Goal: Task Accomplishment & Management: Manage account settings

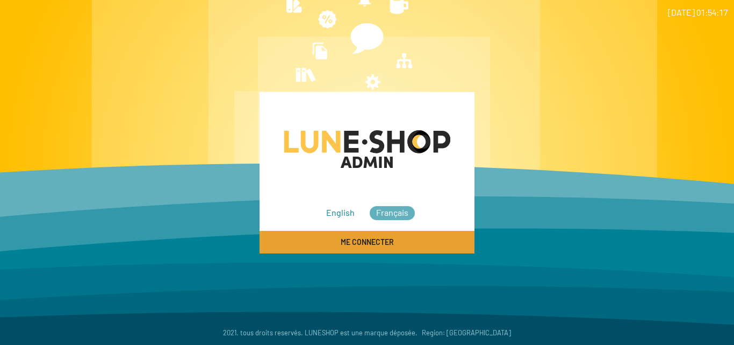
click at [374, 243] on span "Me connecter" at bounding box center [367, 242] width 53 height 9
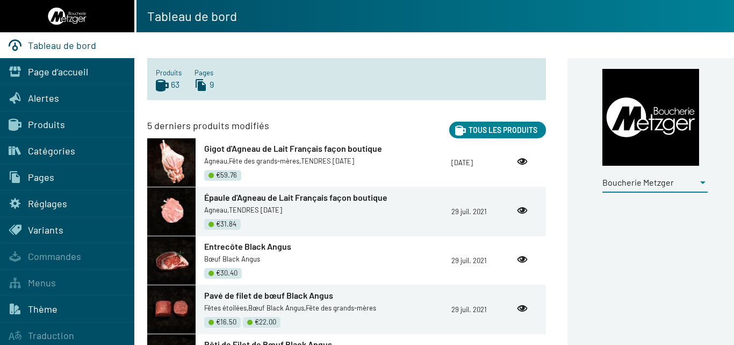
click at [702, 182] on div at bounding box center [702, 182] width 5 height 3
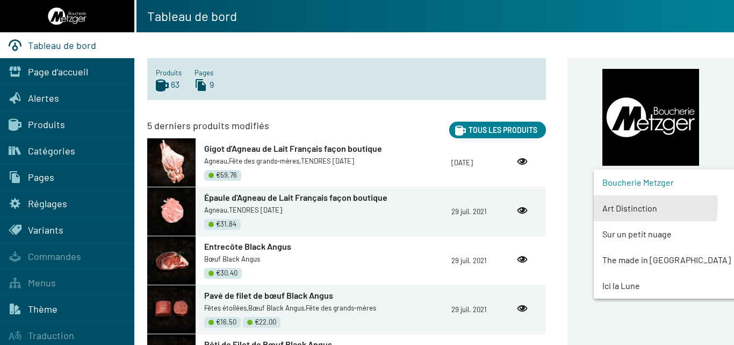
drag, startPoint x: 627, startPoint y: 204, endPoint x: 557, endPoint y: 204, distance: 69.3
click at [627, 204] on span "Art Distinction" at bounding box center [676, 208] width 146 height 26
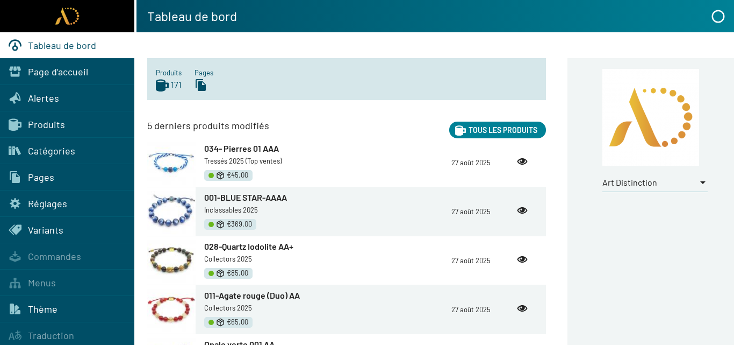
click at [48, 121] on span "Produits" at bounding box center [46, 124] width 37 height 12
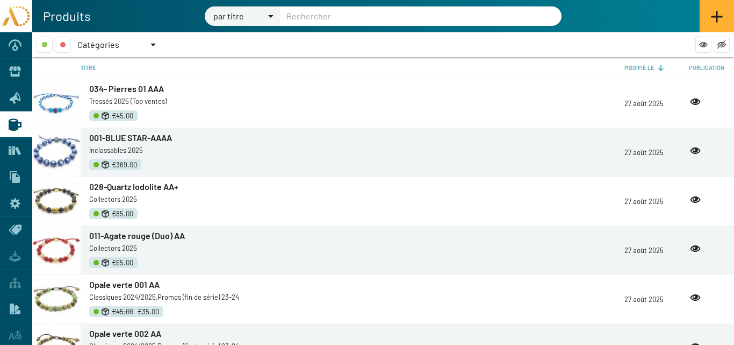
click at [154, 44] on div at bounding box center [152, 45] width 5 height 3
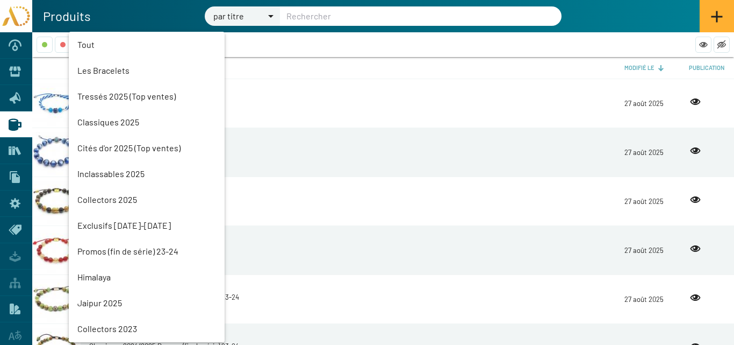
click at [120, 93] on mat-option "Tressés 2025 (Top ventes)" at bounding box center [147, 96] width 156 height 26
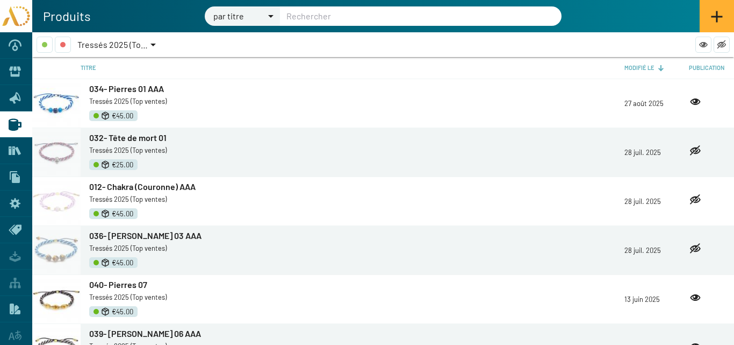
click at [127, 88] on span "034- Pierres 01 AAA" at bounding box center [126, 88] width 75 height 10
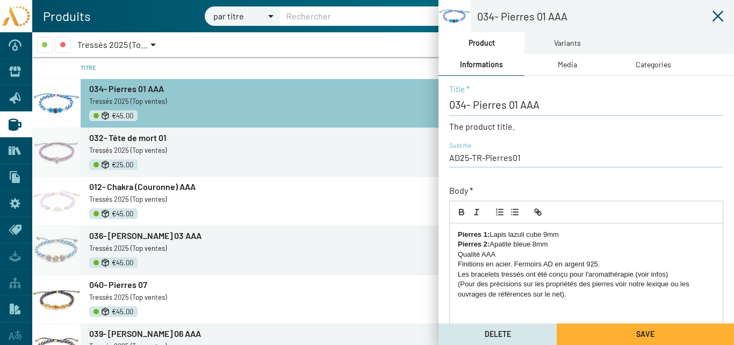
click at [575, 45] on div "Variants" at bounding box center [567, 43] width 27 height 12
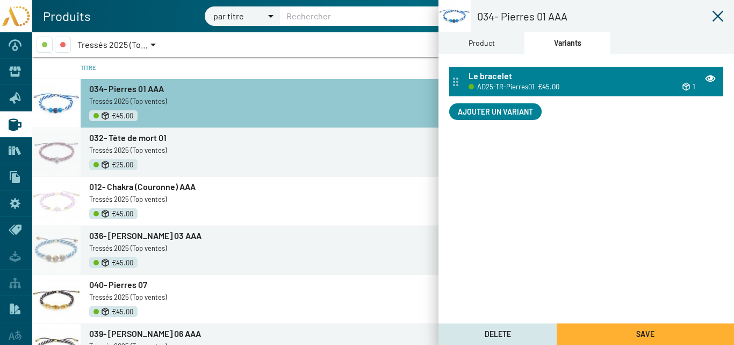
click at [541, 77] on div "Le bracelet" at bounding box center [593, 76] width 248 height 12
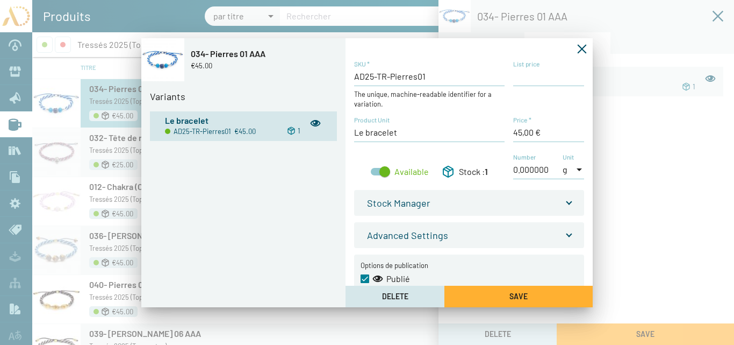
click at [522, 76] on input "List price" at bounding box center [548, 76] width 71 height 12
type input "45,00 €"
click at [521, 134] on input "Price *" at bounding box center [548, 132] width 71 height 12
type input "30,00 €"
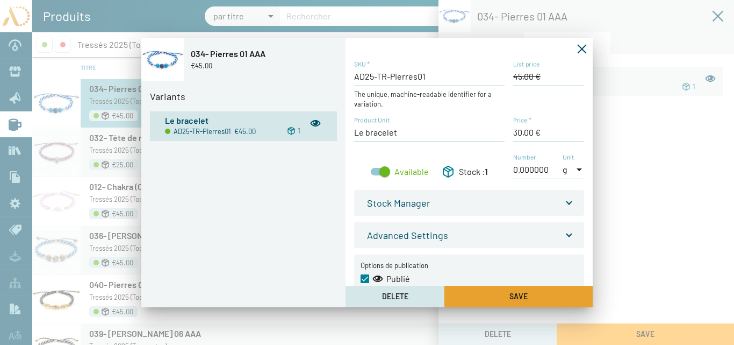
click at [512, 295] on span "Save" at bounding box center [519, 295] width 18 height 9
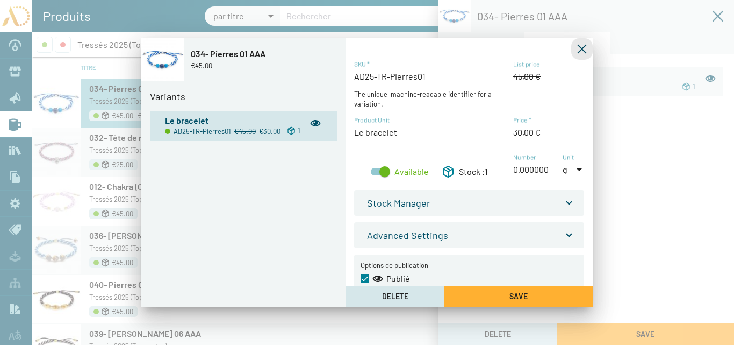
click at [580, 48] on icon "Fermer la fenêtre" at bounding box center [582, 49] width 11 height 11
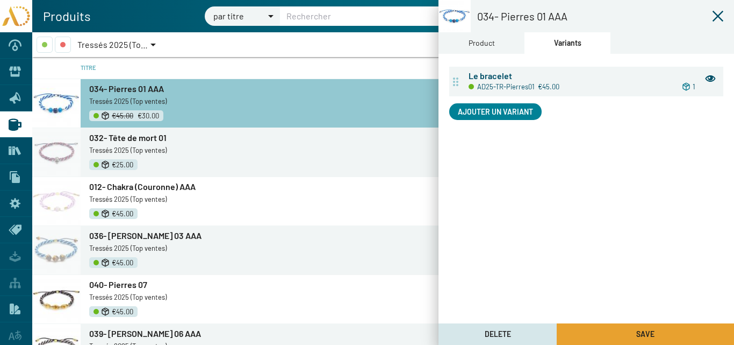
click at [646, 326] on button "Save" at bounding box center [645, 333] width 177 height 21
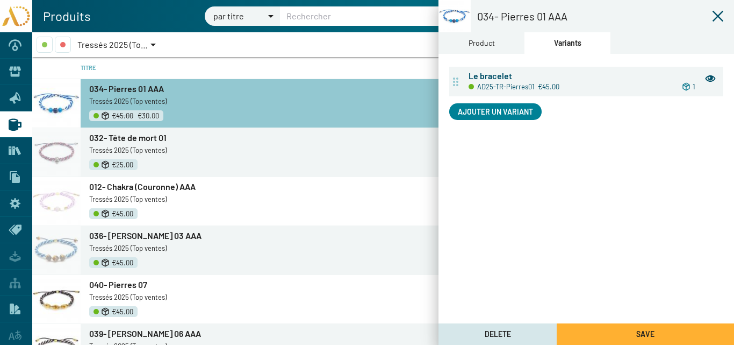
click at [718, 16] on icon at bounding box center [718, 16] width 11 height 11
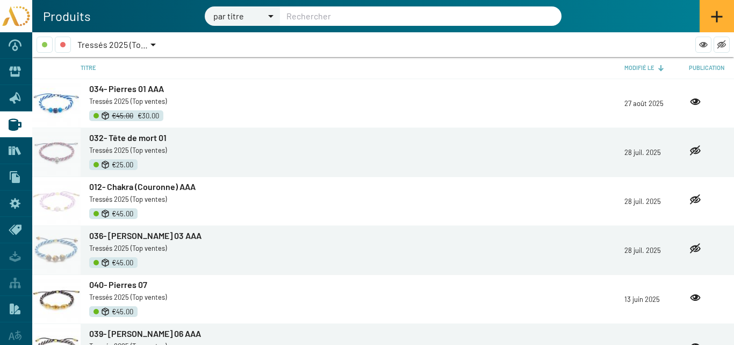
click at [134, 135] on span "032- Tête de mort 01" at bounding box center [127, 137] width 77 height 10
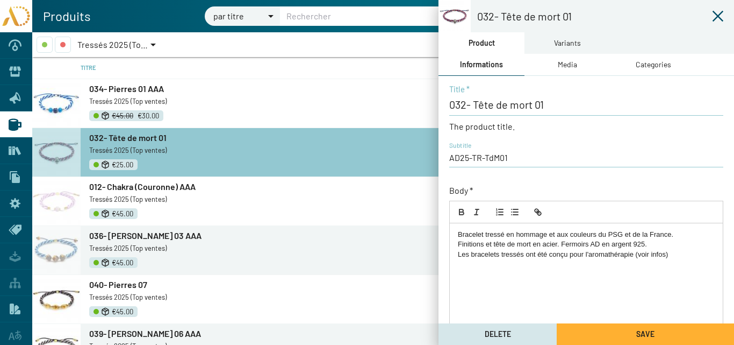
scroll to position [231, 0]
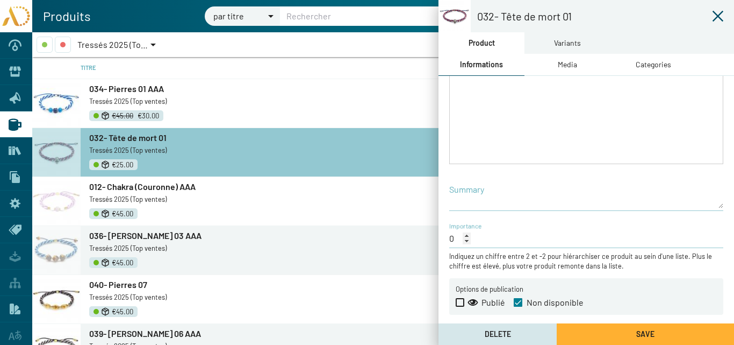
click at [127, 88] on span "034- Pierres 01 AAA" at bounding box center [126, 88] width 75 height 10
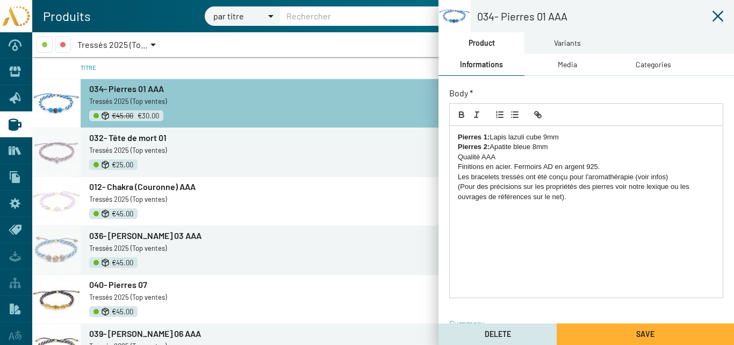
scroll to position [231, 0]
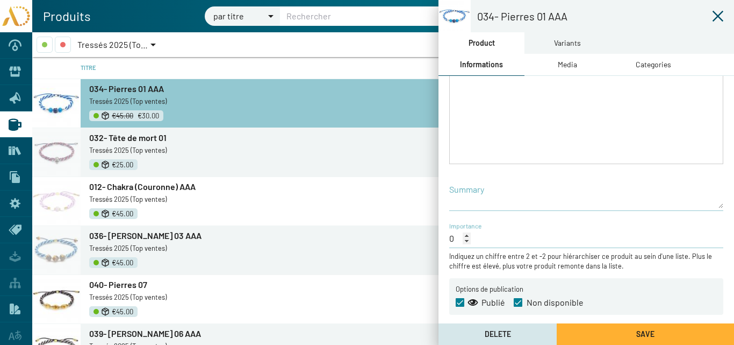
click at [458, 303] on span at bounding box center [460, 302] width 9 height 9
click at [460, 306] on input "Publié" at bounding box center [460, 306] width 1 height 1
checkbox input "false"
click at [578, 40] on div "Variants" at bounding box center [567, 43] width 27 height 12
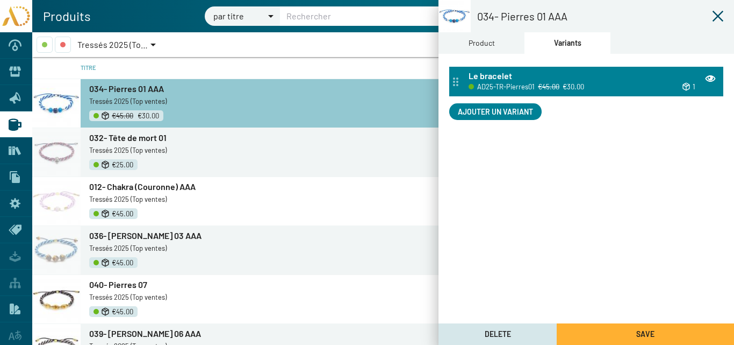
click at [523, 74] on div "Le bracelet" at bounding box center [593, 76] width 248 height 12
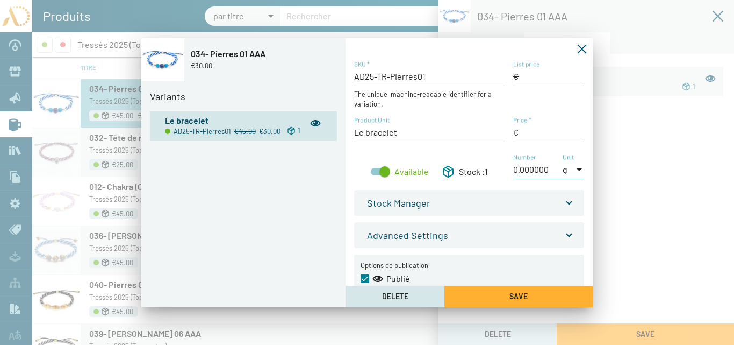
type input "45,00 €"
type input "30,00 €"
click at [583, 47] on icon "Fermer la fenêtre" at bounding box center [582, 48] width 9 height 9
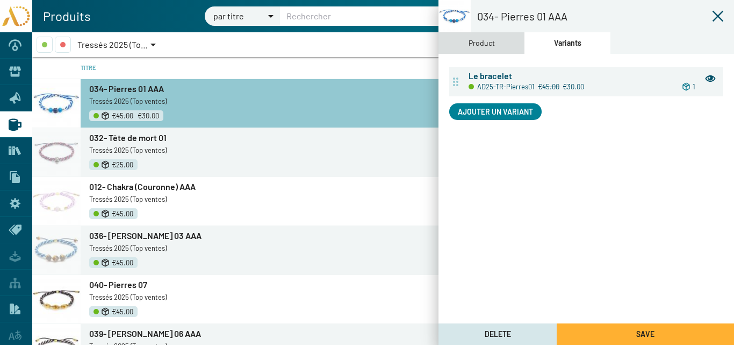
click at [489, 40] on div "Product" at bounding box center [482, 43] width 26 height 12
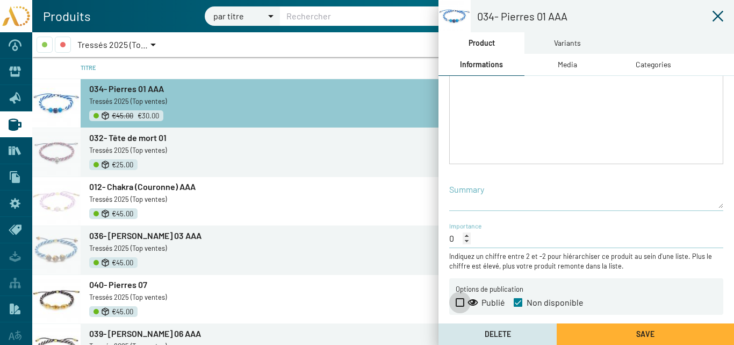
click at [460, 299] on span at bounding box center [460, 302] width 9 height 9
click at [460, 306] on input "Publié" at bounding box center [460, 306] width 1 height 1
checkbox input "true"
click at [517, 300] on span at bounding box center [518, 302] width 9 height 9
click at [518, 306] on input "Non disponible" at bounding box center [518, 306] width 1 height 1
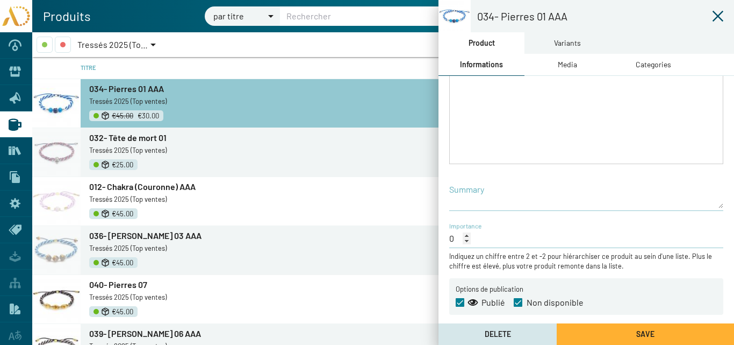
checkbox input "false"
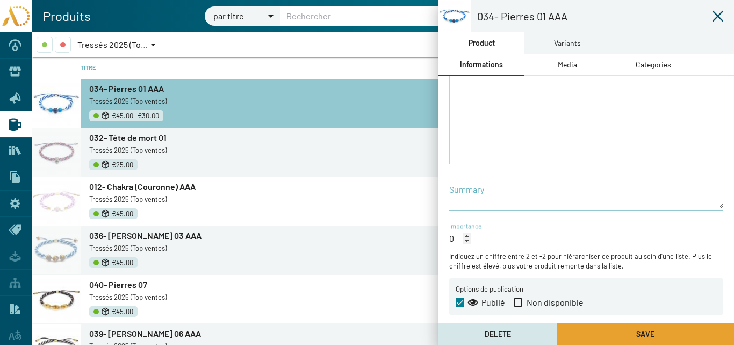
click at [622, 332] on button "Save" at bounding box center [645, 333] width 177 height 21
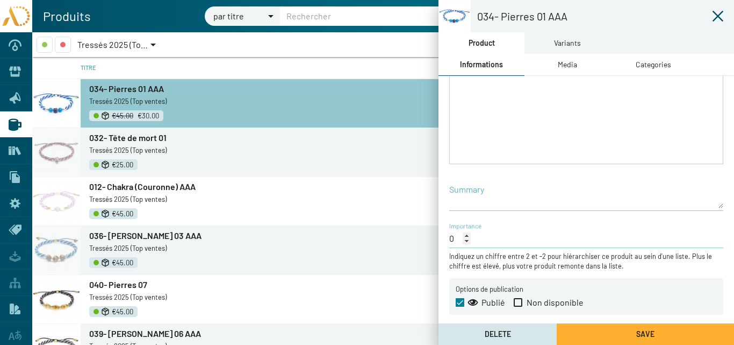
click at [718, 15] on icon at bounding box center [718, 16] width 13 height 13
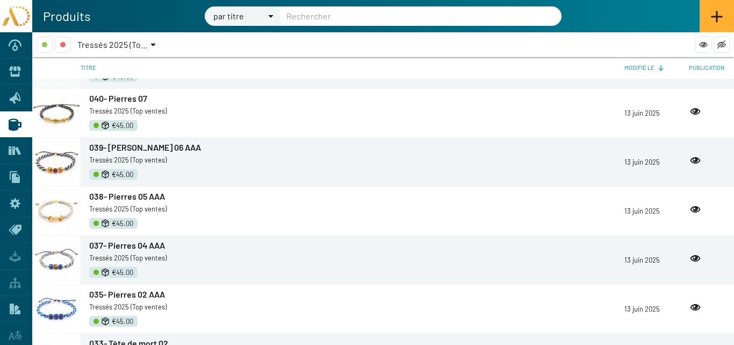
scroll to position [161, 0]
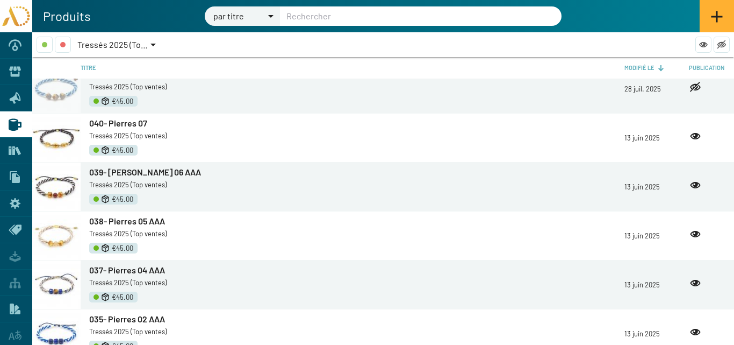
click at [128, 124] on span "040- Pierres 07" at bounding box center [118, 123] width 58 height 10
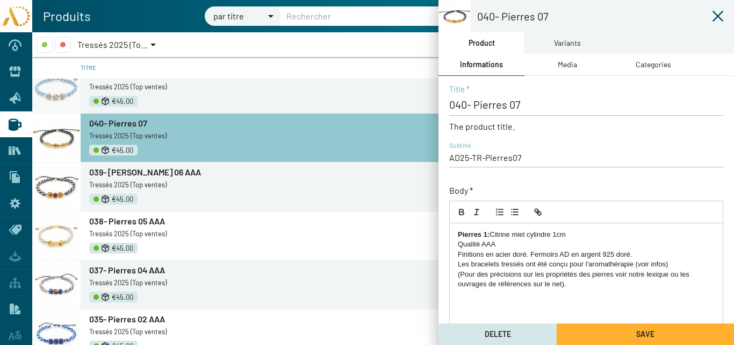
click at [568, 45] on div "Variants" at bounding box center [567, 43] width 27 height 12
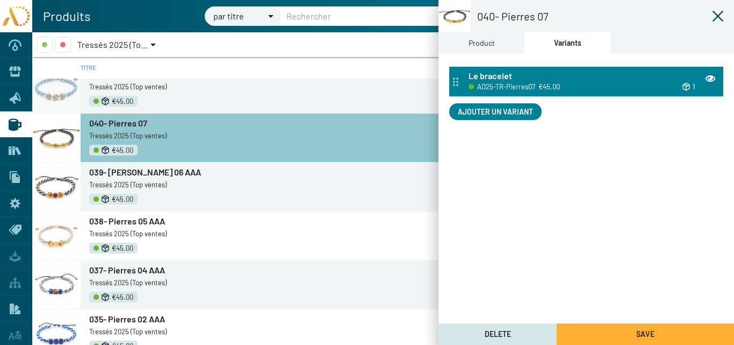
click at [527, 87] on span "AD25-TR-Pierres07" at bounding box center [506, 87] width 58 height 12
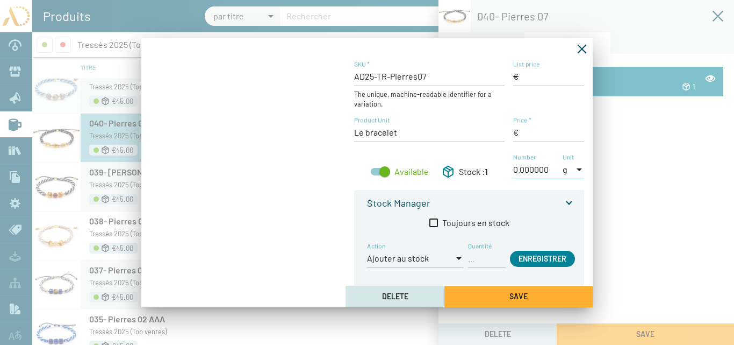
type input "45,00 €"
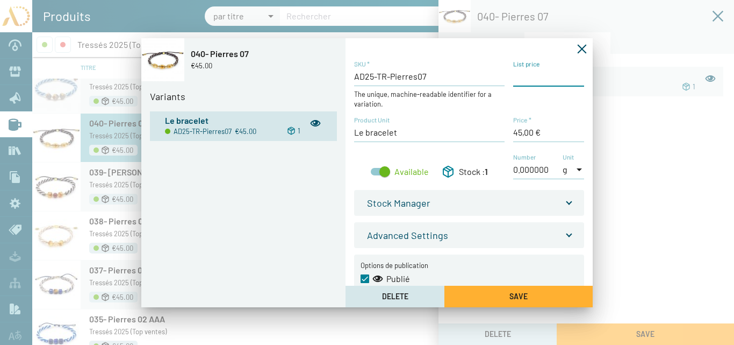
click at [515, 79] on input "List price" at bounding box center [548, 76] width 71 height 12
type input "45,00 €"
drag, startPoint x: 520, startPoint y: 132, endPoint x: 508, endPoint y: 132, distance: 12.4
click at [508, 132] on div "AD25-TR-Pierres07 SKU * The unique, machine-readable identifier for a variation…" at bounding box center [469, 125] width 230 height 131
type input "30,00 €"
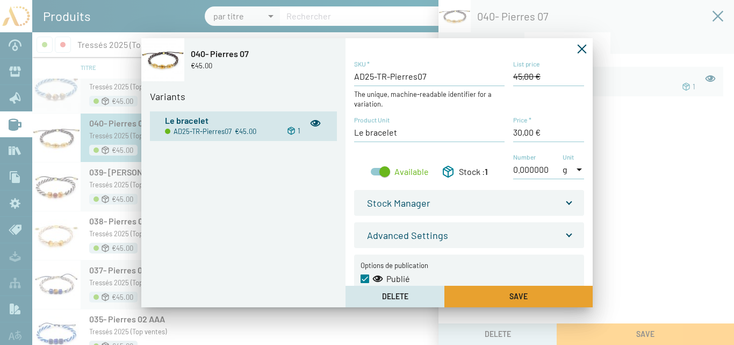
click at [536, 289] on button "Save" at bounding box center [518, 295] width 148 height 21
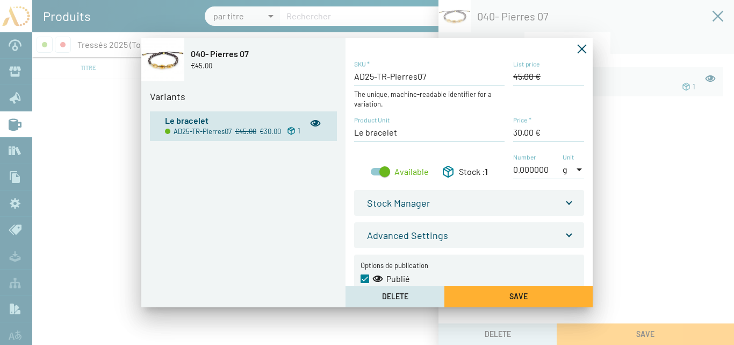
click at [582, 51] on icon "Fermer la fenêtre" at bounding box center [582, 49] width 11 height 11
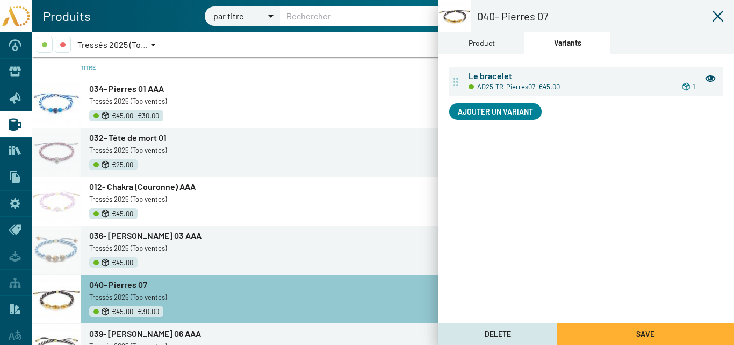
click at [649, 336] on span "Save" at bounding box center [645, 333] width 18 height 9
click at [719, 15] on icon at bounding box center [718, 16] width 13 height 13
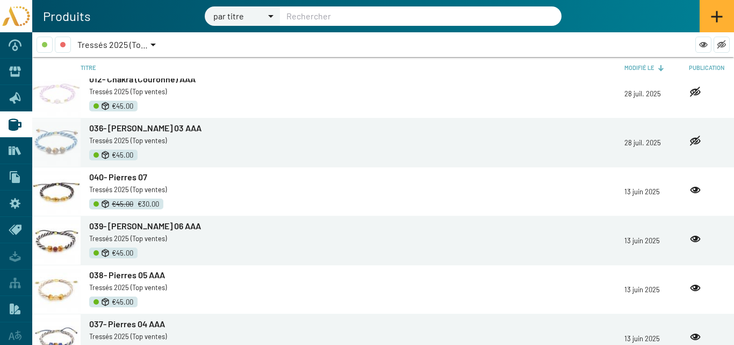
scroll to position [161, 0]
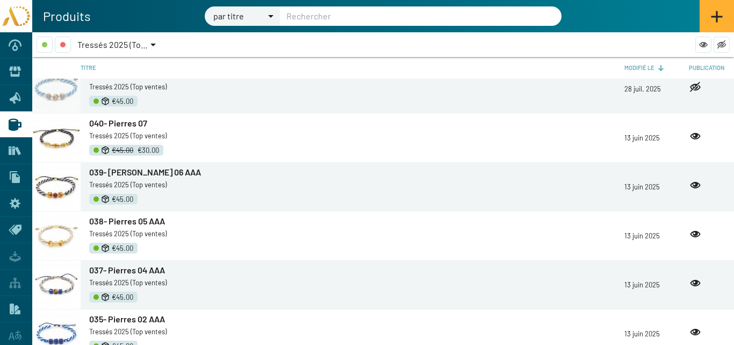
click at [117, 170] on span "039- Pierres 06 AAA" at bounding box center [145, 172] width 112 height 10
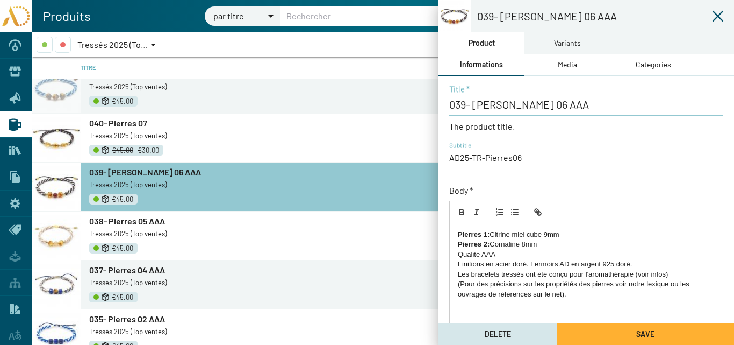
click at [563, 38] on div "Variants" at bounding box center [567, 43] width 27 height 12
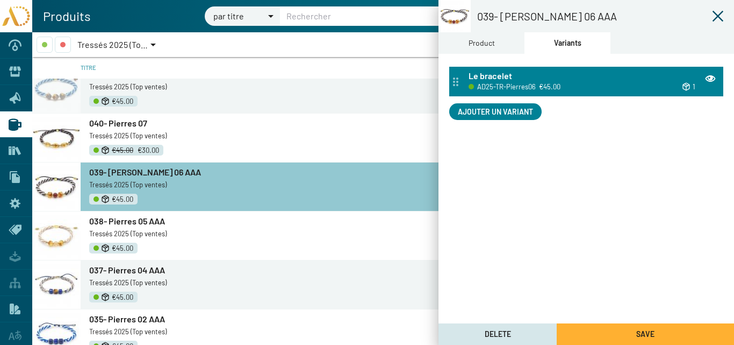
click at [552, 80] on div "Le bracelet" at bounding box center [593, 76] width 248 height 12
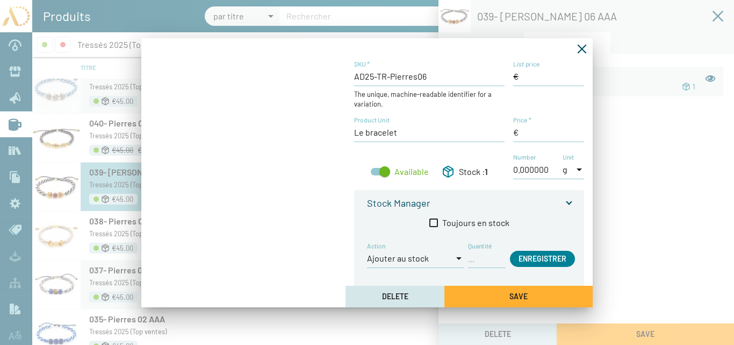
type input "45,00 €"
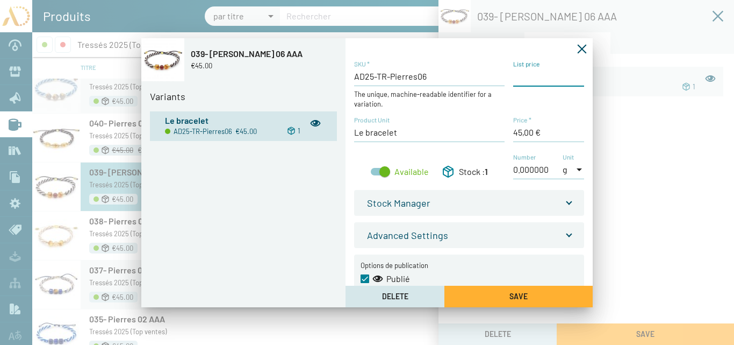
click at [520, 77] on input "List price" at bounding box center [548, 76] width 71 height 12
type input "45,00 €"
click at [510, 131] on div "AD25-TR-Pierres06 SKU * The unique, machine-readable identifier for a variation…" at bounding box center [469, 125] width 230 height 131
drag, startPoint x: 520, startPoint y: 131, endPoint x: 511, endPoint y: 132, distance: 9.2
click at [511, 132] on div "AD25-TR-Pierres06 SKU * The unique, machine-readable identifier for a variation…" at bounding box center [469, 125] width 230 height 131
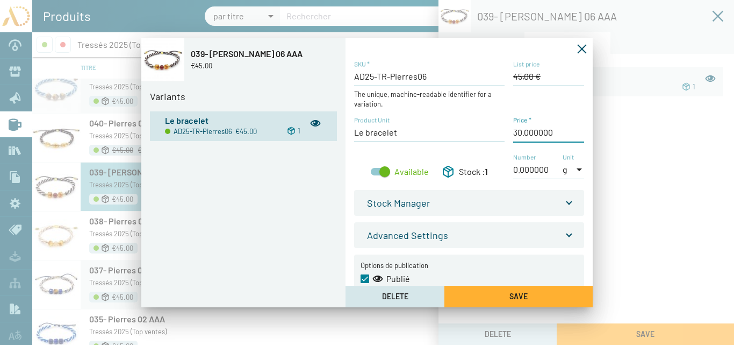
type input "30,00 €"
click at [522, 291] on span "Save" at bounding box center [519, 295] width 18 height 9
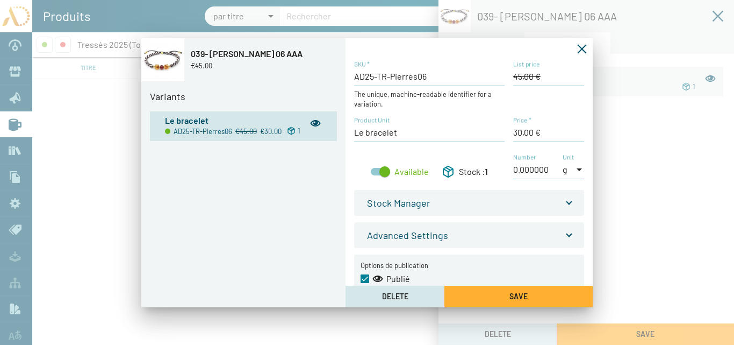
click at [583, 48] on icon "Fermer la fenêtre" at bounding box center [582, 49] width 11 height 11
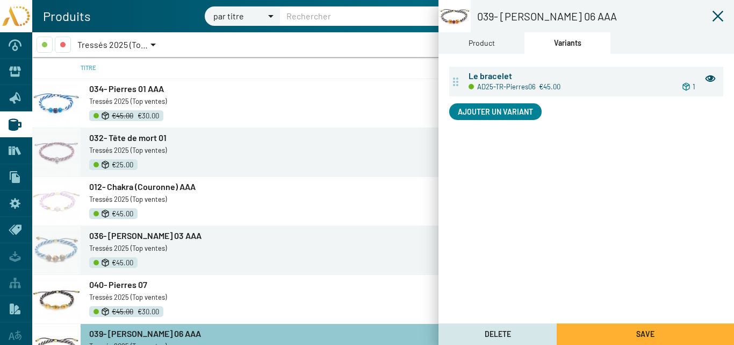
click at [662, 330] on button "Save" at bounding box center [645, 333] width 177 height 21
drag, startPoint x: 716, startPoint y: 14, endPoint x: 703, endPoint y: 24, distance: 16.9
click at [716, 14] on icon at bounding box center [718, 16] width 11 height 11
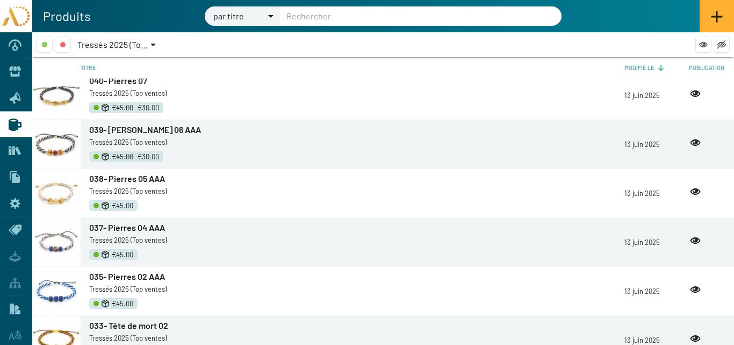
scroll to position [269, 0]
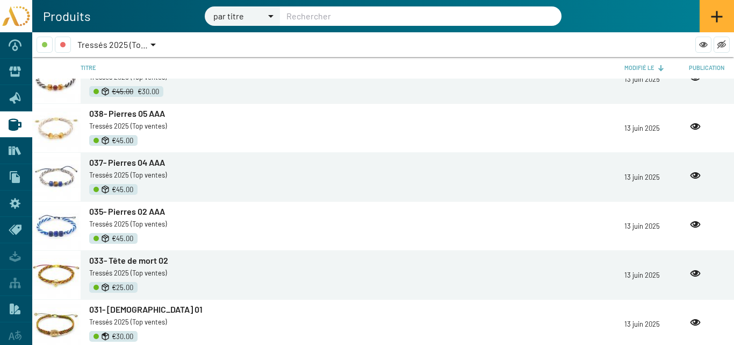
drag, startPoint x: 132, startPoint y: 116, endPoint x: 557, endPoint y: 150, distance: 426.5
click at [132, 116] on span "038- Pierres 05 AAA" at bounding box center [127, 113] width 76 height 10
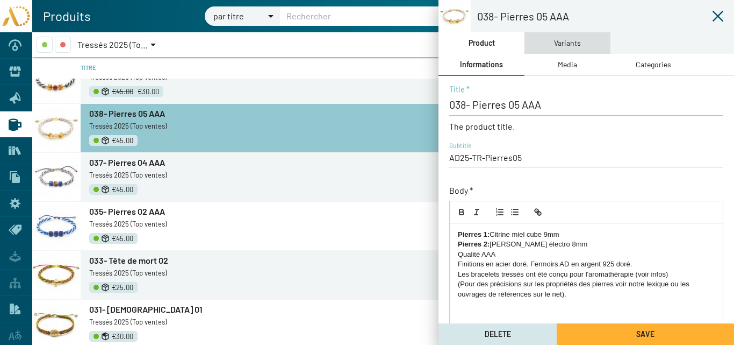
click at [569, 43] on div "Variants" at bounding box center [567, 43] width 27 height 12
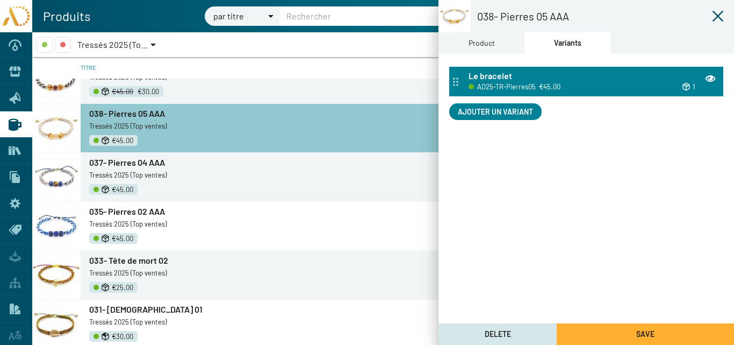
click at [535, 77] on div "Le bracelet" at bounding box center [593, 76] width 248 height 12
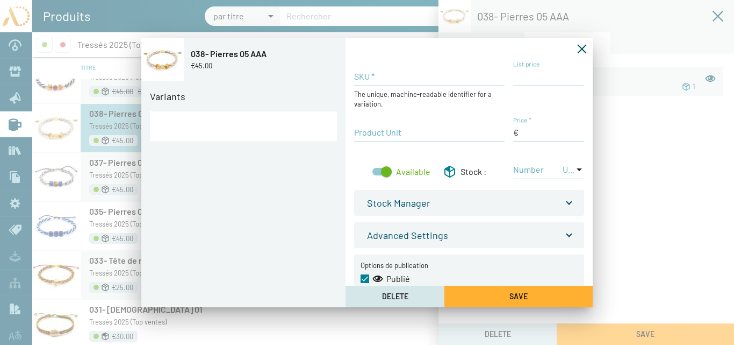
click at [528, 78] on input "List price" at bounding box center [548, 76] width 71 height 12
type input "45"
click at [521, 130] on input "Price *" at bounding box center [548, 132] width 71 height 12
type input "AD25-TR-Pierres05"
type input "45,00 €"
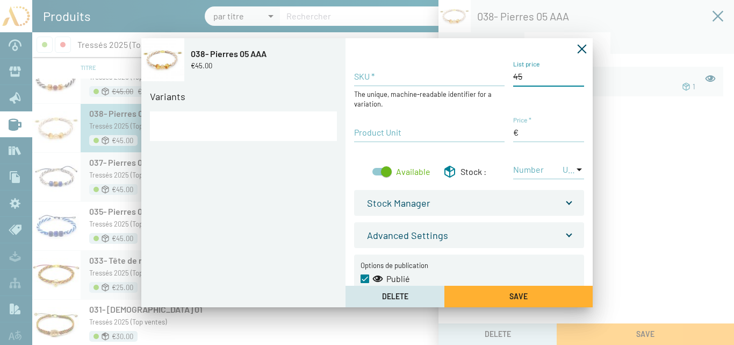
type input "Le bracelet"
type input "45.000000"
type input "0.000000"
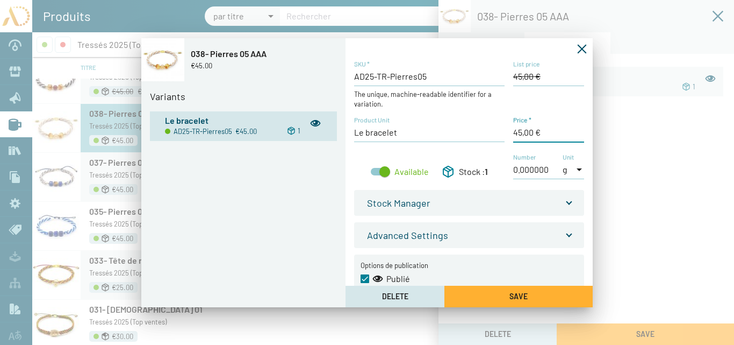
drag, startPoint x: 519, startPoint y: 131, endPoint x: 502, endPoint y: 129, distance: 17.3
click at [502, 129] on div "AD25-TR-Pierres05 SKU * The unique, machine-readable identifier for a variation…" at bounding box center [469, 125] width 230 height 131
type input "30,00 €"
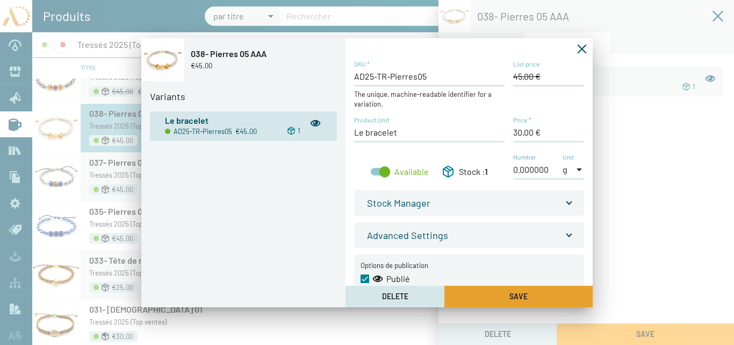
click at [508, 298] on button "Save" at bounding box center [518, 295] width 148 height 21
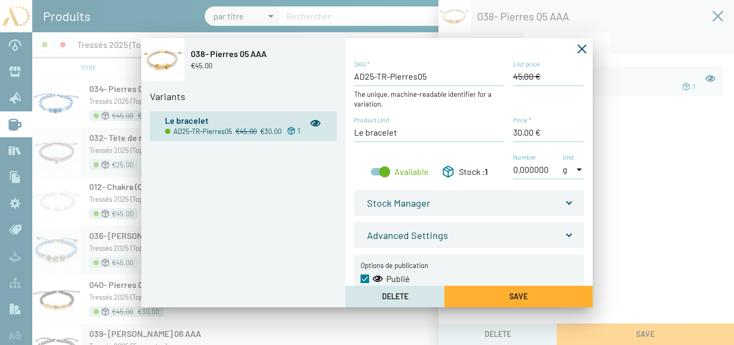
click at [581, 47] on icon "Fermer la fenêtre" at bounding box center [582, 49] width 11 height 11
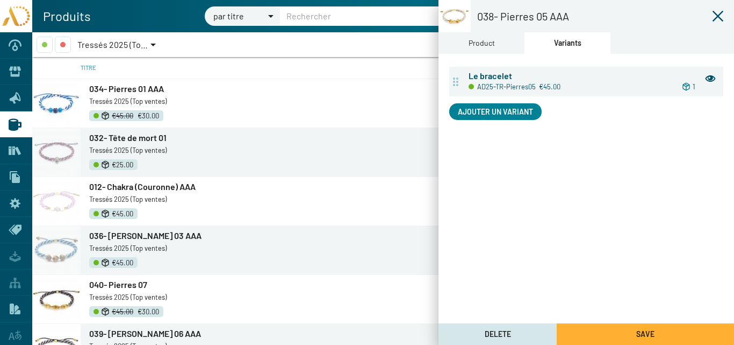
click at [607, 333] on button "Save" at bounding box center [645, 333] width 177 height 21
click at [718, 14] on icon at bounding box center [718, 16] width 13 height 13
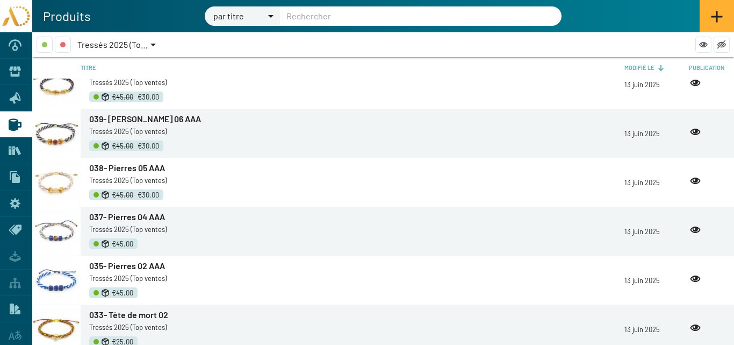
scroll to position [215, 0]
click at [129, 217] on span "037- Pierres 04 AAA" at bounding box center [127, 216] width 76 height 10
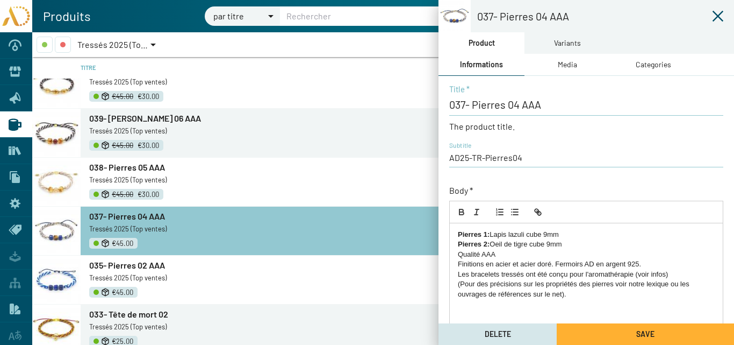
click at [570, 44] on div "Variants" at bounding box center [567, 43] width 27 height 12
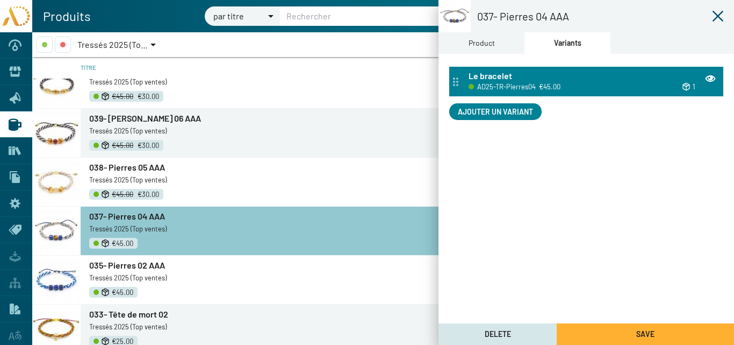
click at [532, 81] on span "AD25-TR-Pierres04" at bounding box center [506, 87] width 59 height 12
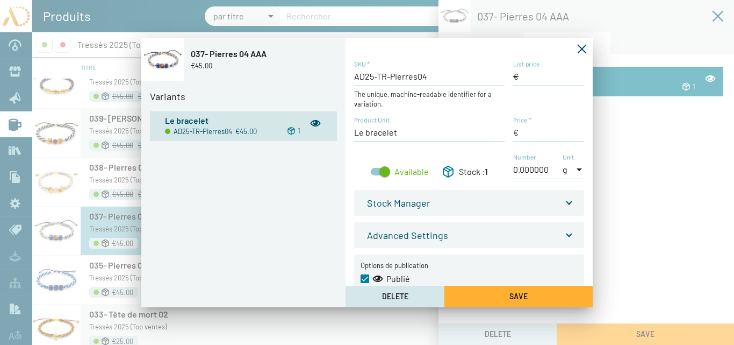
type input "45,00 €"
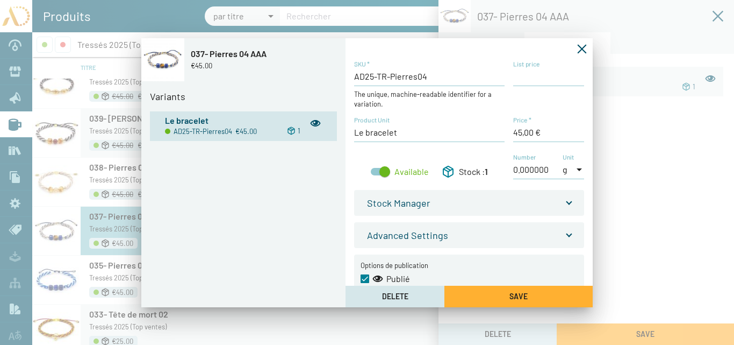
click at [523, 76] on input "List price" at bounding box center [548, 76] width 71 height 12
type input "45,00 €"
drag, startPoint x: 520, startPoint y: 132, endPoint x: 510, endPoint y: 132, distance: 10.2
click at [510, 132] on div "AD25-TR-Pierres04 SKU * The unique, machine-readable identifier for a variation…" at bounding box center [469, 125] width 230 height 131
type input "30,00 €"
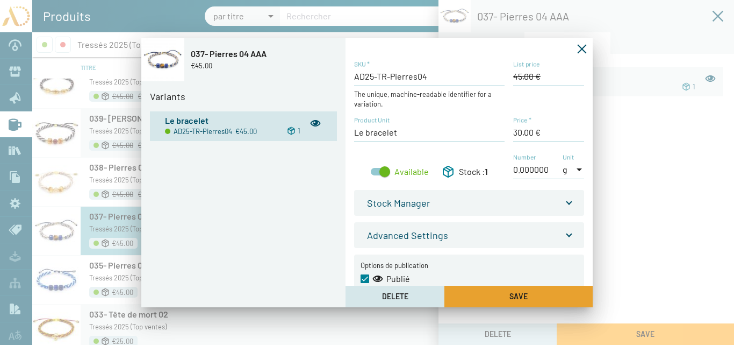
click at [533, 293] on button "Save" at bounding box center [518, 295] width 148 height 21
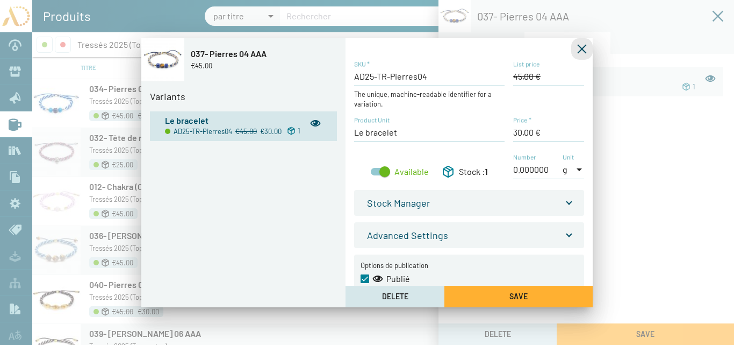
click at [582, 47] on icon "Fermer la fenêtre" at bounding box center [582, 49] width 11 height 11
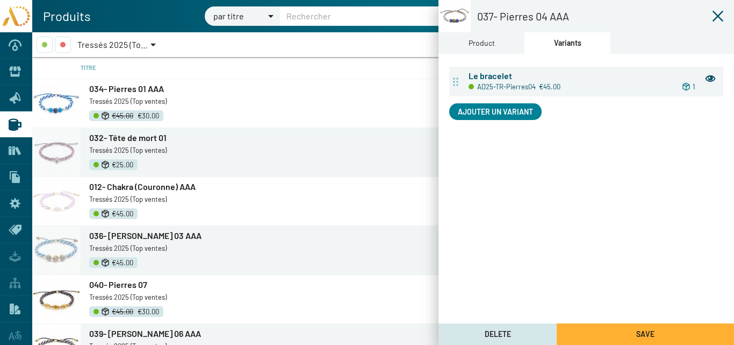
click at [637, 327] on button "Save" at bounding box center [645, 333] width 177 height 21
drag, startPoint x: 719, startPoint y: 17, endPoint x: 712, endPoint y: 17, distance: 7.0
click at [719, 17] on icon at bounding box center [718, 16] width 11 height 11
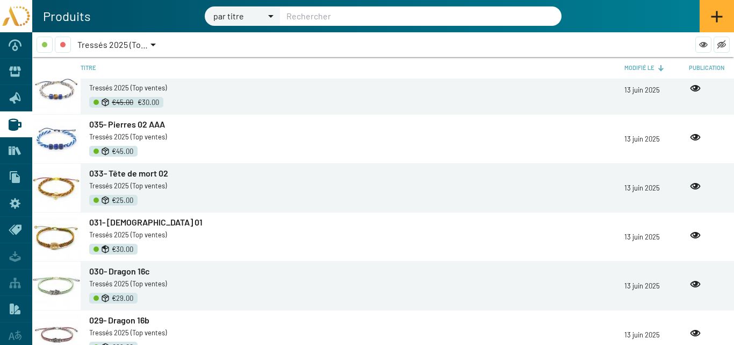
scroll to position [376, 0]
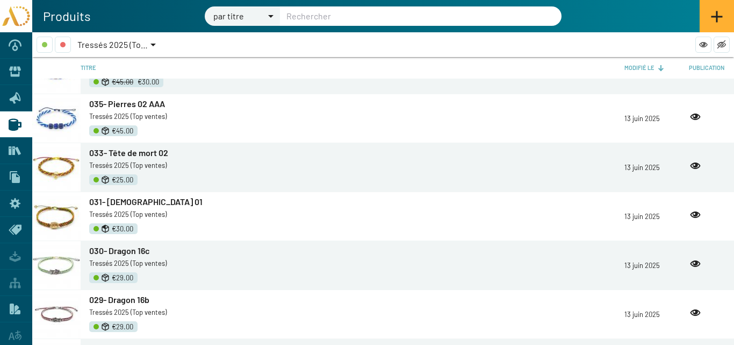
click at [132, 103] on span "035- Pierres 02 AAA" at bounding box center [127, 103] width 76 height 10
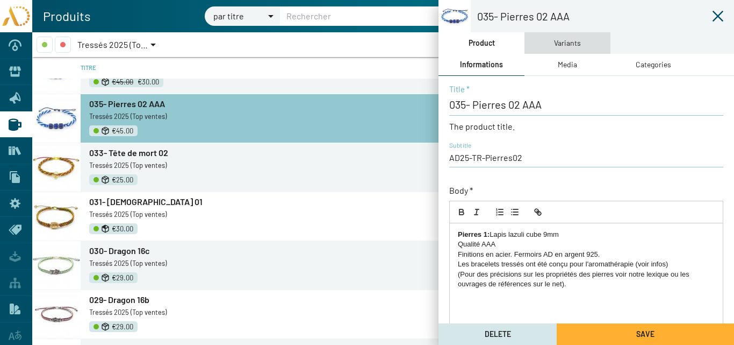
click at [574, 46] on div "Variants" at bounding box center [567, 43] width 27 height 12
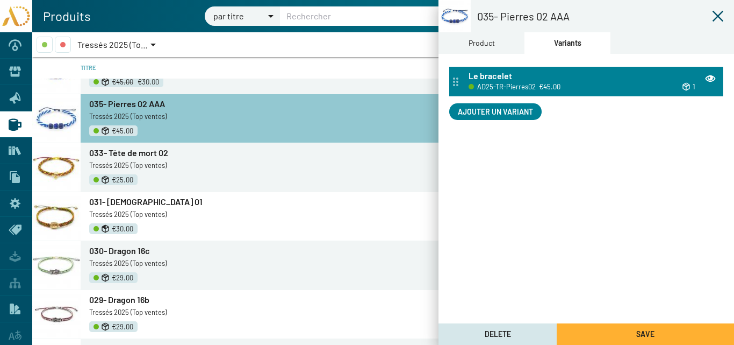
click at [538, 80] on app-variant-table-item "Le bracelet AD25-TR-Pierres02 €45.00 1" at bounding box center [592, 81] width 261 height 22
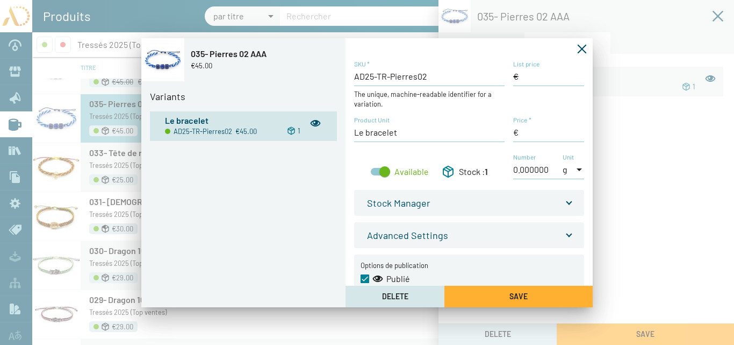
type input "45,00 €"
click at [521, 78] on input "List price" at bounding box center [548, 76] width 71 height 12
type input "45,00 €"
drag, startPoint x: 518, startPoint y: 132, endPoint x: 504, endPoint y: 127, distance: 15.0
click at [507, 132] on div "AD25-TR-Pierres02 SKU * The unique, machine-readable identifier for a variation…" at bounding box center [469, 125] width 230 height 131
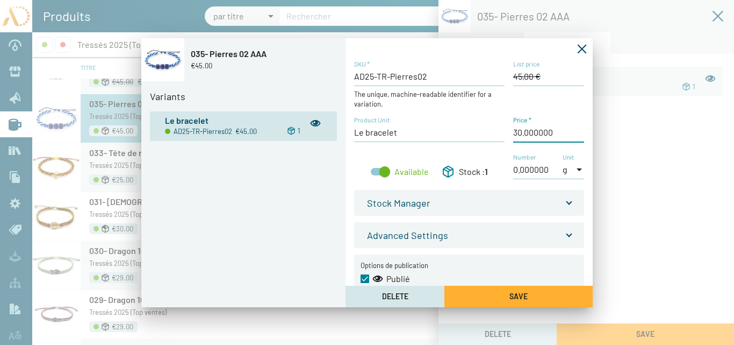
type input "30,00 €"
click at [508, 296] on button "Save" at bounding box center [518, 295] width 148 height 21
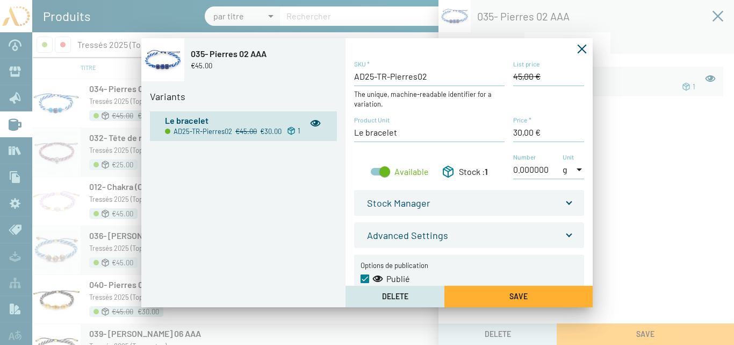
click at [580, 48] on icon "Fermer la fenêtre" at bounding box center [582, 49] width 11 height 11
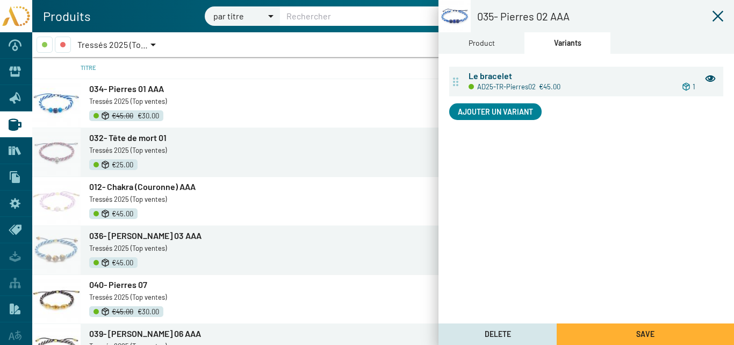
click at [609, 332] on button "Save" at bounding box center [645, 333] width 177 height 21
click at [717, 16] on icon at bounding box center [718, 16] width 13 height 13
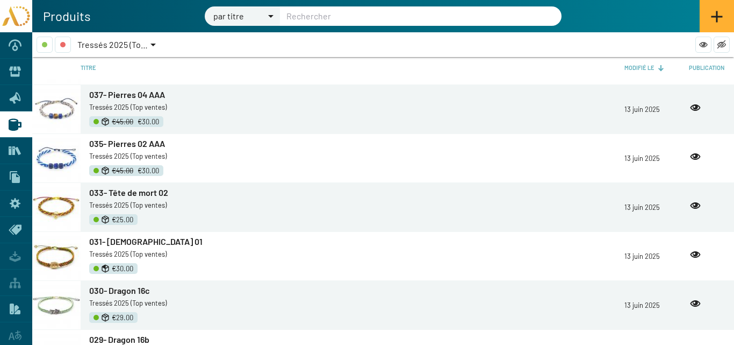
scroll to position [376, 0]
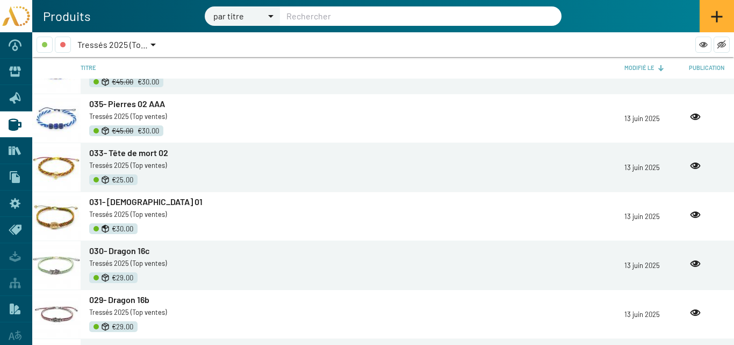
click at [132, 150] on span "033- Tête de mort 02" at bounding box center [128, 152] width 79 height 10
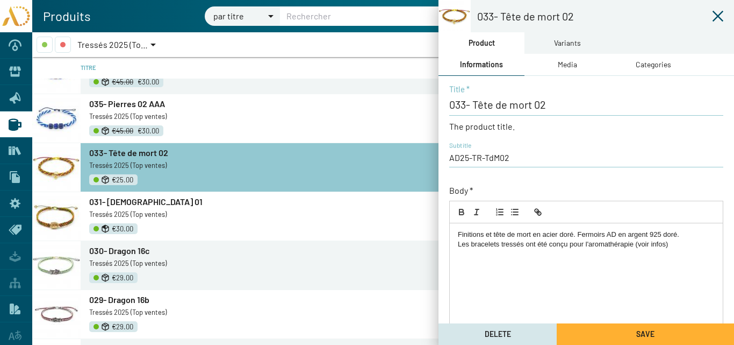
click at [563, 40] on div "Variants" at bounding box center [567, 43] width 27 height 12
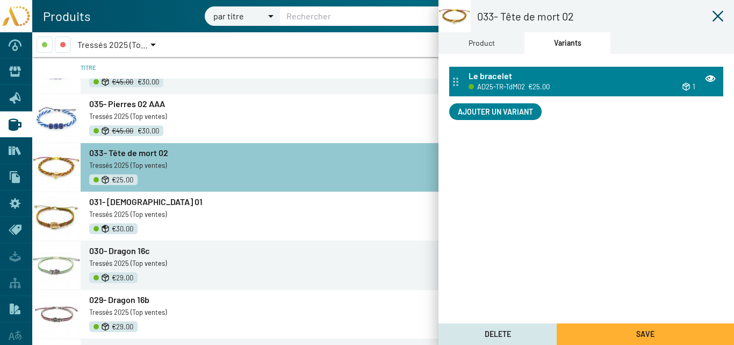
click at [530, 77] on div "Le bracelet" at bounding box center [593, 76] width 248 height 12
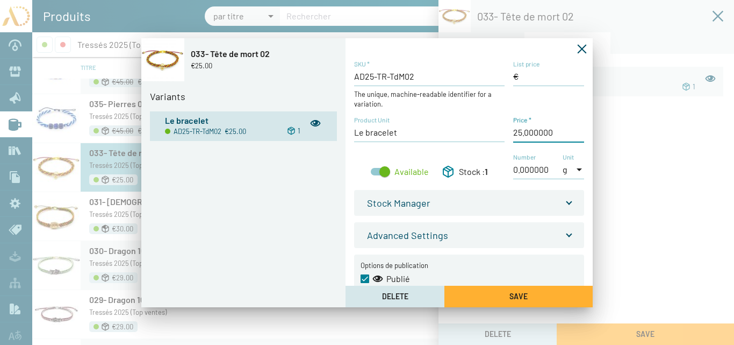
drag, startPoint x: 520, startPoint y: 131, endPoint x: 496, endPoint y: 133, distance: 23.7
click at [505, 135] on div "AD25-TR-TdM02 SKU * The unique, machine-readable identifier for a variation. Li…" at bounding box center [469, 125] width 230 height 131
type input "30,00 €"
click at [499, 292] on button "Save" at bounding box center [518, 295] width 148 height 21
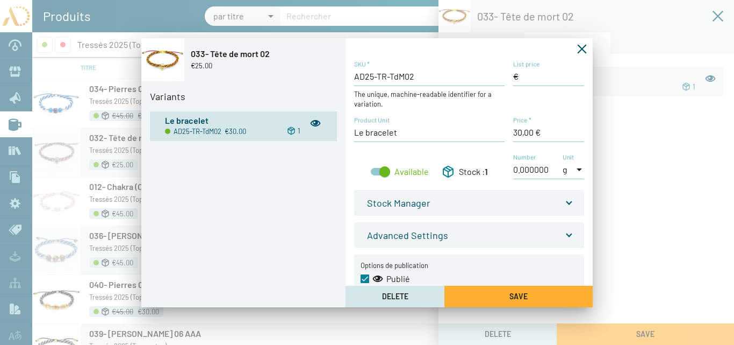
click at [583, 46] on icon "Fermer la fenêtre" at bounding box center [582, 49] width 11 height 11
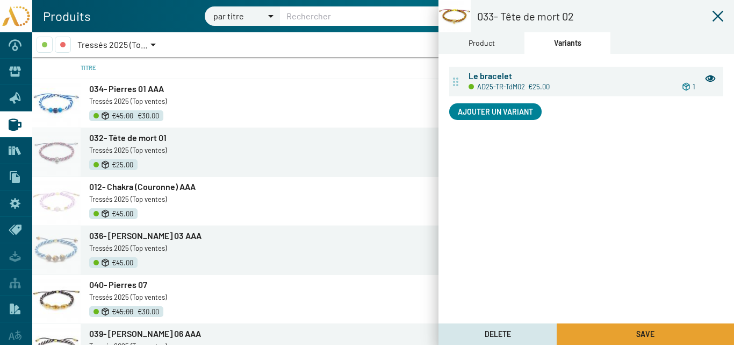
click at [641, 329] on span "Save" at bounding box center [645, 333] width 18 height 9
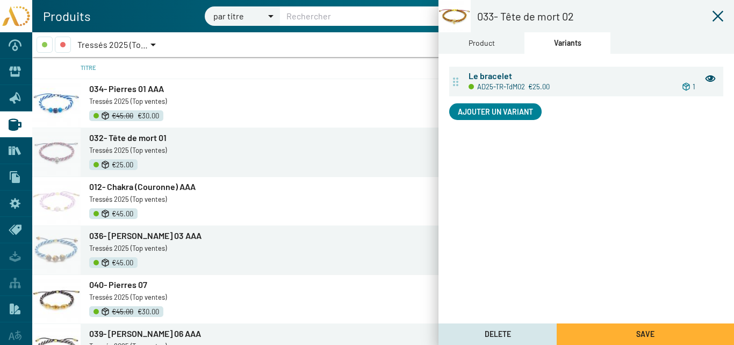
click at [721, 15] on icon at bounding box center [718, 16] width 13 height 13
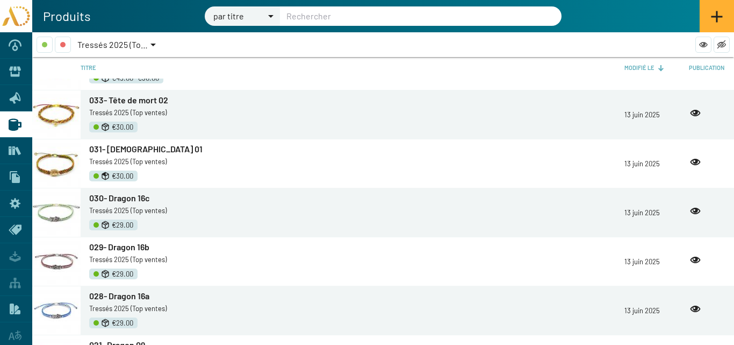
scroll to position [430, 0]
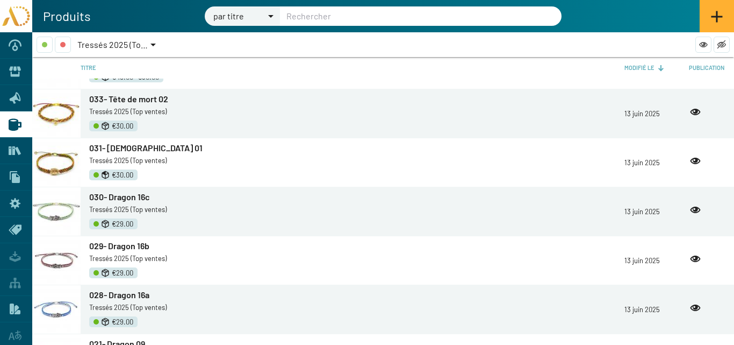
click at [122, 198] on span "030- Dragon 16c" at bounding box center [119, 196] width 61 height 10
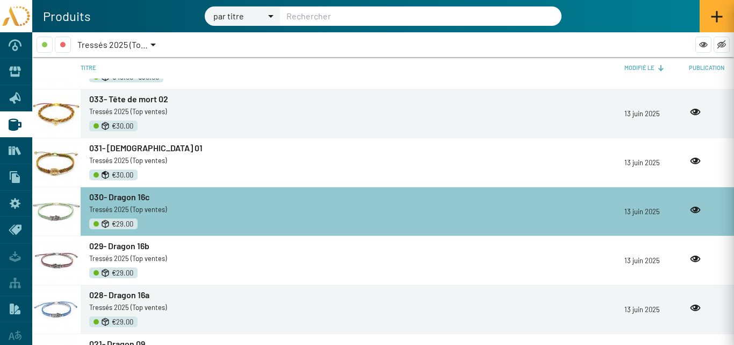
type input "030- Dragon 16c"
type input "AD25-TR-Dragon16c"
checkbox input "true"
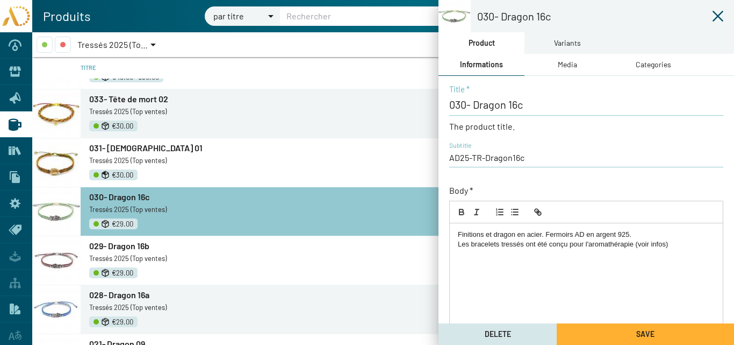
drag, startPoint x: 571, startPoint y: 44, endPoint x: 569, endPoint y: 50, distance: 6.3
click at [571, 44] on div "Variants" at bounding box center [567, 43] width 27 height 12
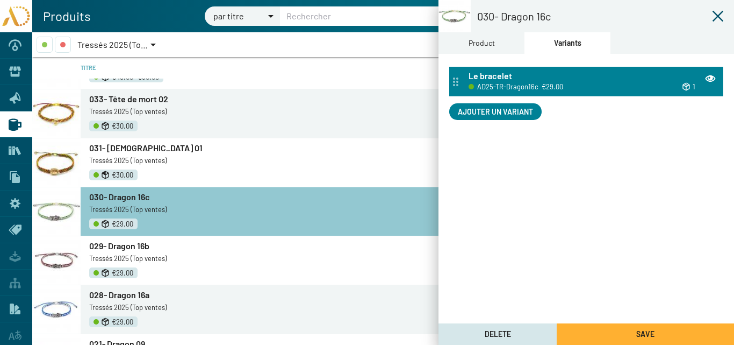
click at [559, 84] on span "€29.00" at bounding box center [552, 87] width 21 height 12
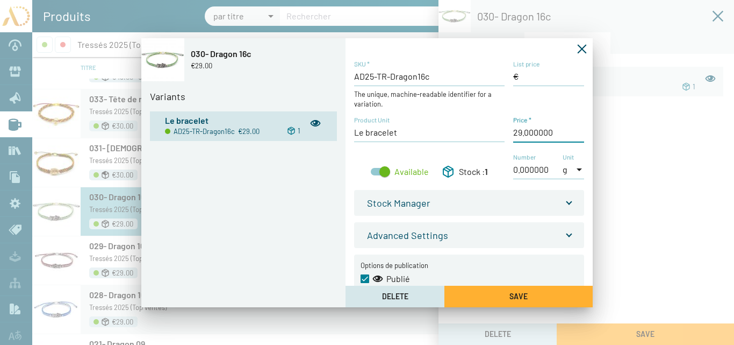
drag, startPoint x: 520, startPoint y: 131, endPoint x: 496, endPoint y: 129, distance: 24.8
click at [498, 131] on div "AD25-TR-Dragon16c SKU * The unique, machine-readable identifier for a variation…" at bounding box center [469, 125] width 230 height 131
type input "30,00 €"
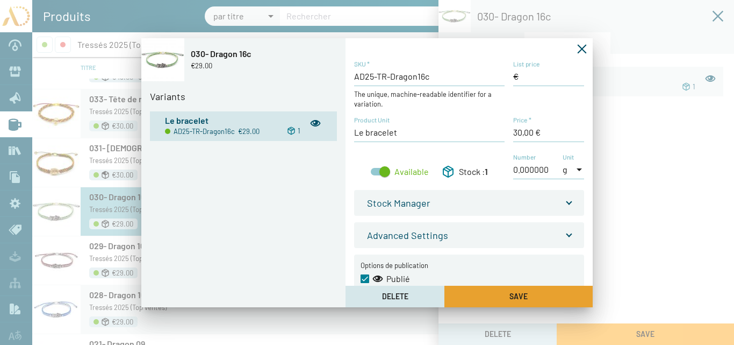
click at [533, 290] on button "Save" at bounding box center [518, 295] width 148 height 21
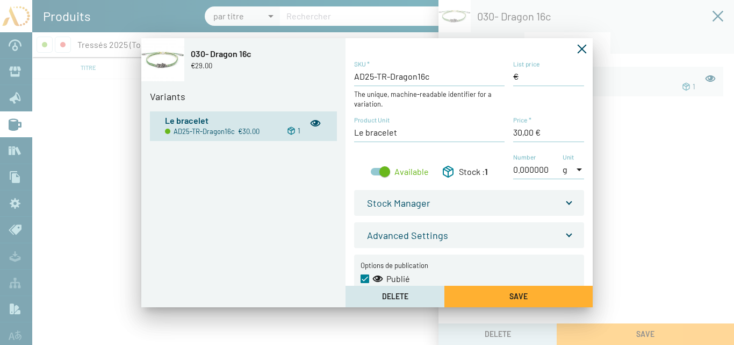
click at [584, 49] on icon "Fermer la fenêtre" at bounding box center [582, 49] width 11 height 11
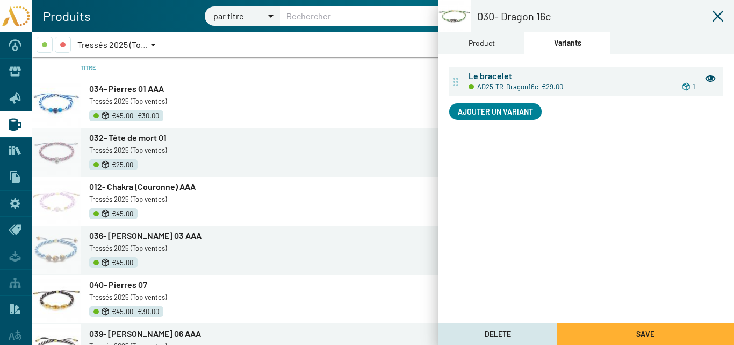
click at [644, 326] on button "Save" at bounding box center [645, 333] width 177 height 21
drag, startPoint x: 718, startPoint y: 16, endPoint x: 672, endPoint y: 37, distance: 50.0
click at [718, 16] on icon at bounding box center [718, 16] width 11 height 11
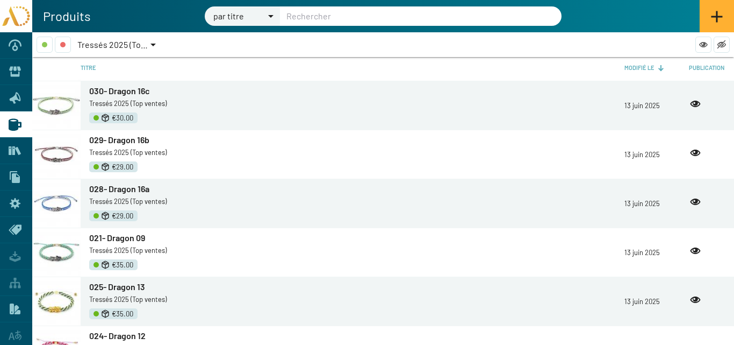
scroll to position [591, 0]
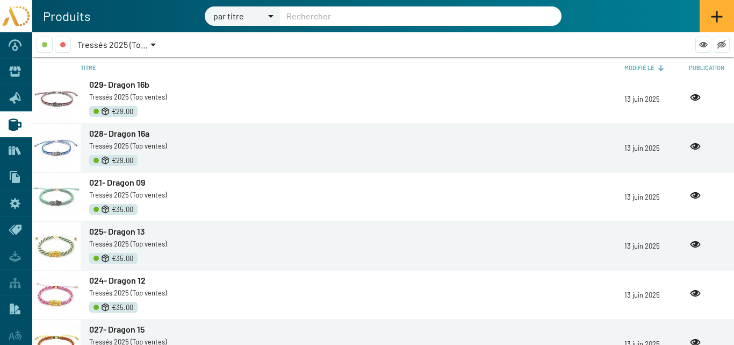
click at [121, 84] on span "029- Dragon 16b" at bounding box center [119, 84] width 60 height 10
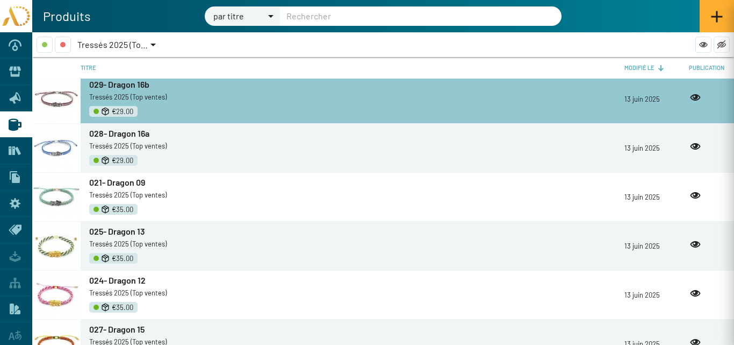
type input "029- Dragon 16b"
type input "AD25-TR-Dragon16b"
checkbox input "true"
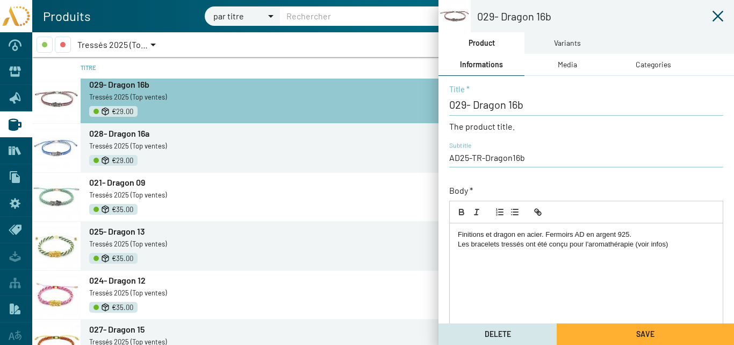
click at [555, 44] on div "Variants" at bounding box center [567, 43] width 27 height 12
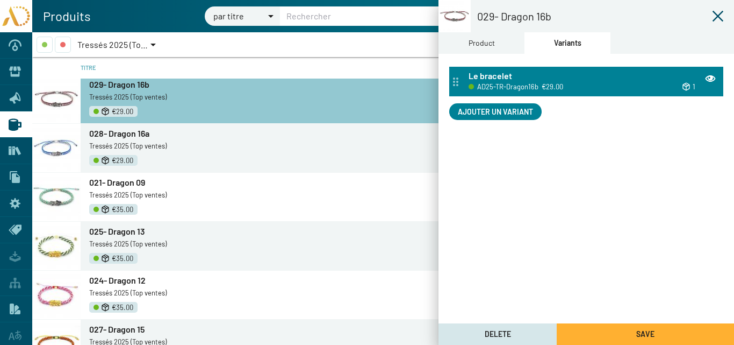
click at [547, 74] on div "Le bracelet" at bounding box center [593, 76] width 248 height 12
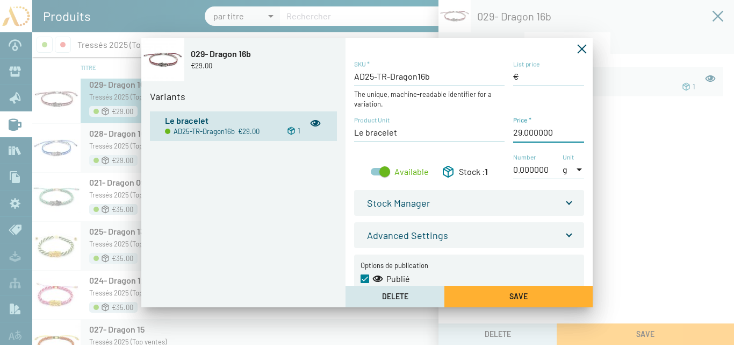
drag, startPoint x: 520, startPoint y: 131, endPoint x: 499, endPoint y: 131, distance: 21.0
click at [499, 131] on div "AD25-TR-Dragon16b SKU * The unique, machine-readable identifier for a variation…" at bounding box center [469, 125] width 230 height 131
type input "30,00 €"
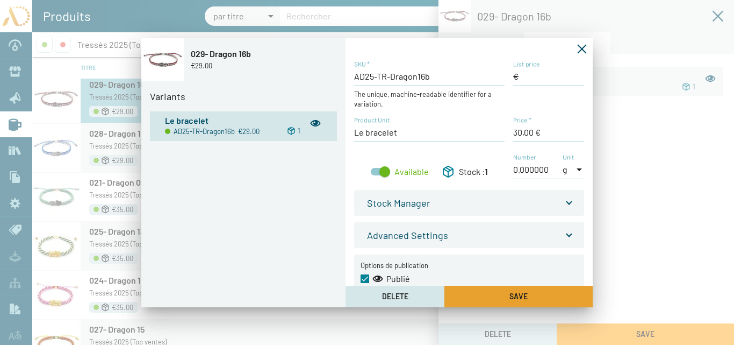
click at [551, 292] on button "Save" at bounding box center [518, 295] width 148 height 21
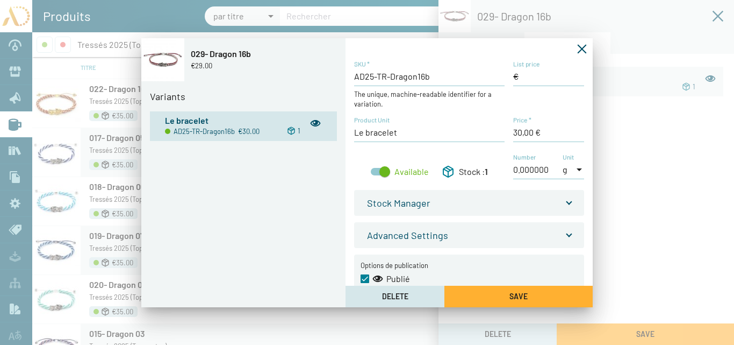
click at [582, 47] on icon "Fermer la fenêtre" at bounding box center [582, 49] width 11 height 11
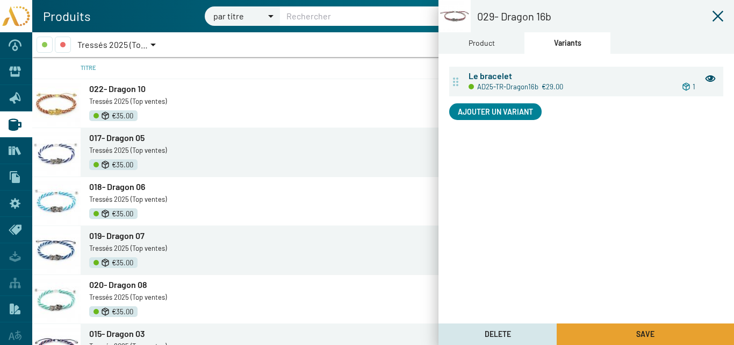
click at [668, 335] on button "Save" at bounding box center [645, 333] width 177 height 21
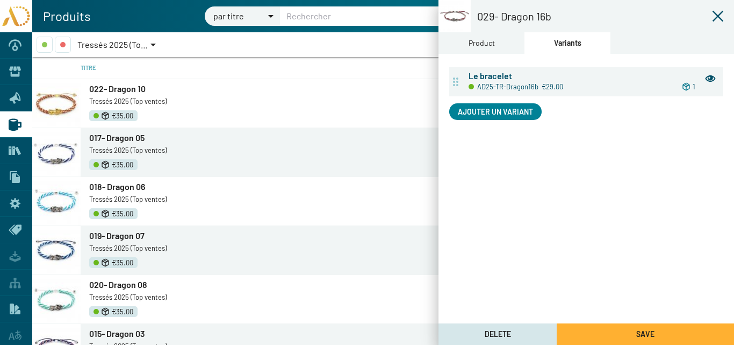
drag, startPoint x: 719, startPoint y: 13, endPoint x: 711, endPoint y: 16, distance: 8.0
click at [718, 13] on icon at bounding box center [718, 16] width 13 height 13
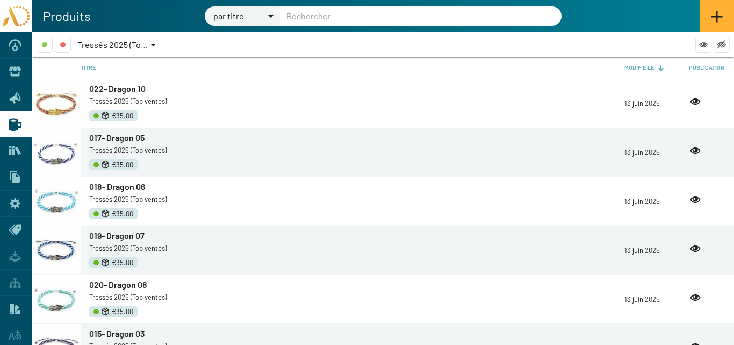
click at [118, 88] on span "022- Dragon 10" at bounding box center [117, 88] width 56 height 10
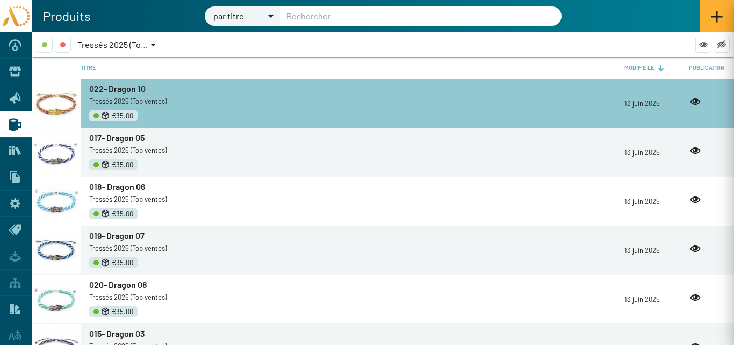
type input "022- Dragon 10"
type input "AD25-TR-Dragon09"
checkbox input "true"
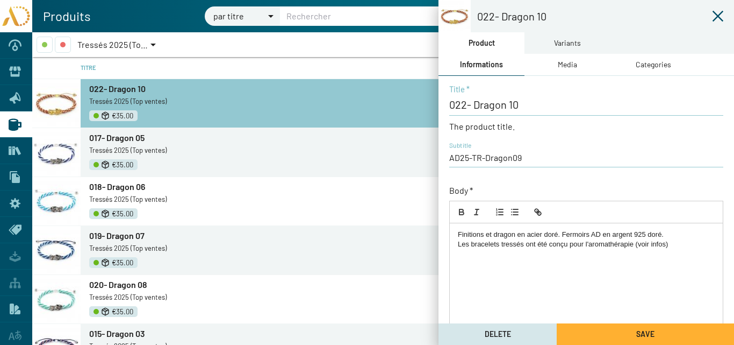
click at [574, 42] on div "Variants" at bounding box center [567, 43] width 27 height 12
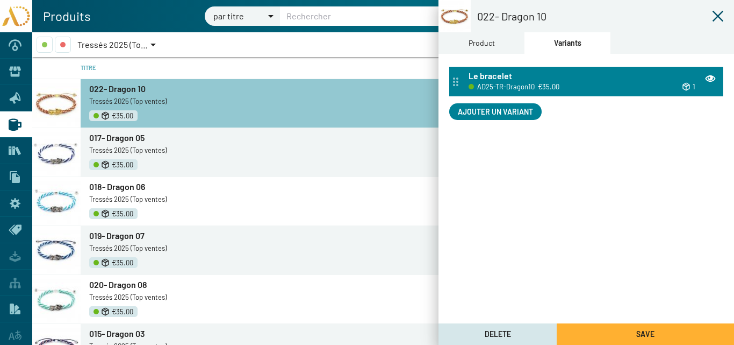
click at [543, 80] on div "AD25-TR-Dragon10 €35.00" at bounding box center [545, 86] width 152 height 12
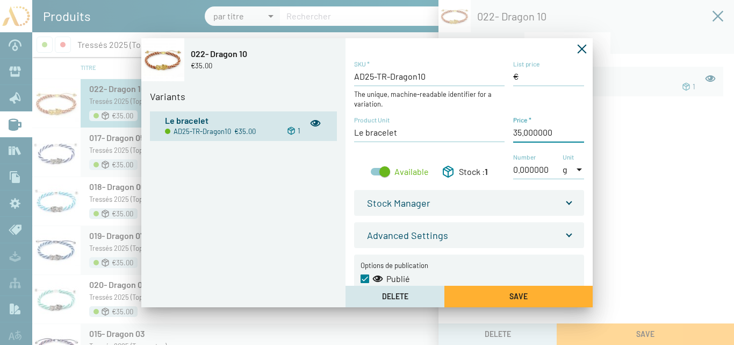
drag, startPoint x: 519, startPoint y: 132, endPoint x: 506, endPoint y: 132, distance: 13.4
click at [508, 133] on div "AD25-TR-Dragon10 SKU * The unique, machine-readable identifier for a variation.…" at bounding box center [469, 125] width 230 height 131
type input "30,00 €"
click at [511, 288] on button "Save" at bounding box center [518, 295] width 148 height 21
click at [582, 47] on icon "Fermer la fenêtre" at bounding box center [582, 49] width 11 height 11
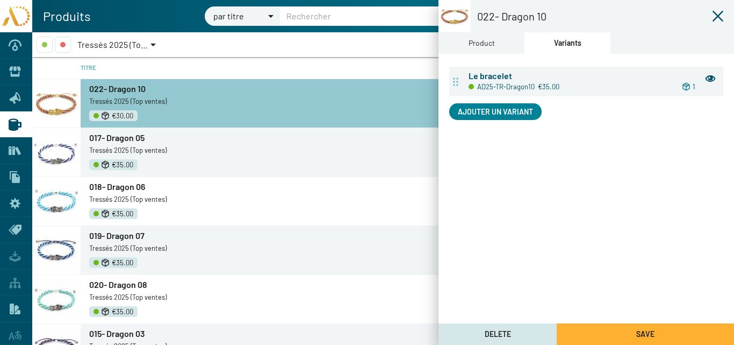
click at [670, 328] on button "Save" at bounding box center [645, 333] width 177 height 21
click at [122, 137] on span "017- Dragon 05" at bounding box center [116, 137] width 55 height 10
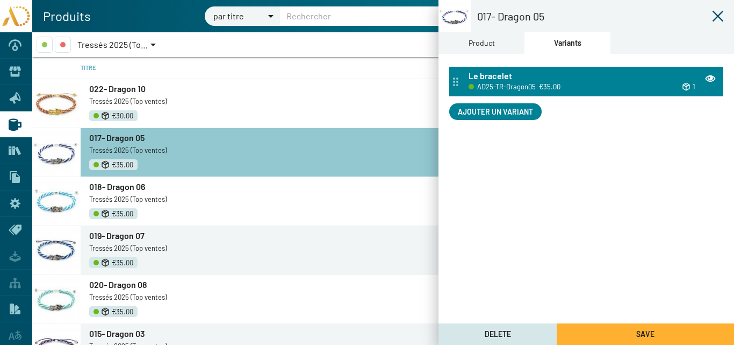
click at [539, 88] on span "€35.00" at bounding box center [549, 87] width 21 height 12
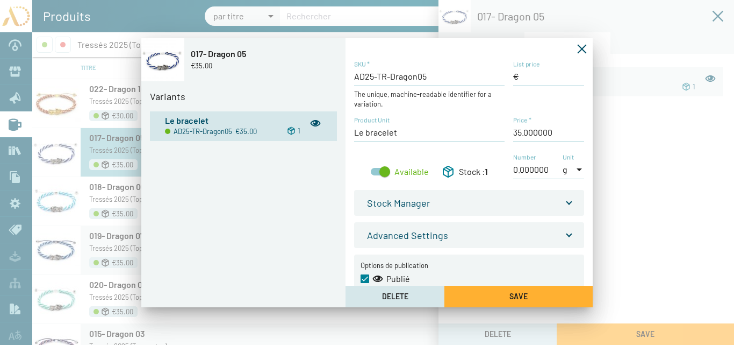
click at [519, 130] on input "Price *" at bounding box center [548, 132] width 71 height 12
type input "30,00 €"
click at [530, 291] on button "Save" at bounding box center [518, 295] width 148 height 21
click at [582, 48] on icon "Fermer la fenêtre" at bounding box center [582, 48] width 9 height 9
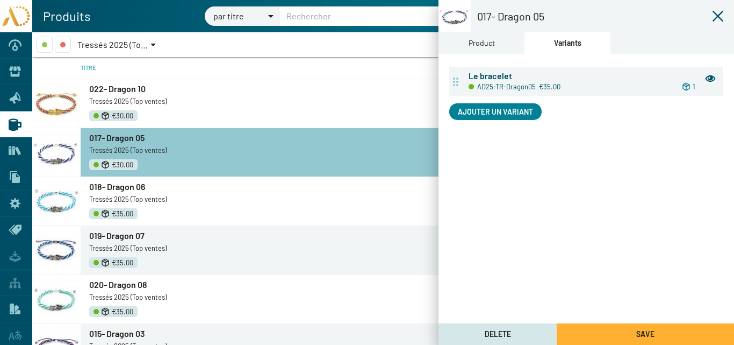
click at [642, 331] on span "Save" at bounding box center [645, 333] width 18 height 9
click at [714, 15] on icon at bounding box center [718, 16] width 13 height 13
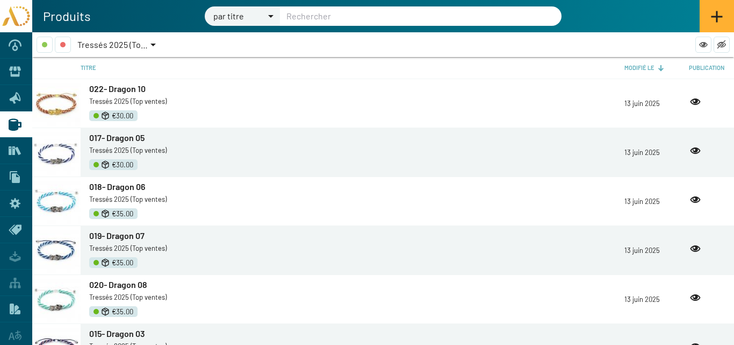
click at [119, 185] on span "018- Dragon 06" at bounding box center [117, 186] width 56 height 10
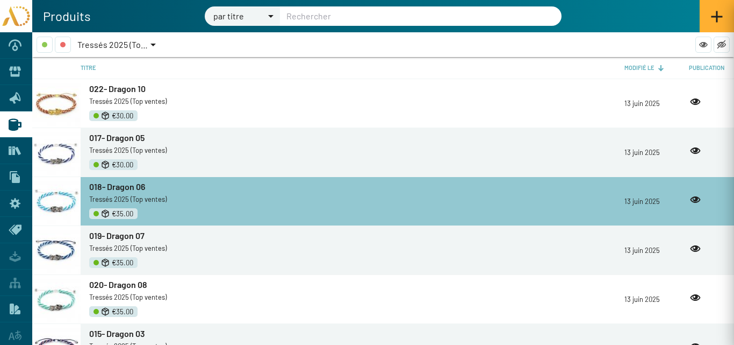
type input "018- Dragon 06"
type input "AD25-TR-Dragon06"
checkbox input "true"
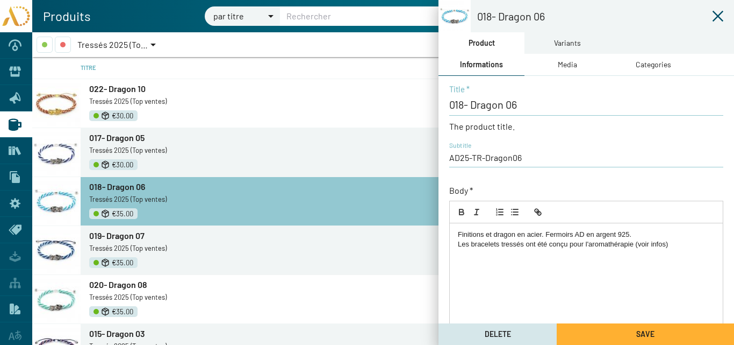
click at [568, 41] on div "Variants" at bounding box center [567, 43] width 27 height 12
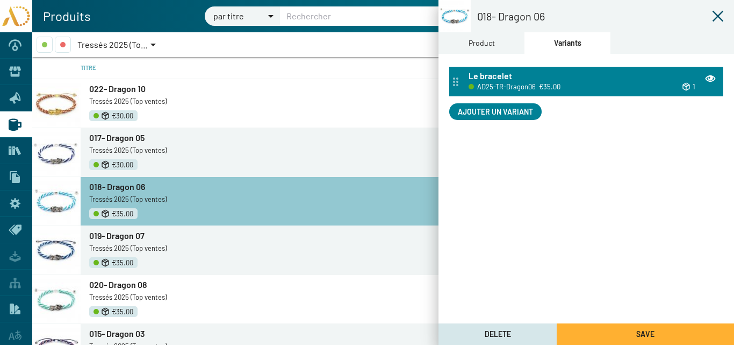
click at [537, 88] on div "AD25-TR-Dragon06 €35.00" at bounding box center [545, 86] width 153 height 12
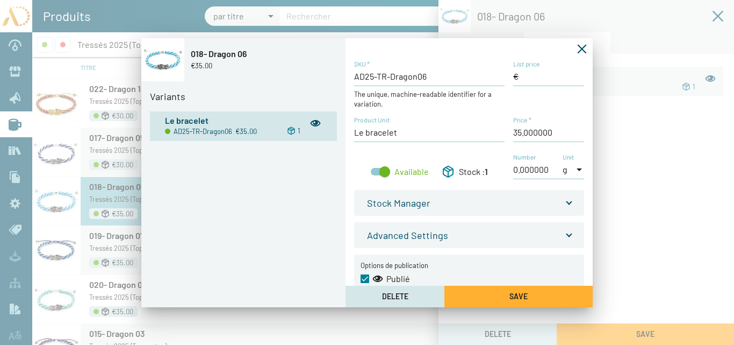
click at [519, 132] on input "Price *" at bounding box center [548, 132] width 71 height 12
type input "30,00 €"
drag, startPoint x: 535, startPoint y: 297, endPoint x: 554, endPoint y: 299, distance: 18.9
click at [535, 297] on button "Save" at bounding box center [518, 295] width 148 height 21
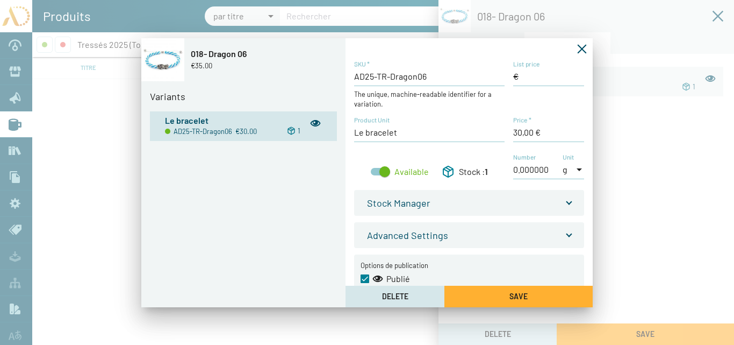
click at [582, 49] on icon "Fermer la fenêtre" at bounding box center [582, 48] width 9 height 9
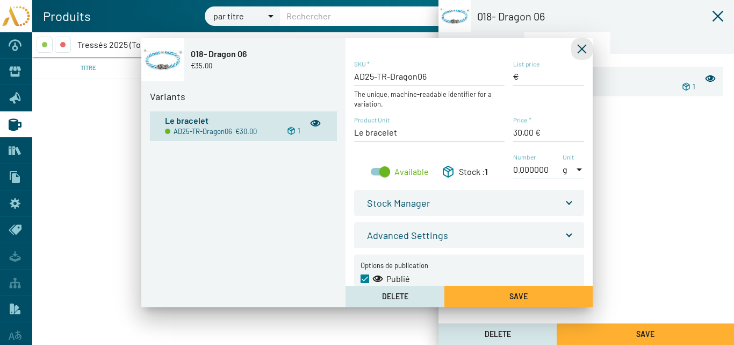
click at [655, 327] on button "Save" at bounding box center [645, 333] width 177 height 21
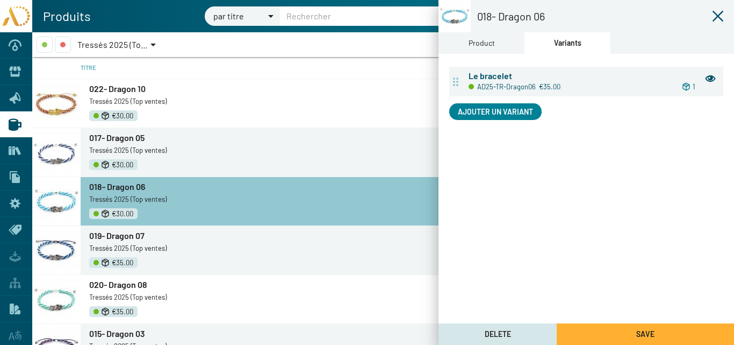
drag, startPoint x: 716, startPoint y: 15, endPoint x: 693, endPoint y: 24, distance: 24.7
click at [716, 15] on icon at bounding box center [718, 16] width 11 height 11
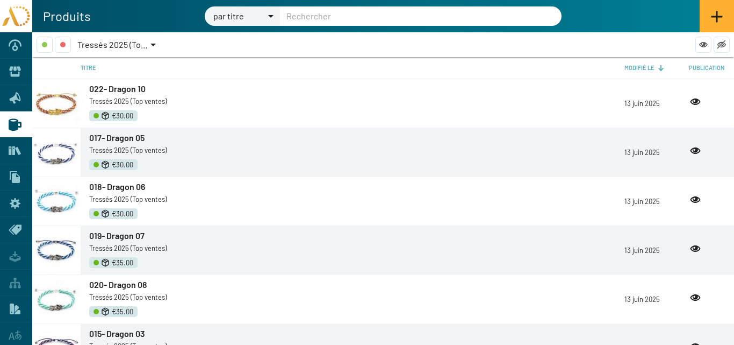
drag, startPoint x: 118, startPoint y: 232, endPoint x: 584, endPoint y: 67, distance: 494.8
click at [118, 231] on span "019- Dragon 07" at bounding box center [116, 235] width 55 height 10
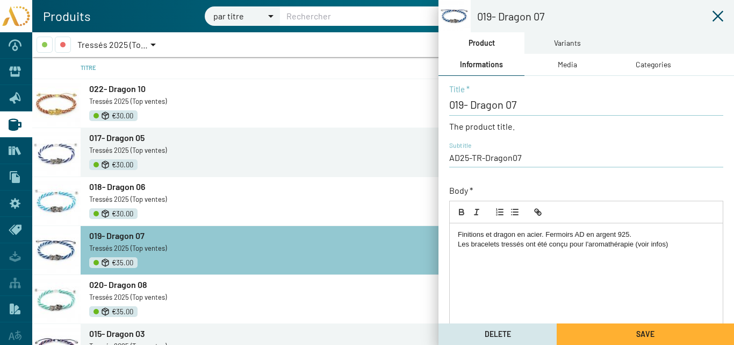
click at [578, 42] on div "Variants" at bounding box center [567, 43] width 27 height 12
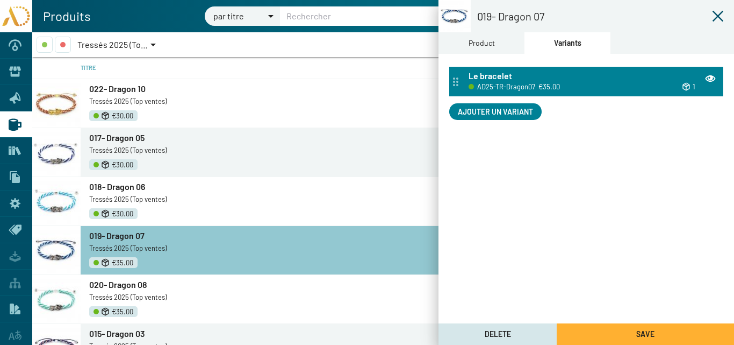
click at [544, 81] on span "€35.00" at bounding box center [549, 87] width 21 height 12
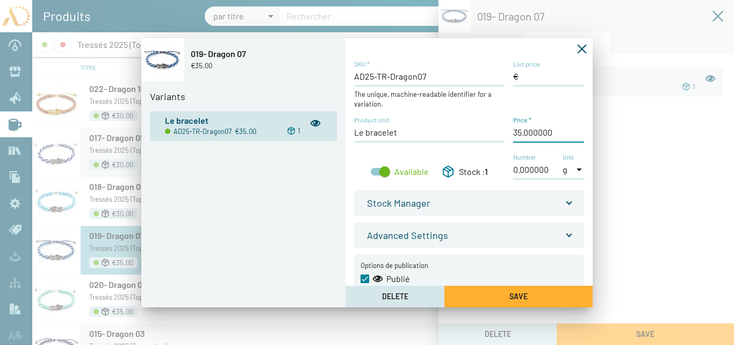
click at [518, 132] on input "Price *" at bounding box center [548, 132] width 71 height 12
type input "30,00 €"
click at [496, 291] on button "Save" at bounding box center [518, 295] width 148 height 21
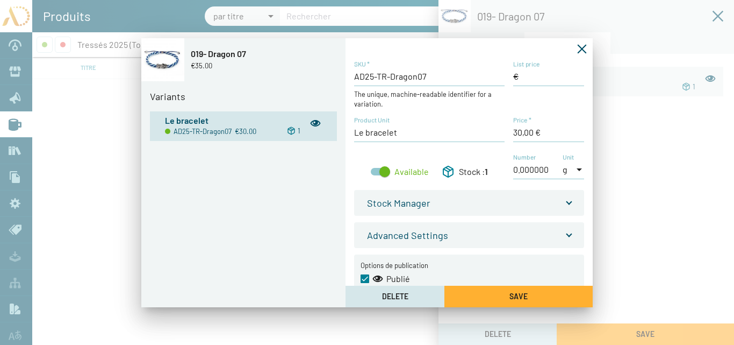
drag, startPoint x: 579, startPoint y: 46, endPoint x: 632, endPoint y: 300, distance: 260.3
click at [579, 46] on icon "Fermer la fenêtre" at bounding box center [582, 48] width 9 height 9
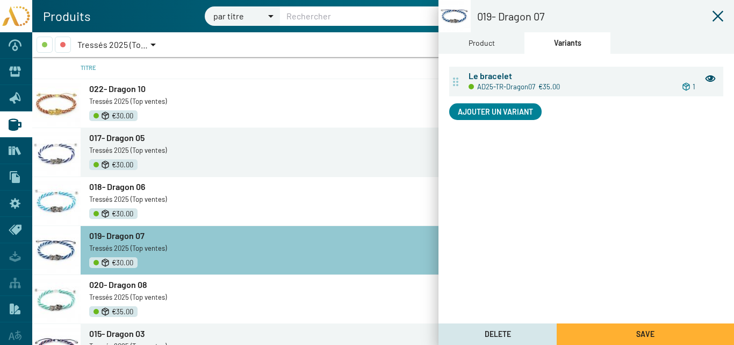
click at [621, 332] on button "Save" at bounding box center [645, 333] width 177 height 21
click at [720, 14] on icon at bounding box center [718, 16] width 11 height 11
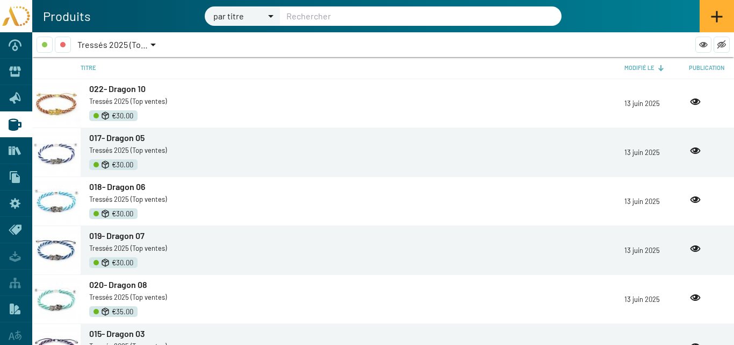
drag, startPoint x: 118, startPoint y: 284, endPoint x: 358, endPoint y: 223, distance: 247.4
click at [119, 284] on span "020- Dragon 08" at bounding box center [118, 284] width 58 height 10
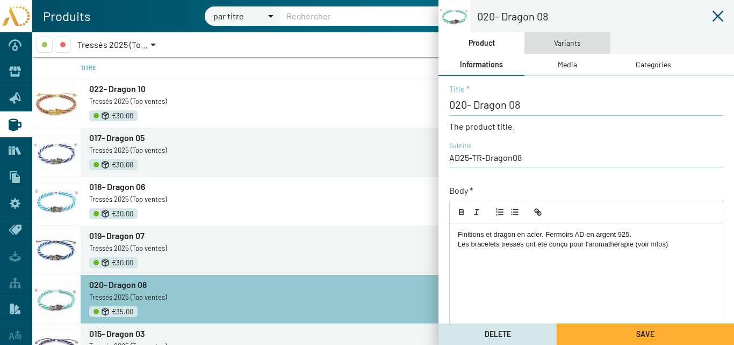
click at [568, 45] on div "Variants" at bounding box center [567, 43] width 27 height 12
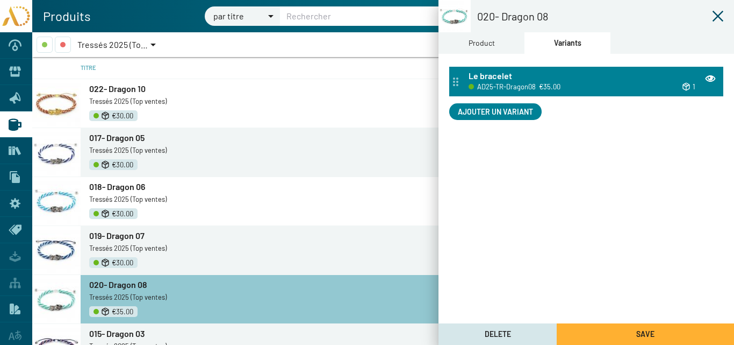
click at [567, 77] on div "Le bracelet" at bounding box center [593, 76] width 248 height 12
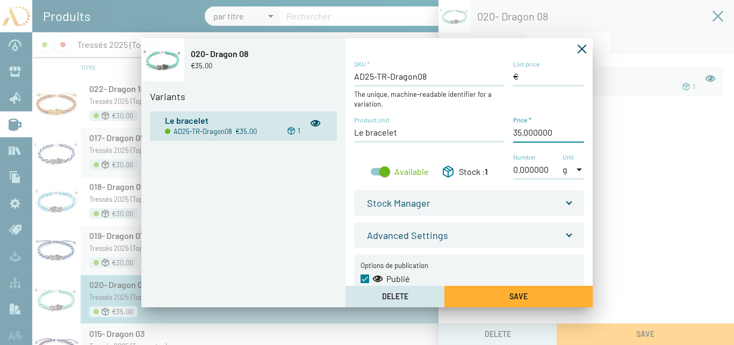
click at [519, 132] on input "Price *" at bounding box center [548, 132] width 71 height 12
type input "30,00 €"
click at [550, 300] on button "Save" at bounding box center [518, 295] width 148 height 21
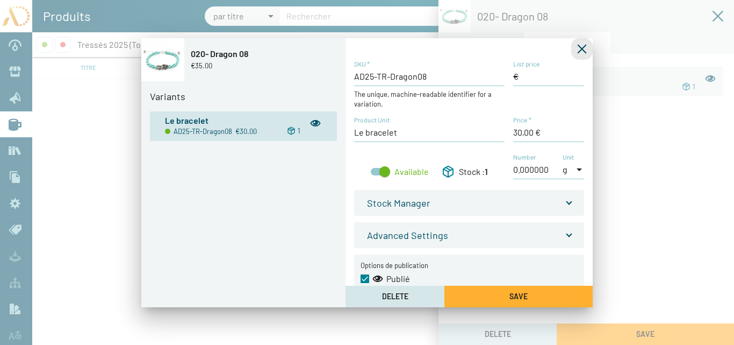
click at [584, 47] on icon "Fermer la fenêtre" at bounding box center [582, 48] width 9 height 9
click at [676, 334] on button "Save" at bounding box center [645, 333] width 177 height 21
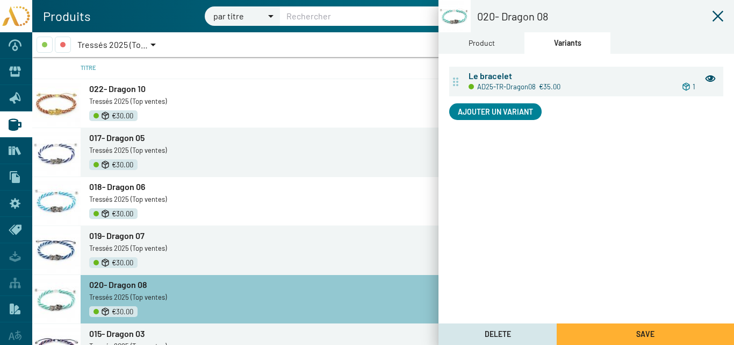
click at [719, 17] on icon at bounding box center [718, 16] width 11 height 11
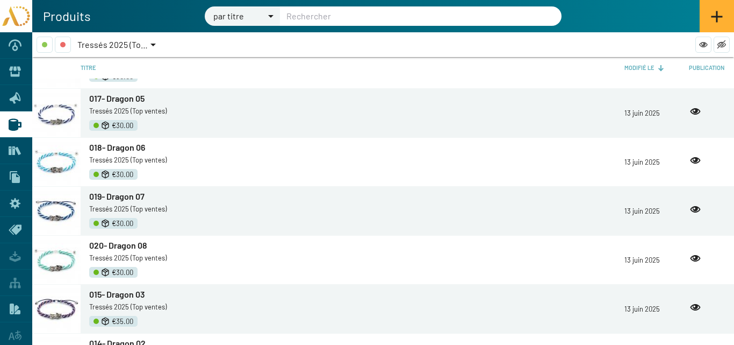
scroll to position [107, 0]
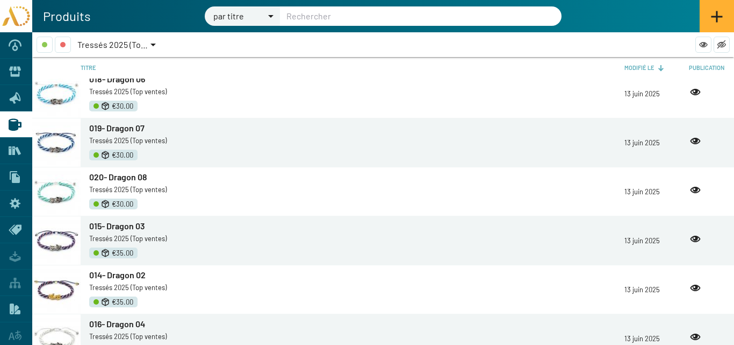
click at [123, 229] on span "015- Dragon 03" at bounding box center [117, 225] width 56 height 10
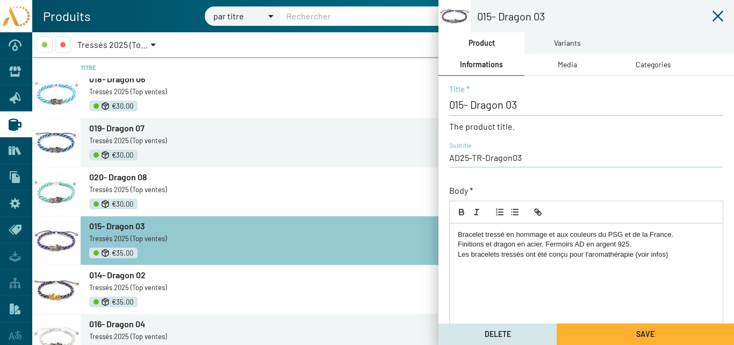
click at [567, 45] on div "Variants" at bounding box center [567, 43] width 27 height 12
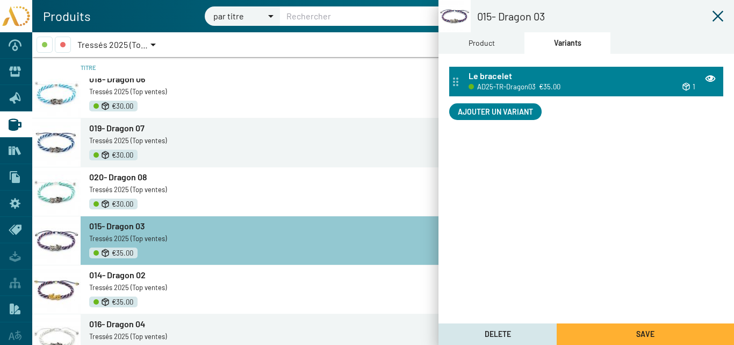
click at [549, 72] on div "Le bracelet" at bounding box center [593, 76] width 248 height 12
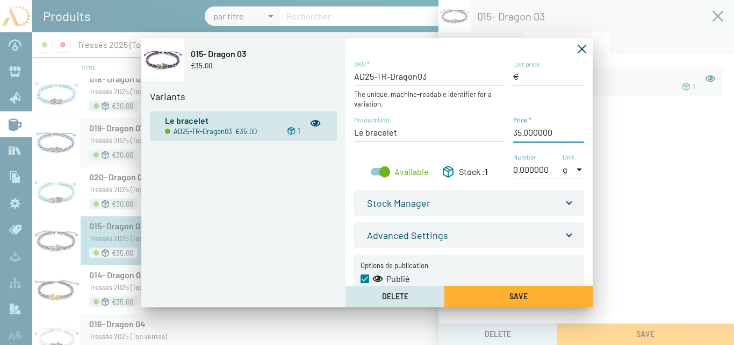
click at [519, 133] on input "Price *" at bounding box center [548, 132] width 71 height 12
type input "30,00 €"
click at [543, 293] on button "Save" at bounding box center [518, 295] width 148 height 21
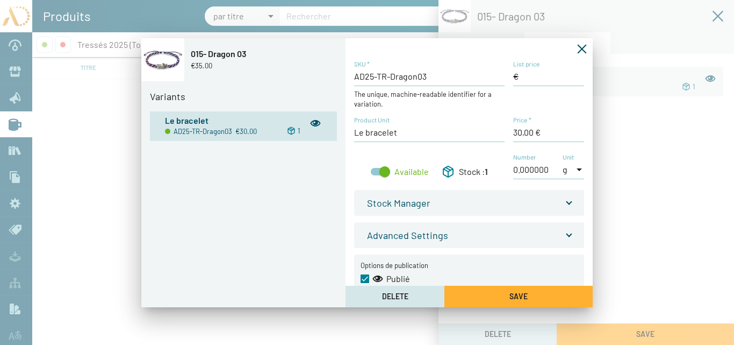
click at [584, 48] on icon "Fermer la fenêtre" at bounding box center [582, 49] width 11 height 11
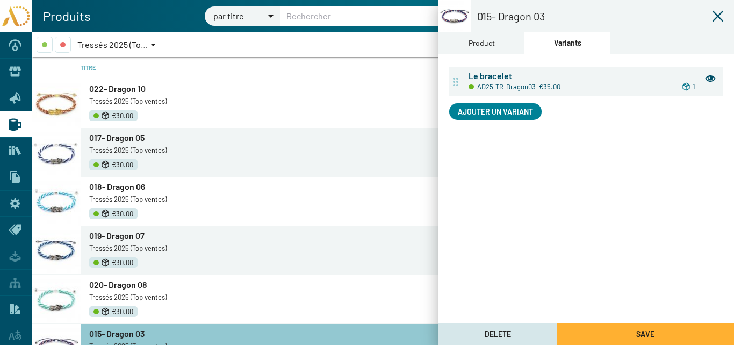
click at [629, 328] on button "Save" at bounding box center [645, 333] width 177 height 21
click at [718, 18] on icon at bounding box center [718, 16] width 13 height 13
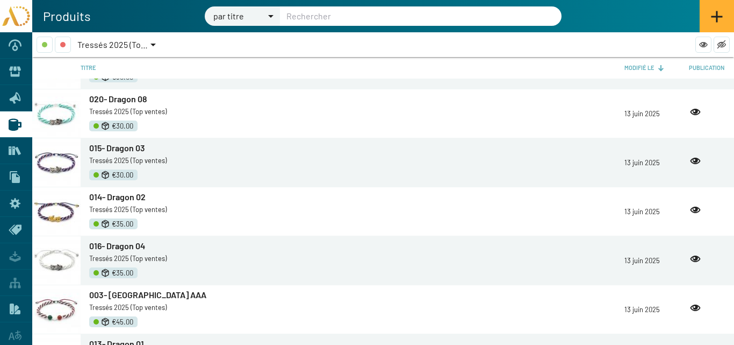
scroll to position [215, 0]
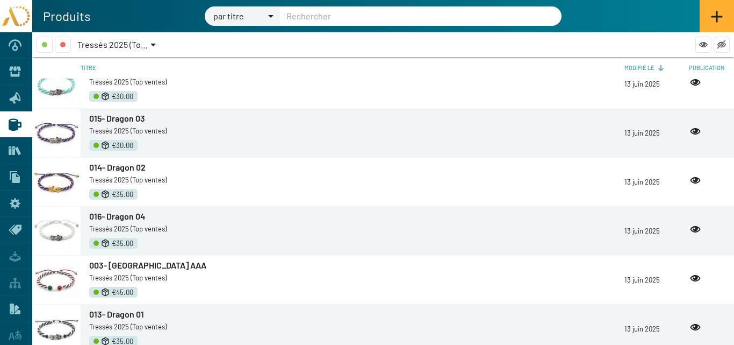
drag, startPoint x: 120, startPoint y: 172, endPoint x: 734, endPoint y: 1, distance: 637.3
click at [120, 171] on link "014- Dragon 02" at bounding box center [356, 167] width 535 height 12
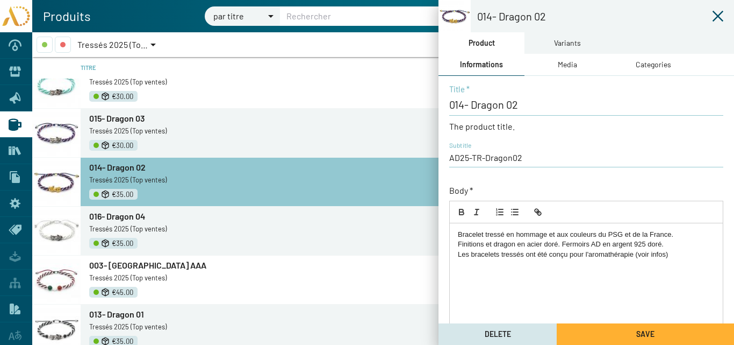
click at [564, 41] on div "Variants" at bounding box center [567, 43] width 27 height 12
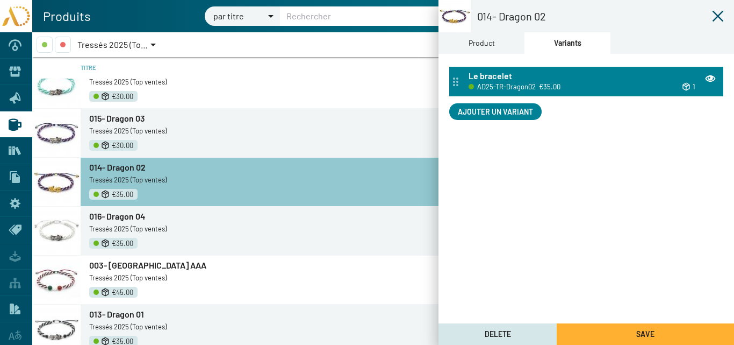
click at [534, 80] on div "Le bracelet" at bounding box center [593, 76] width 248 height 12
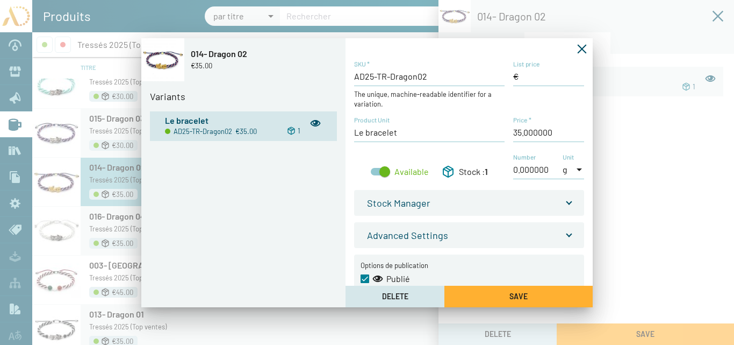
click at [520, 129] on input "Price *" at bounding box center [548, 132] width 71 height 12
type input "30,00 €"
click at [562, 298] on button "Save" at bounding box center [518, 295] width 148 height 21
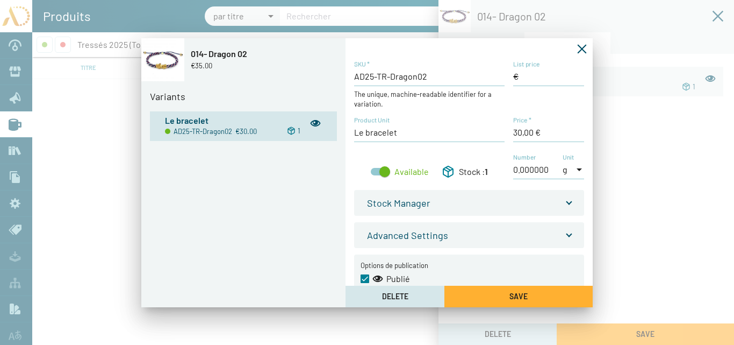
click at [583, 49] on icon "Fermer la fenêtre" at bounding box center [582, 48] width 9 height 9
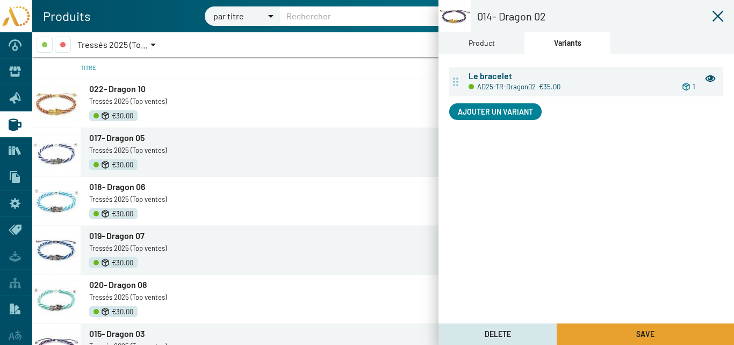
click at [654, 332] on button "Save" at bounding box center [645, 333] width 177 height 21
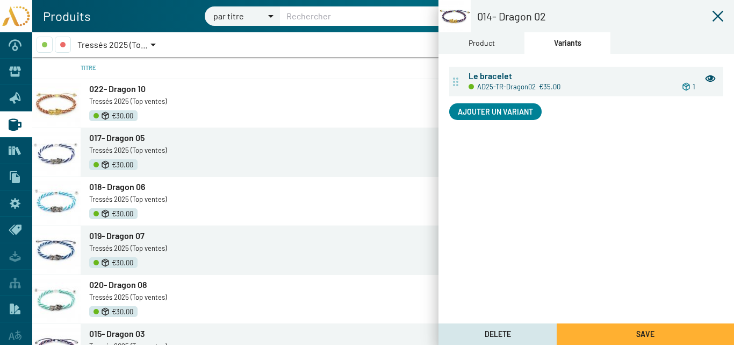
click at [718, 16] on icon at bounding box center [718, 16] width 11 height 11
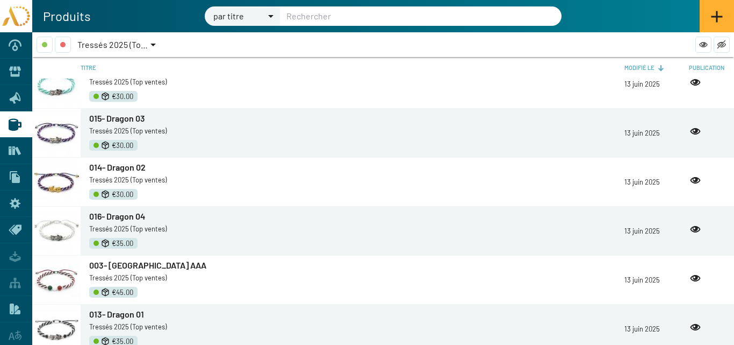
scroll to position [269, 0]
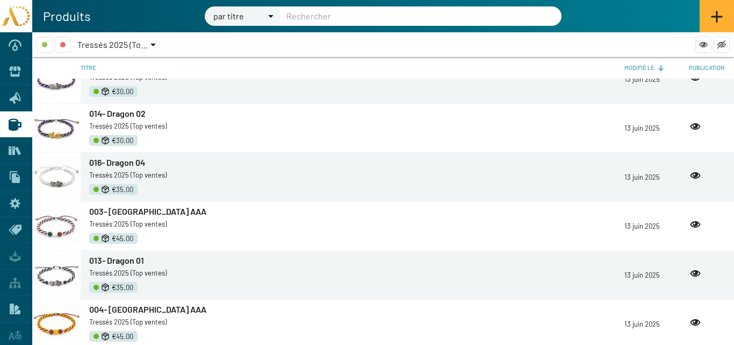
click at [124, 162] on span "016- Dragon 04" at bounding box center [117, 162] width 56 height 10
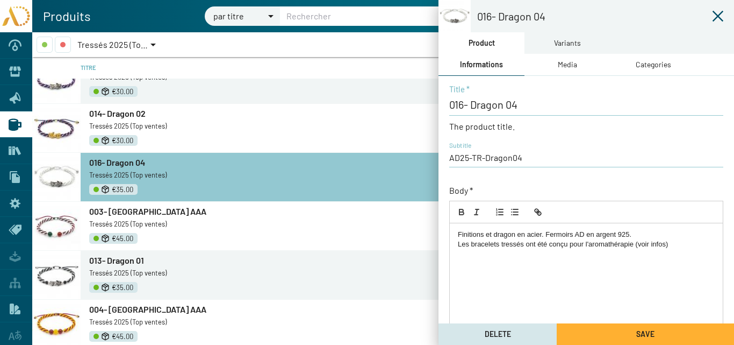
drag, startPoint x: 568, startPoint y: 41, endPoint x: 576, endPoint y: 41, distance: 8.1
click at [569, 40] on div "Variants" at bounding box center [567, 43] width 27 height 12
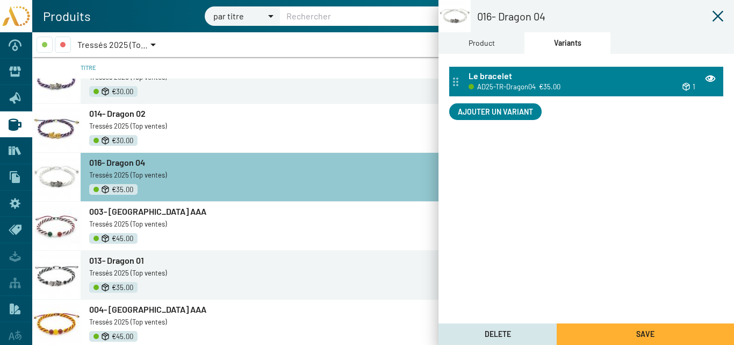
click at [579, 75] on div "Le bracelet" at bounding box center [593, 76] width 248 height 12
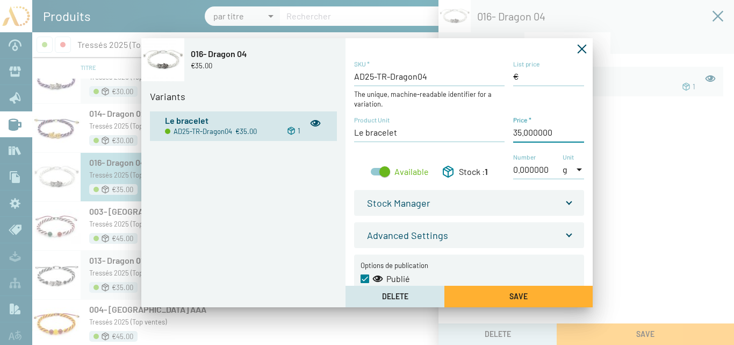
click at [520, 132] on input "Price *" at bounding box center [548, 132] width 71 height 12
type input "30,00 €"
click at [546, 291] on button "Save" at bounding box center [518, 295] width 148 height 21
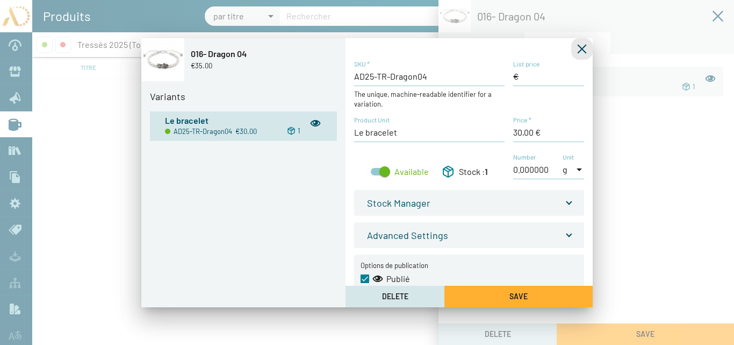
click at [581, 49] on icon "Fermer la fenêtre" at bounding box center [582, 49] width 11 height 11
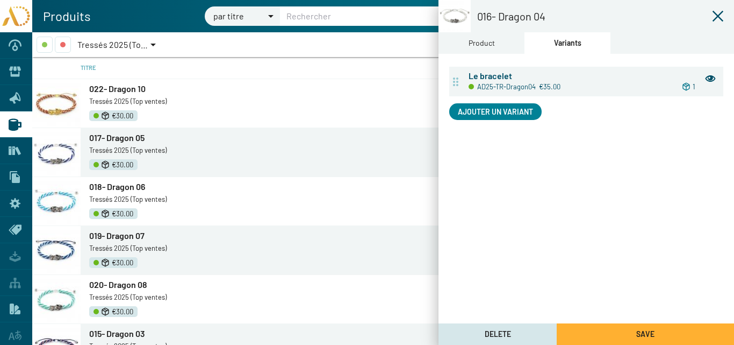
click at [635, 333] on button "Save" at bounding box center [645, 333] width 177 height 21
click at [719, 16] on icon at bounding box center [718, 16] width 11 height 11
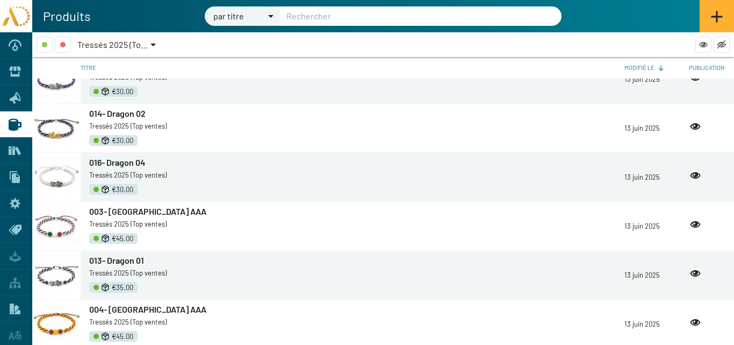
scroll to position [322, 0]
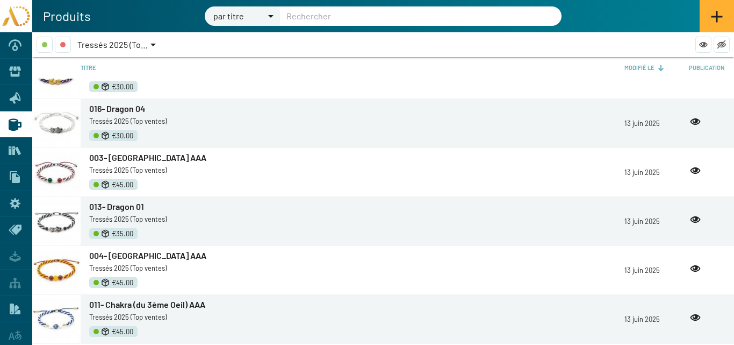
click at [117, 156] on span "003- Italie AAA" at bounding box center [147, 157] width 117 height 10
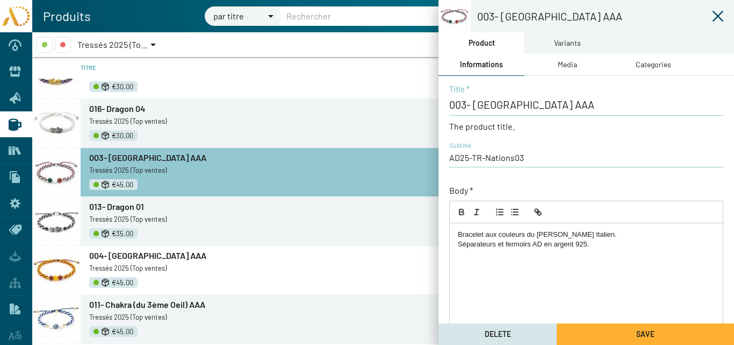
click at [575, 45] on div "Variants" at bounding box center [567, 43] width 27 height 12
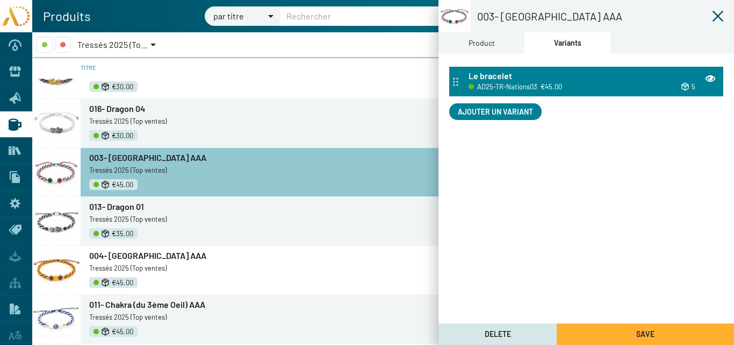
click at [560, 78] on div "Le bracelet" at bounding box center [593, 76] width 248 height 12
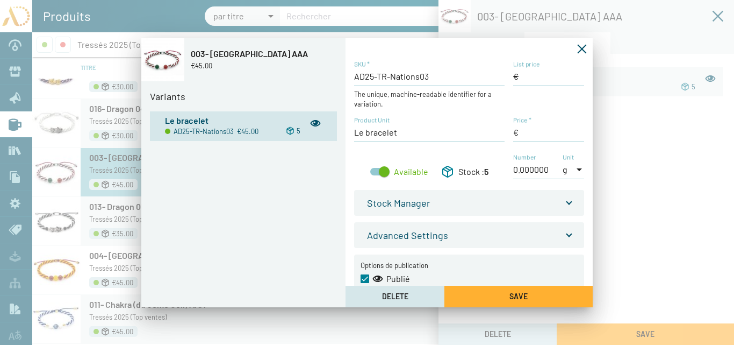
type input "45,00 €"
click at [520, 77] on input "List price" at bounding box center [548, 76] width 71 height 12
type input "45,00 €"
drag, startPoint x: 516, startPoint y: 131, endPoint x: 494, endPoint y: 130, distance: 22.1
click at [494, 130] on div "AD25-TR-Nations03 SKU * The unique, machine-readable identifier for a variation…" at bounding box center [469, 125] width 230 height 131
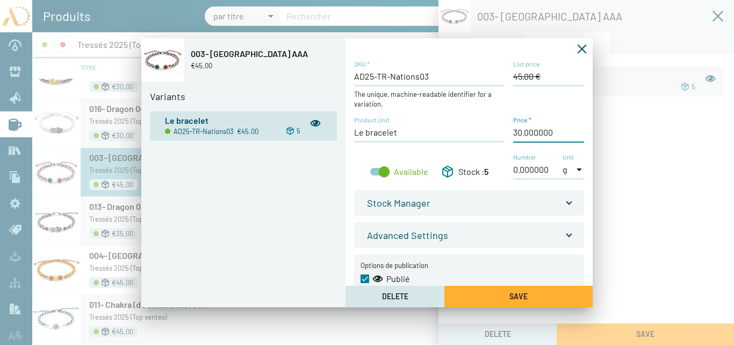
type input "30,00 €"
click at [499, 293] on button "Save" at bounding box center [518, 295] width 148 height 21
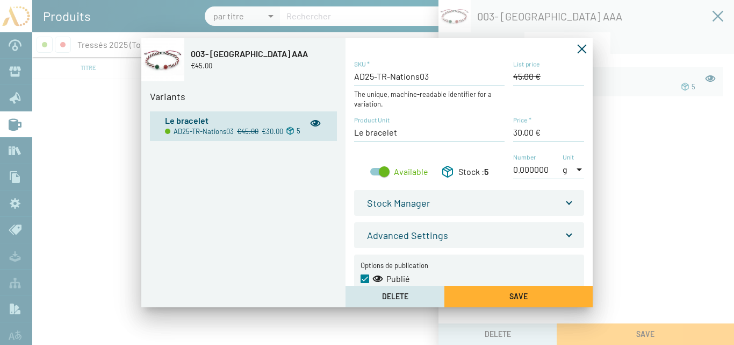
click at [581, 48] on icon "Fermer la fenêtre" at bounding box center [582, 49] width 11 height 11
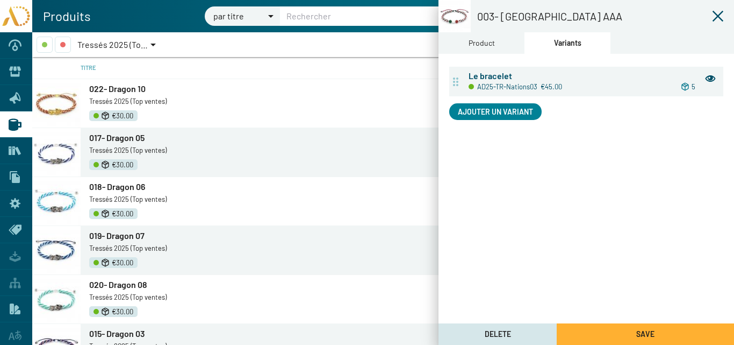
click at [658, 328] on button "Save" at bounding box center [645, 333] width 177 height 21
click at [716, 14] on icon at bounding box center [718, 16] width 11 height 11
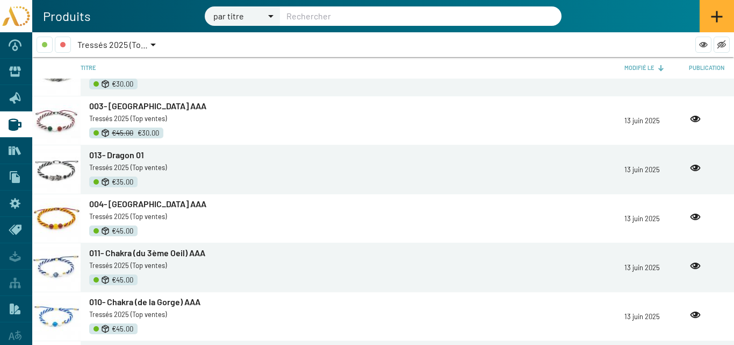
scroll to position [376, 0]
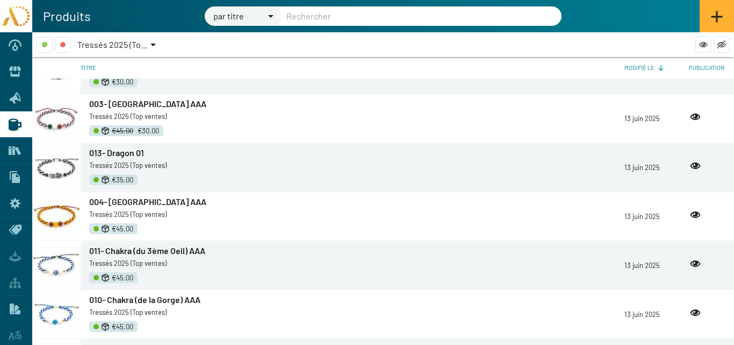
click at [125, 150] on span "013- Dragon 01" at bounding box center [116, 152] width 55 height 10
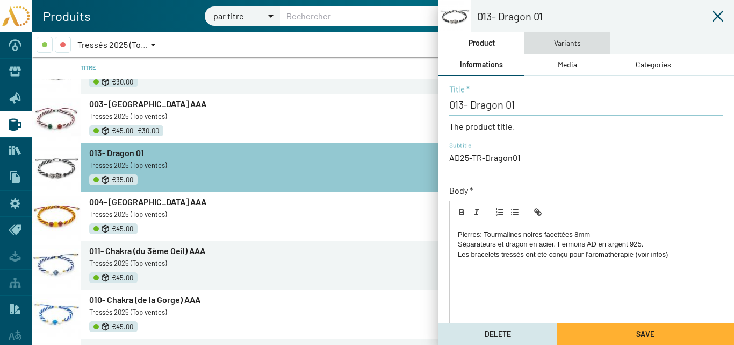
click at [559, 44] on div "Variants" at bounding box center [567, 43] width 27 height 12
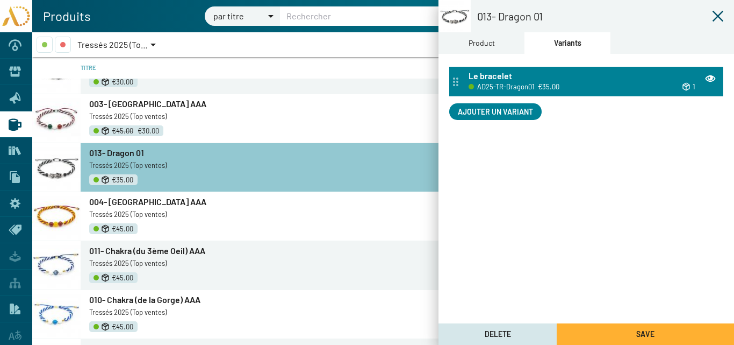
click at [534, 87] on span "AD25-TR-Dragon01" at bounding box center [506, 87] width 58 height 12
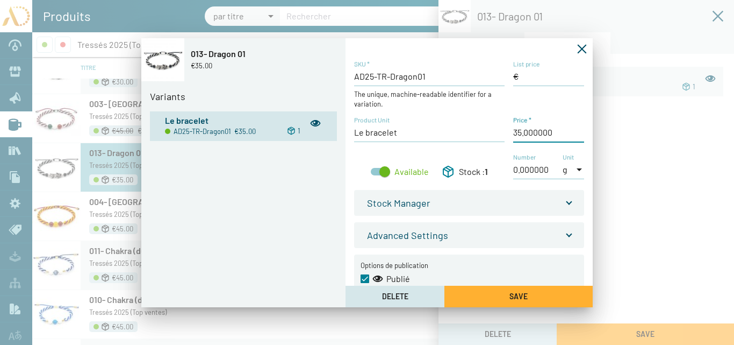
click at [520, 131] on input "Price *" at bounding box center [548, 132] width 71 height 12
type input "30,00 €"
click at [520, 292] on span "Save" at bounding box center [519, 295] width 18 height 9
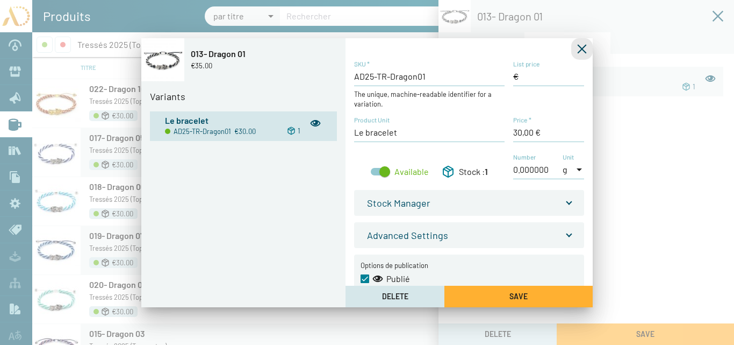
click at [583, 48] on icon "Fermer la fenêtre" at bounding box center [582, 48] width 9 height 9
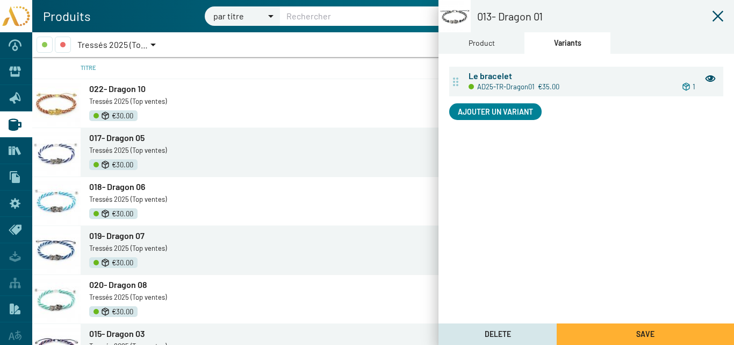
click at [636, 329] on span "Save" at bounding box center [645, 333] width 18 height 9
click at [716, 14] on icon at bounding box center [718, 16] width 11 height 11
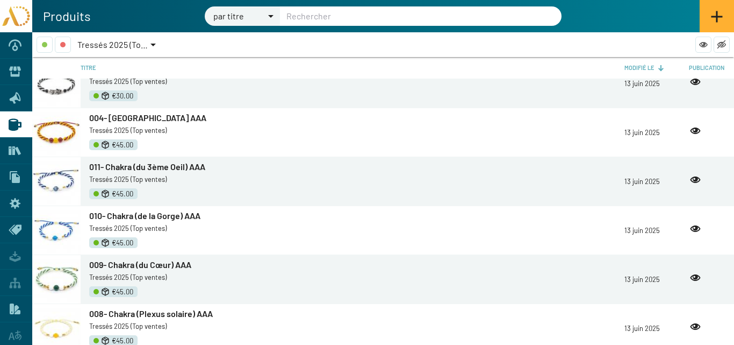
scroll to position [484, 0]
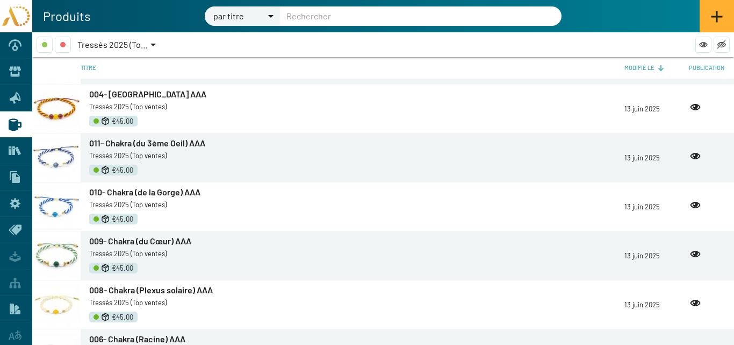
click at [127, 94] on span "004- Espagne AAA" at bounding box center [147, 94] width 117 height 10
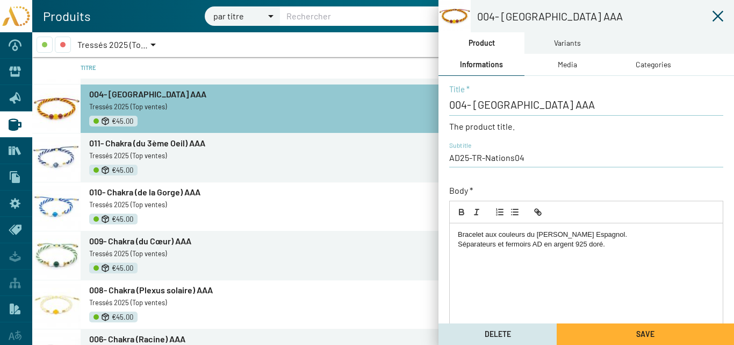
click at [559, 42] on div "Variants" at bounding box center [567, 43] width 27 height 12
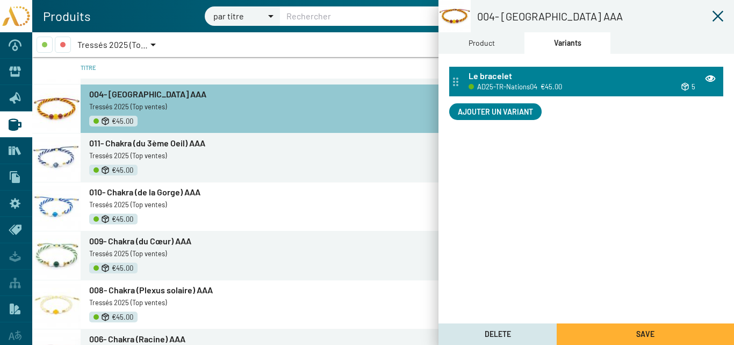
click at [544, 75] on div "Le bracelet" at bounding box center [593, 76] width 248 height 12
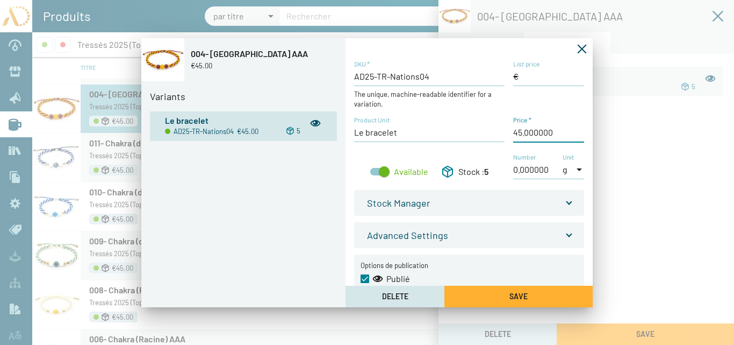
drag, startPoint x: 521, startPoint y: 133, endPoint x: 507, endPoint y: 133, distance: 14.5
click at [507, 133] on div "AD25-TR-Nations04 SKU * The unique, machine-readable identifier for a variation…" at bounding box center [469, 125] width 230 height 131
type input "30,00 €"
click at [530, 296] on button "Save" at bounding box center [518, 295] width 148 height 21
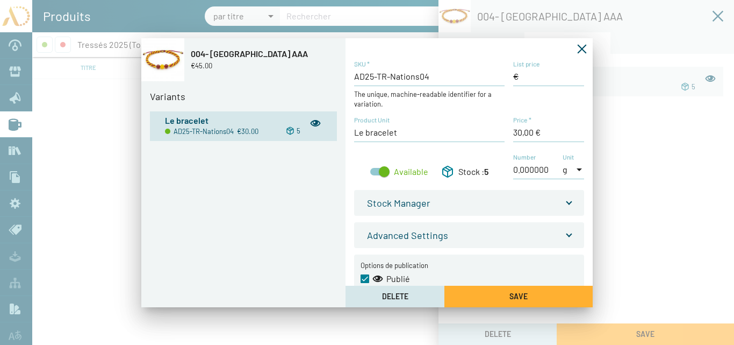
click at [584, 48] on icon "Fermer la fenêtre" at bounding box center [582, 49] width 11 height 11
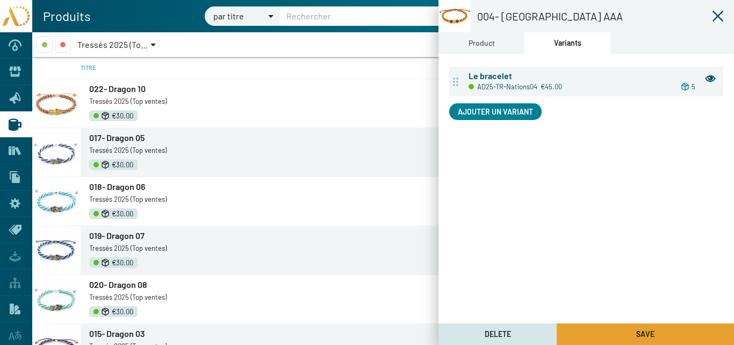
click at [673, 329] on button "Save" at bounding box center [645, 333] width 177 height 21
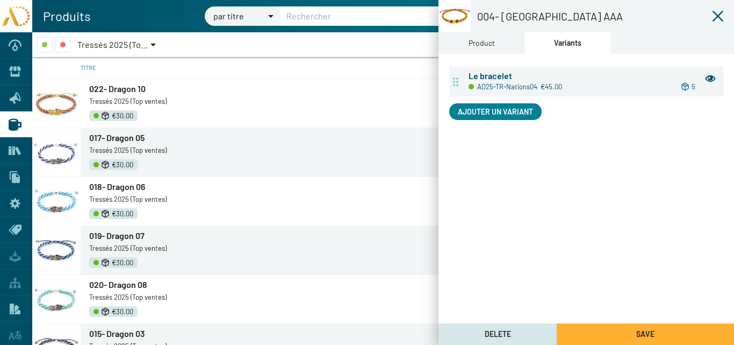
click at [717, 15] on icon at bounding box center [718, 16] width 11 height 11
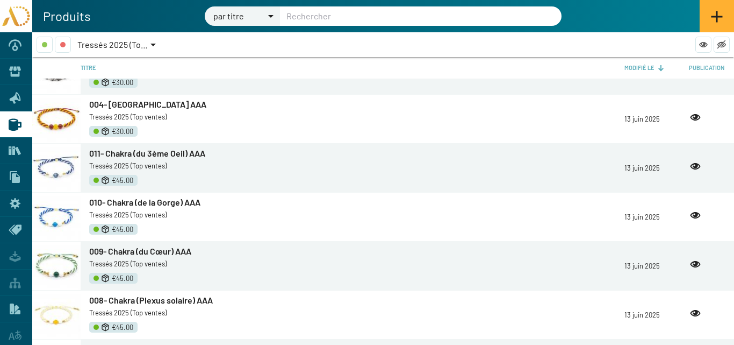
scroll to position [484, 0]
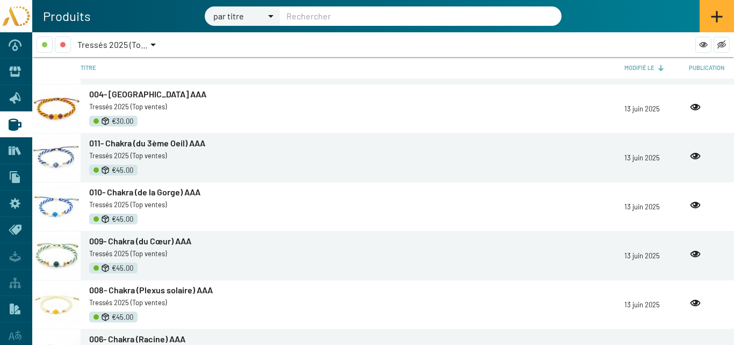
click at [125, 141] on span "011- Chakra (du 3ème Oeil) AAA" at bounding box center [147, 143] width 116 height 10
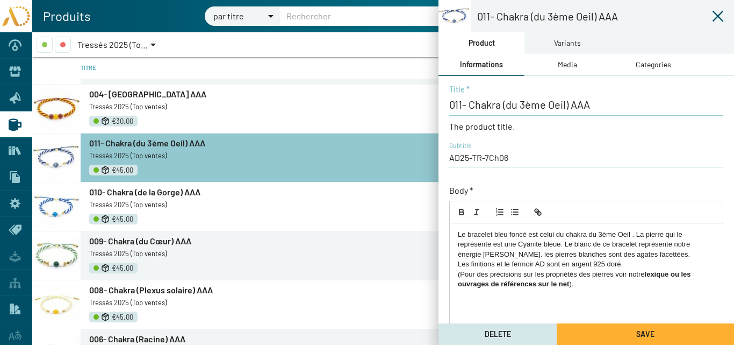
click at [555, 39] on div "Variants" at bounding box center [567, 43] width 27 height 12
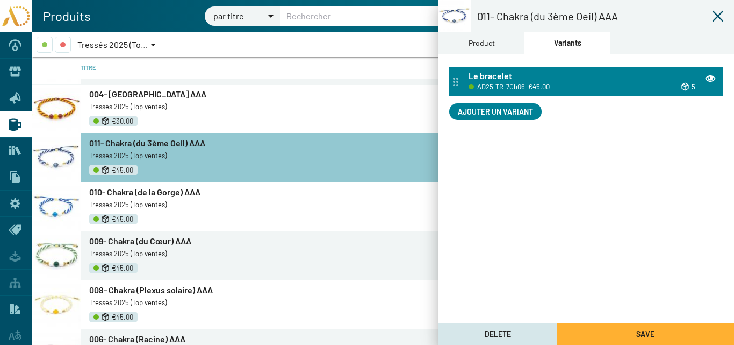
click at [561, 80] on div "Le bracelet" at bounding box center [593, 76] width 248 height 12
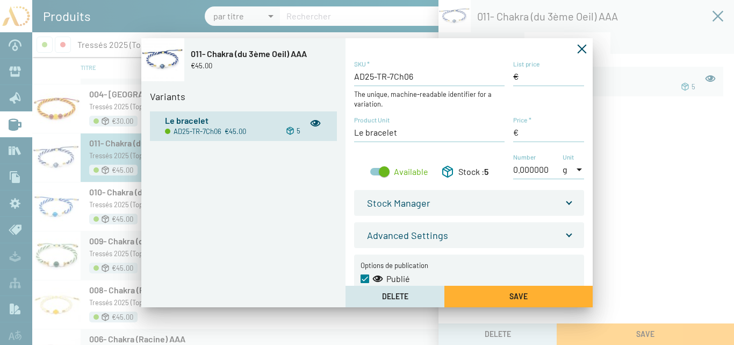
type input "45,00 €"
click at [525, 77] on input "List price" at bounding box center [548, 76] width 71 height 12
type input "45,00 €"
drag, startPoint x: 519, startPoint y: 132, endPoint x: 511, endPoint y: 130, distance: 8.9
click at [510, 132] on div "AD25-TR-7Ch06 SKU * The unique, machine-readable identifier for a variation. Li…" at bounding box center [469, 125] width 230 height 131
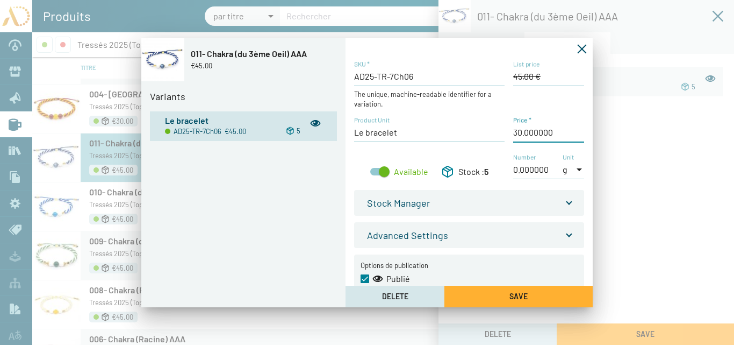
type input "30,00 €"
click at [524, 295] on span "Save" at bounding box center [519, 295] width 18 height 9
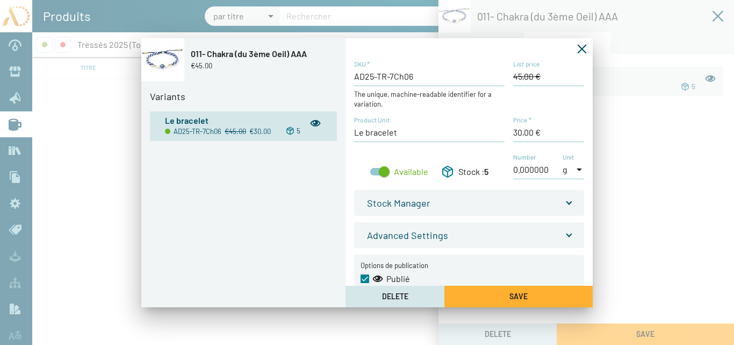
click at [580, 48] on icon "Fermer la fenêtre" at bounding box center [582, 49] width 11 height 11
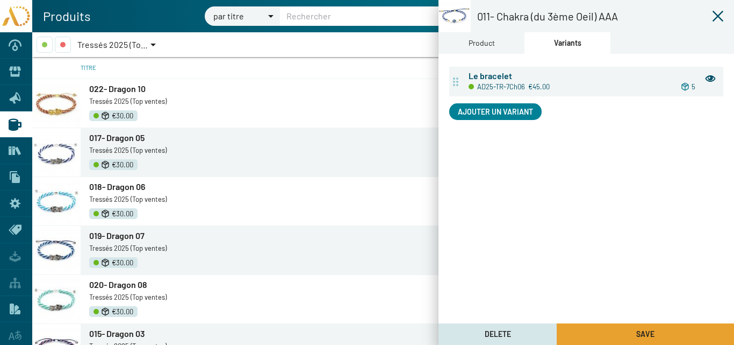
click at [655, 331] on button "Save" at bounding box center [645, 333] width 177 height 21
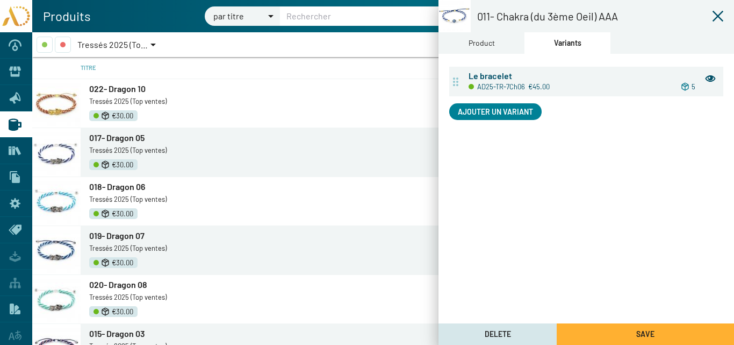
click at [722, 18] on icon at bounding box center [718, 16] width 13 height 13
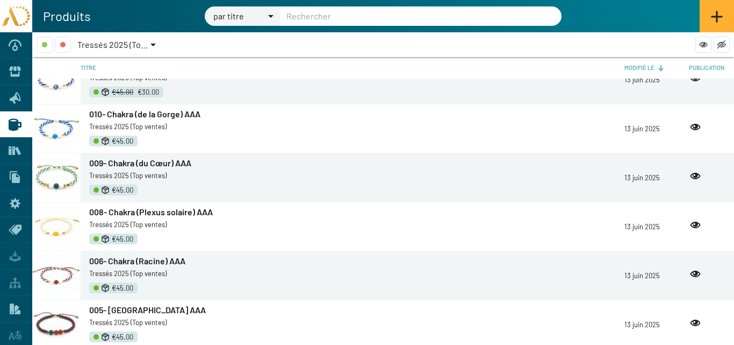
scroll to position [537, 0]
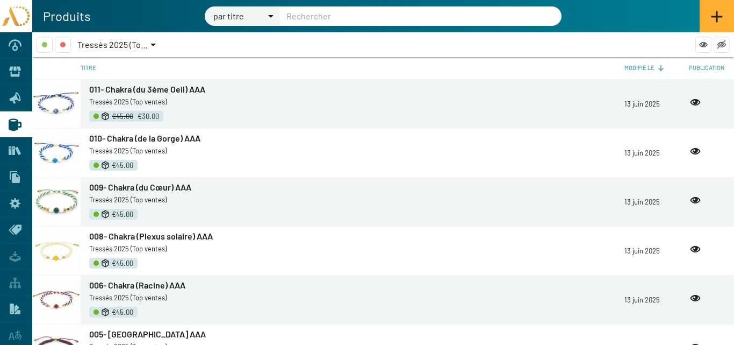
click at [119, 139] on span "010- Chakra (de la Gorge) AAA" at bounding box center [144, 138] width 111 height 10
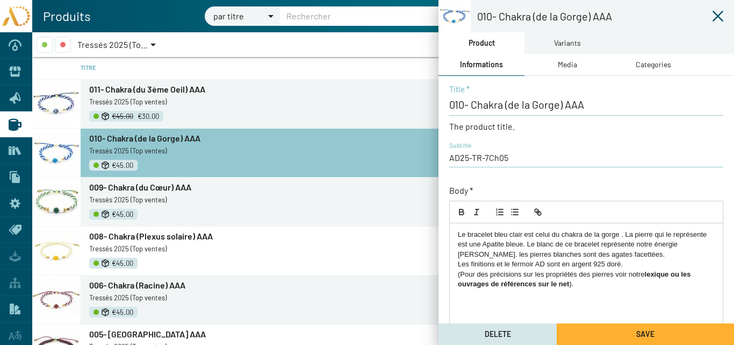
click at [569, 49] on div "Variants" at bounding box center [568, 42] width 86 height 21
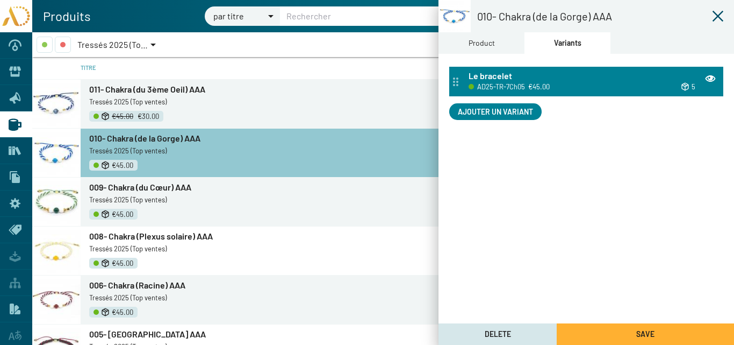
click at [549, 70] on div "Le bracelet" at bounding box center [593, 76] width 248 height 12
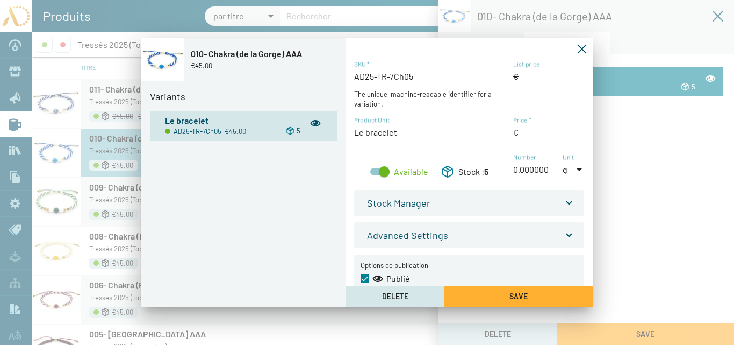
type input "45,00 €"
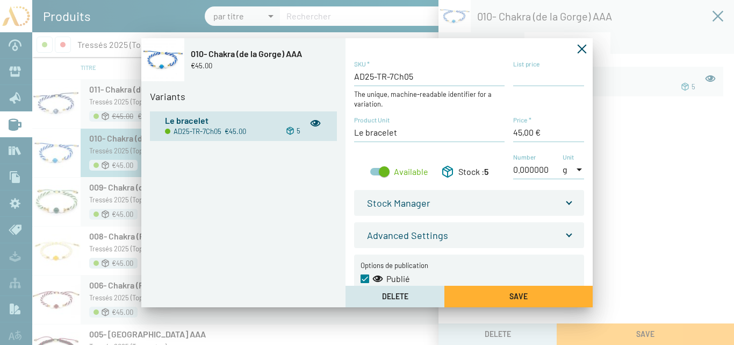
click at [515, 76] on input "List price" at bounding box center [548, 76] width 71 height 12
type input "45,00 €"
drag, startPoint x: 521, startPoint y: 132, endPoint x: 510, endPoint y: 130, distance: 11.0
click at [511, 131] on div "AD25-TR-7Ch05 SKU * The unique, machine-readable identifier for a variation. Li…" at bounding box center [469, 125] width 230 height 131
type input "30,00 €"
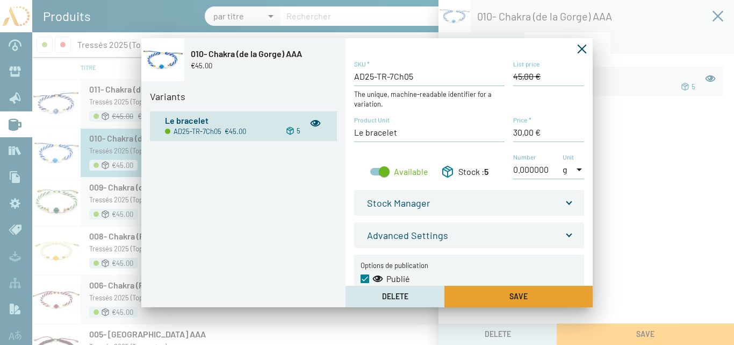
click at [525, 295] on span "Save" at bounding box center [519, 295] width 18 height 9
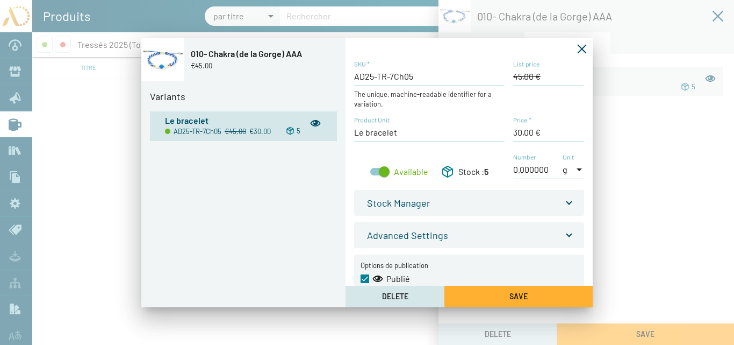
click at [581, 48] on icon "Fermer la fenêtre" at bounding box center [582, 49] width 11 height 11
click at [658, 331] on button "Save" at bounding box center [645, 333] width 177 height 21
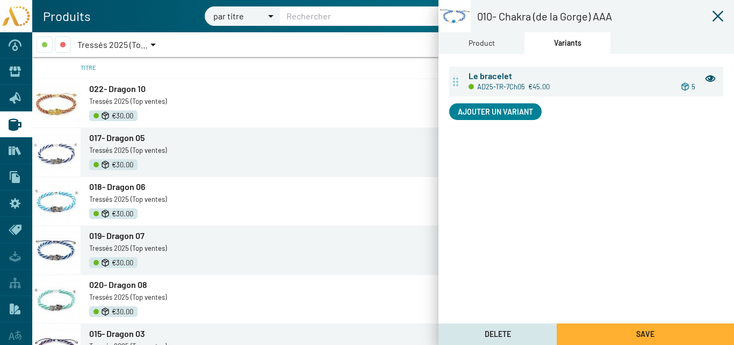
click at [715, 14] on icon at bounding box center [718, 16] width 11 height 11
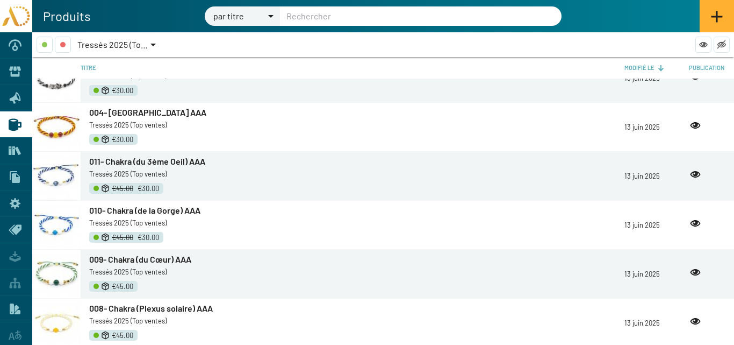
scroll to position [484, 0]
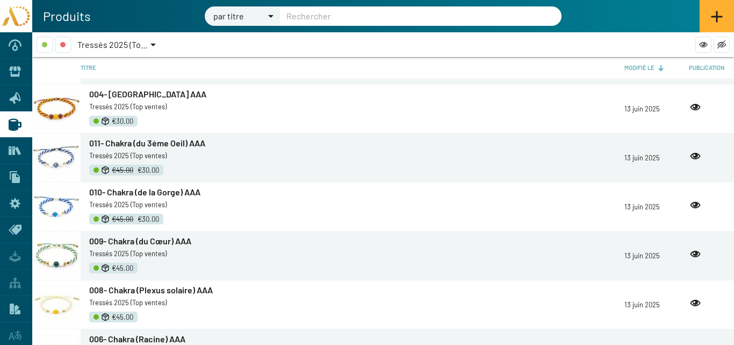
click at [131, 240] on span "009- Chakra (du Cœur) AAA" at bounding box center [140, 240] width 102 height 10
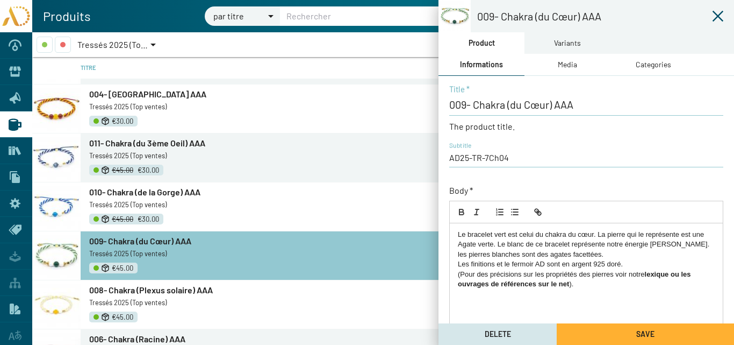
click at [565, 41] on div "Variants" at bounding box center [567, 43] width 27 height 12
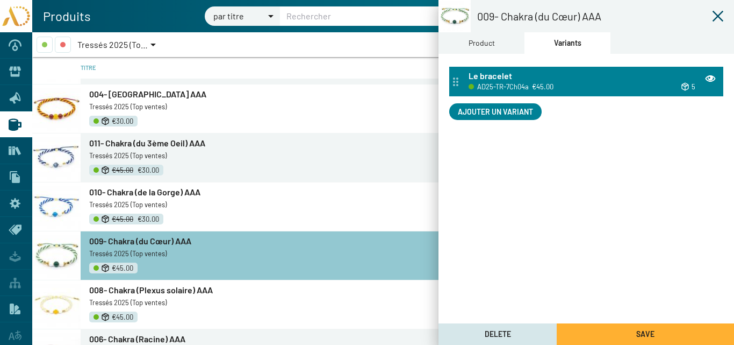
click at [518, 76] on div "Le bracelet" at bounding box center [593, 76] width 248 height 12
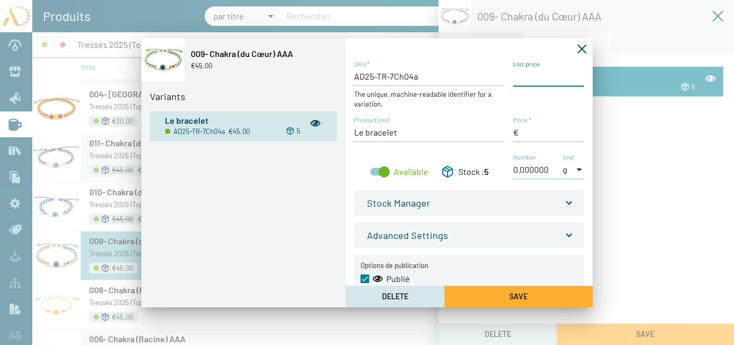
type input "45,00 €"
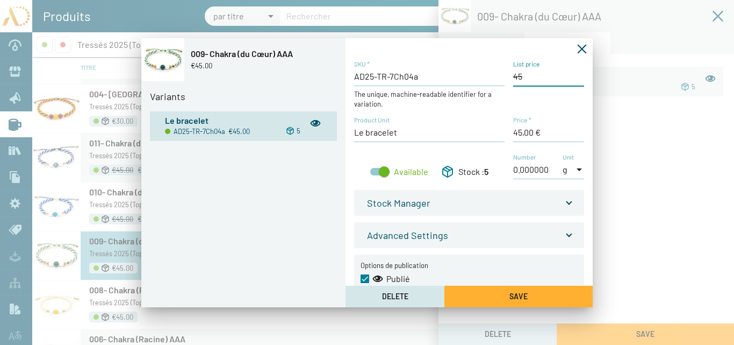
type input "45,00 €"
click at [513, 131] on input "Price *" at bounding box center [548, 132] width 71 height 12
type input "30,00 €"
click at [525, 294] on span "Save" at bounding box center [519, 295] width 18 height 9
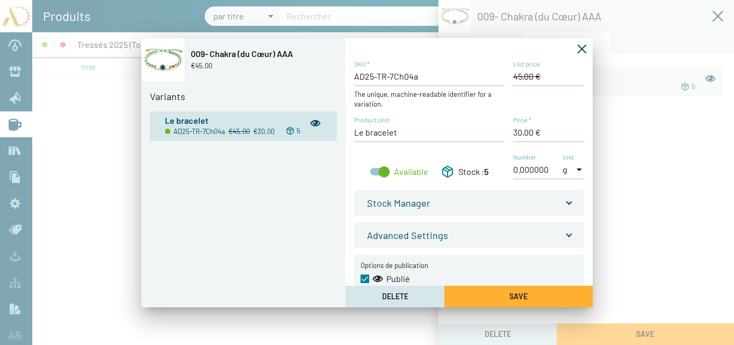
click at [584, 47] on icon "Fermer la fenêtre" at bounding box center [582, 48] width 9 height 9
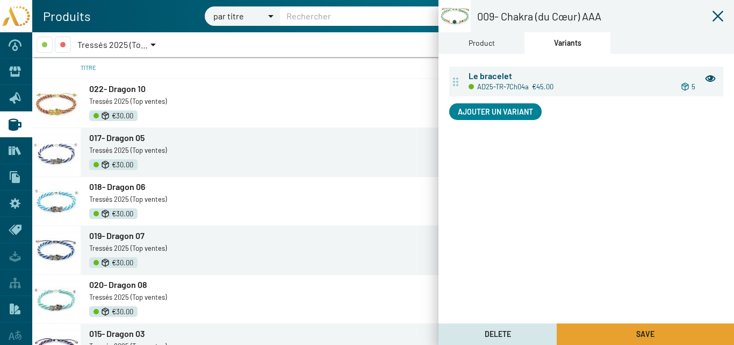
click at [657, 334] on button "Save" at bounding box center [645, 333] width 177 height 21
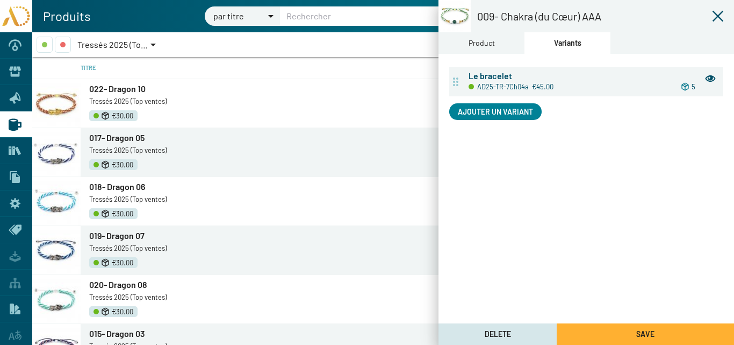
drag, startPoint x: 718, startPoint y: 16, endPoint x: 394, endPoint y: 118, distance: 340.0
click at [717, 16] on icon at bounding box center [718, 16] width 11 height 11
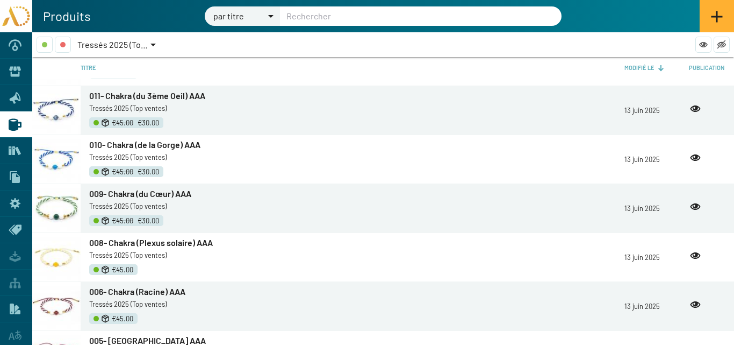
scroll to position [591, 0]
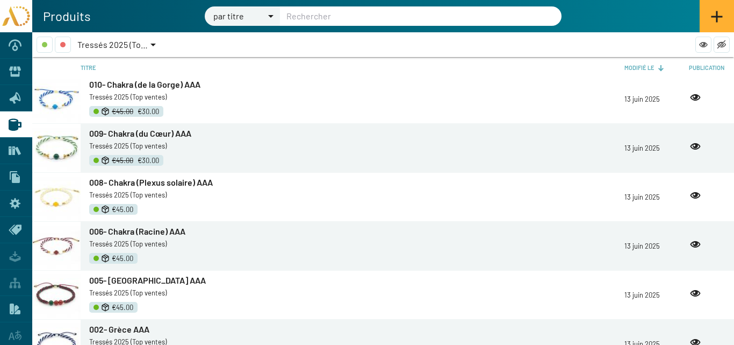
click at [132, 183] on span "008- Chakra (Plexus solaire) AAA" at bounding box center [151, 182] width 124 height 10
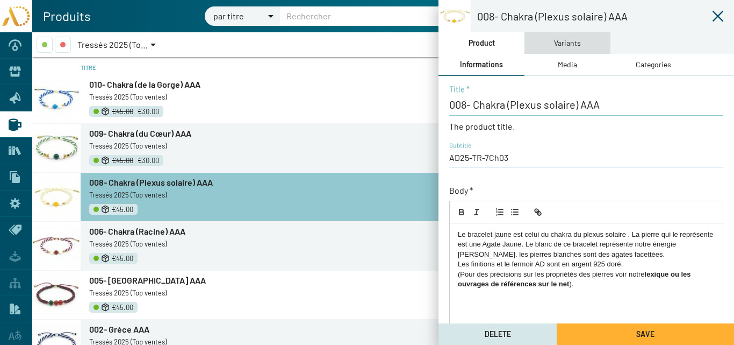
click at [551, 40] on div "Variants" at bounding box center [568, 42] width 86 height 21
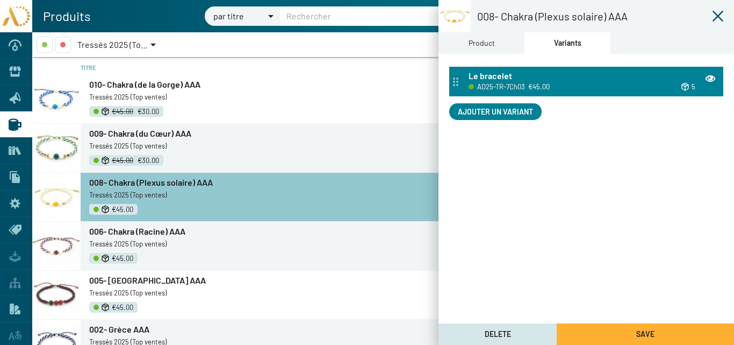
click at [537, 80] on div "AD25-TR-7Ch03 €45.00" at bounding box center [542, 86] width 147 height 12
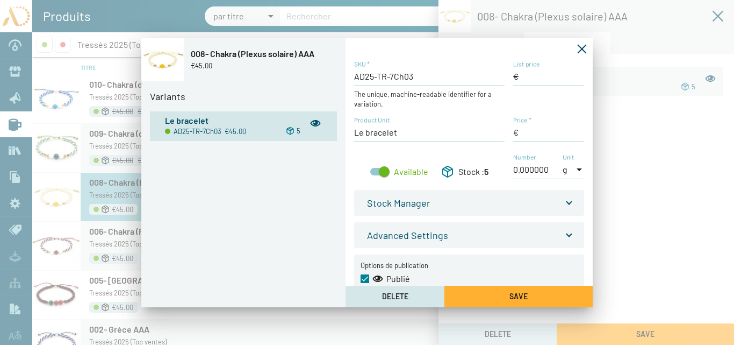
type input "45,00 €"
click at [522, 76] on input "List price" at bounding box center [548, 76] width 71 height 12
type input "45,00 €"
click at [506, 132] on div "AD25-TR-7Ch03 SKU * The unique, machine-readable identifier for a variation. Li…" at bounding box center [469, 125] width 230 height 131
type input "30,00 €"
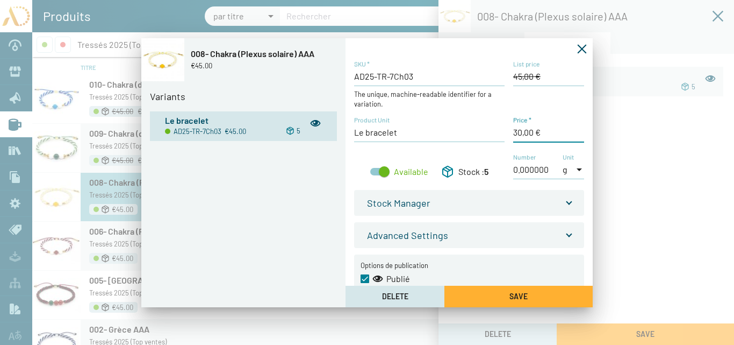
click at [533, 294] on button "Save" at bounding box center [518, 295] width 148 height 21
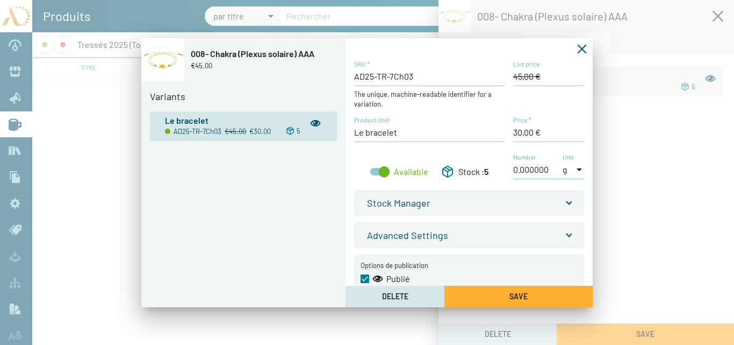
click at [582, 49] on icon "Fermer la fenêtre" at bounding box center [582, 48] width 9 height 9
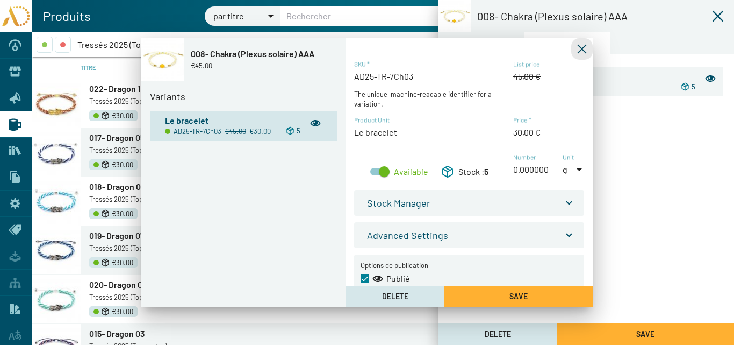
click at [684, 335] on button "Save" at bounding box center [645, 333] width 177 height 21
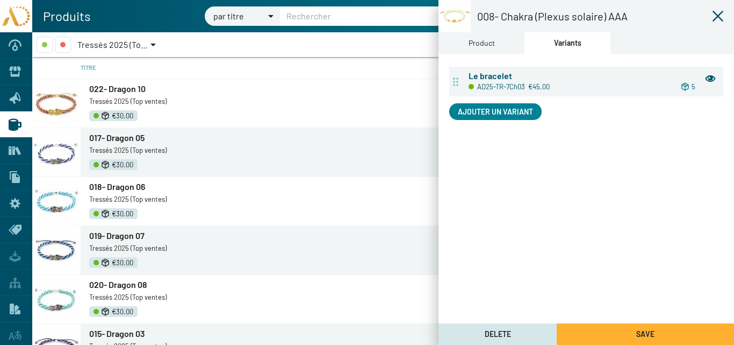
click at [719, 17] on icon at bounding box center [718, 16] width 11 height 11
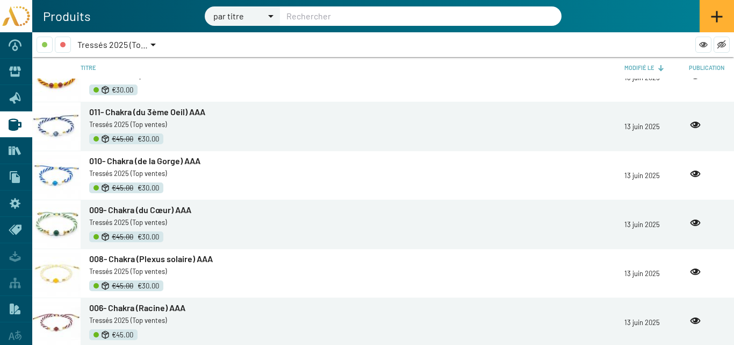
scroll to position [699, 0]
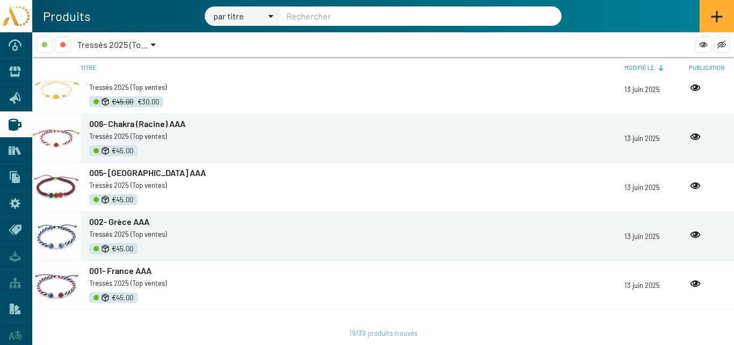
click at [121, 125] on span "006- Chakra (Racine) AAA" at bounding box center [137, 123] width 96 height 10
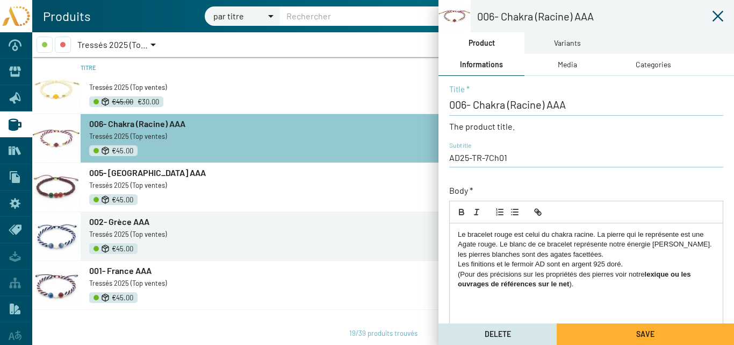
click at [572, 42] on div "Variants" at bounding box center [567, 43] width 27 height 12
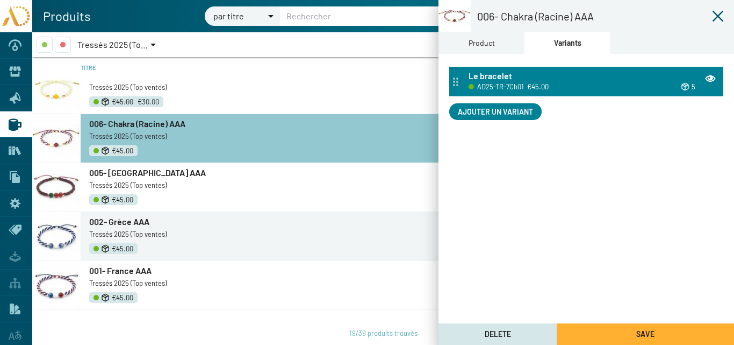
click at [529, 85] on span "€45.00" at bounding box center [537, 87] width 21 height 12
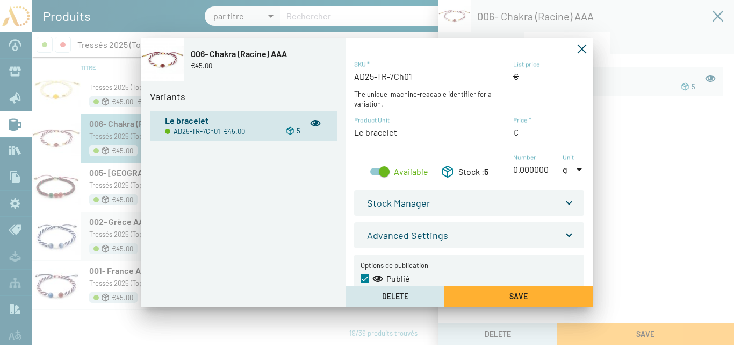
type input "45,00 €"
click at [525, 76] on input "List price" at bounding box center [548, 76] width 71 height 12
type input "45,00 €"
drag, startPoint x: 522, startPoint y: 130, endPoint x: 507, endPoint y: 133, distance: 14.8
click at [508, 133] on div "AD25-TR-7Ch01 SKU * The unique, machine-readable identifier for a variation. Li…" at bounding box center [469, 125] width 230 height 131
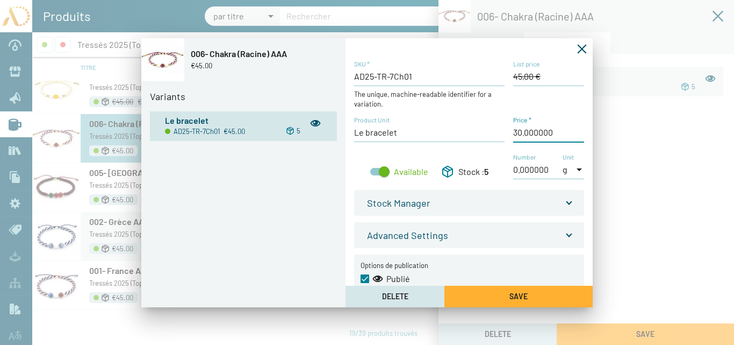
type input "30,00 €"
click at [536, 291] on button "Save" at bounding box center [518, 295] width 148 height 21
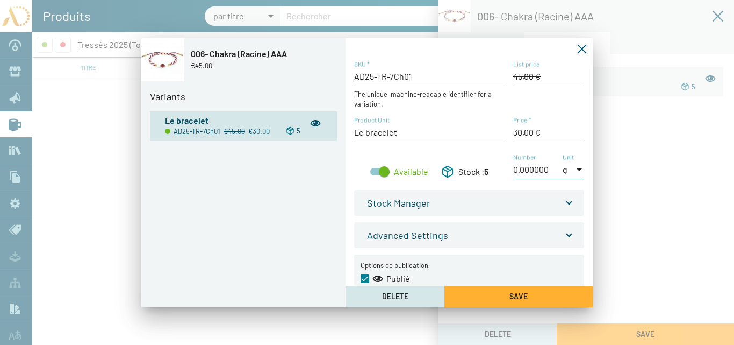
click at [581, 47] on icon "Fermer la fenêtre" at bounding box center [582, 49] width 11 height 11
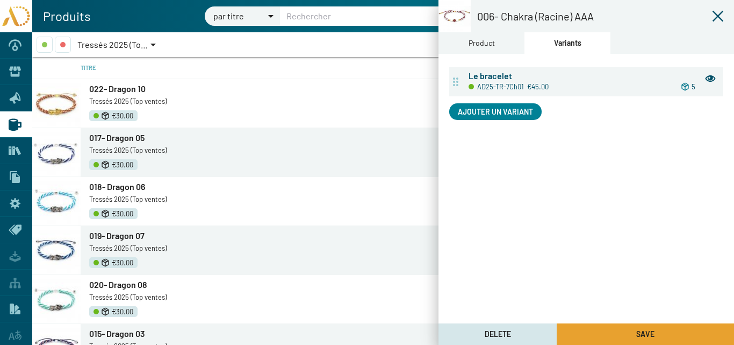
click at [632, 329] on button "Save" at bounding box center [645, 333] width 177 height 21
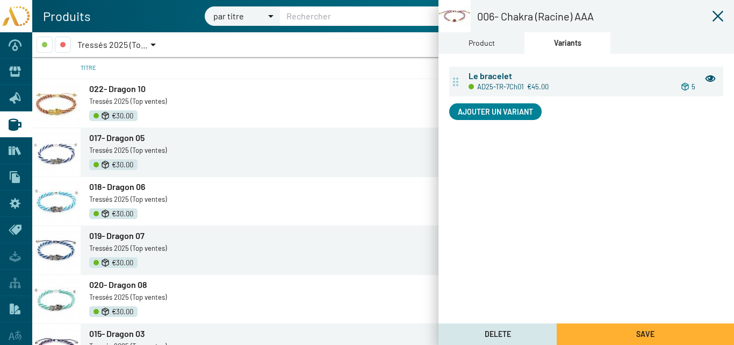
click at [720, 15] on icon at bounding box center [718, 16] width 13 height 13
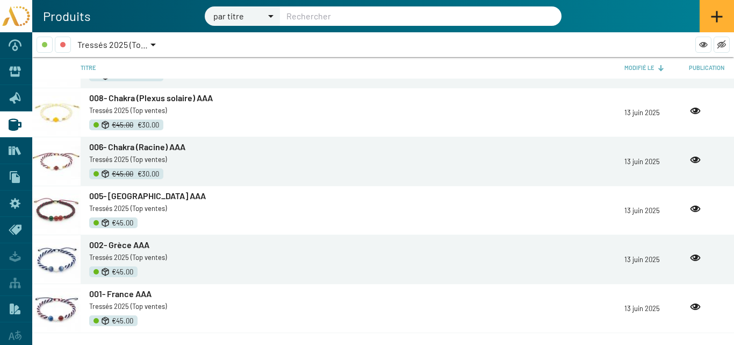
scroll to position [699, 0]
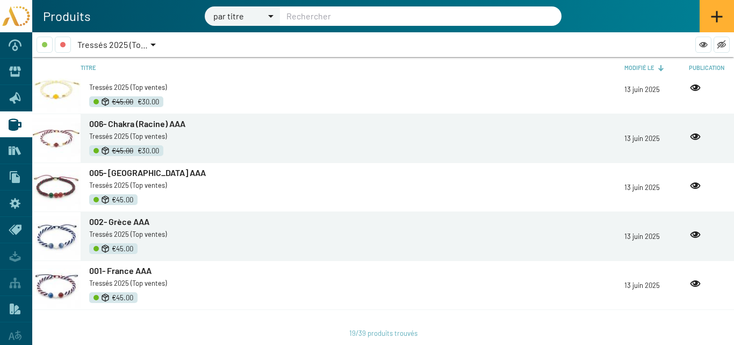
click at [129, 174] on span "005- Portugal AAA" at bounding box center [147, 172] width 117 height 10
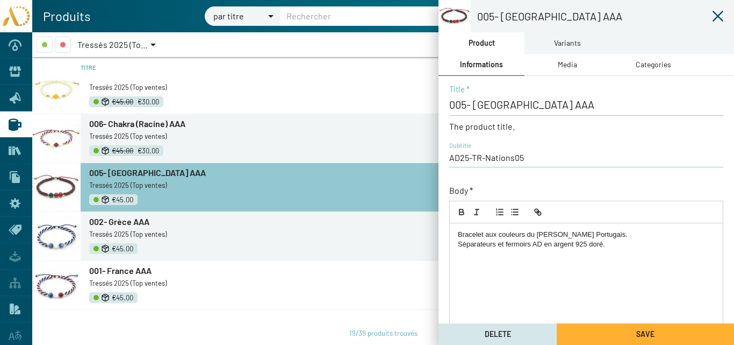
click at [566, 41] on div "Variants" at bounding box center [567, 43] width 27 height 12
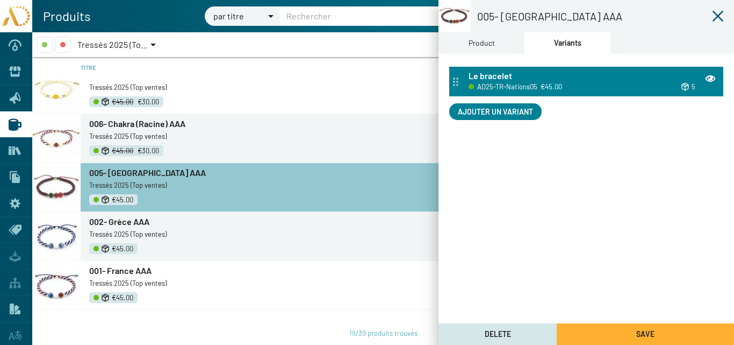
click at [543, 81] on span "€45.00" at bounding box center [551, 87] width 21 height 12
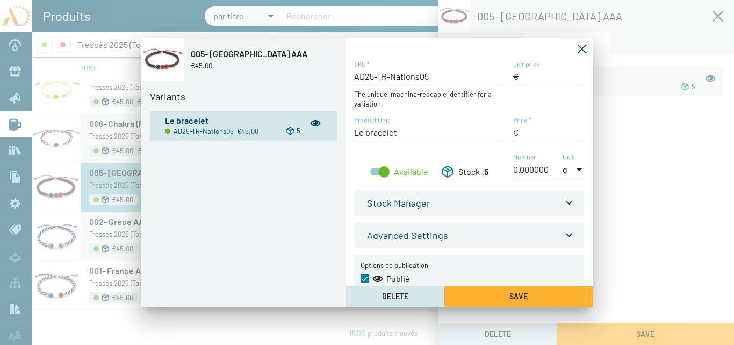
type input "45,00 €"
click at [521, 77] on input "List price" at bounding box center [548, 76] width 71 height 12
type input "45,00 €"
drag, startPoint x: 521, startPoint y: 133, endPoint x: 506, endPoint y: 133, distance: 14.5
click at [507, 134] on div "AD25-TR-Nations05 SKU * The unique, machine-readable identifier for a variation…" at bounding box center [469, 125] width 230 height 131
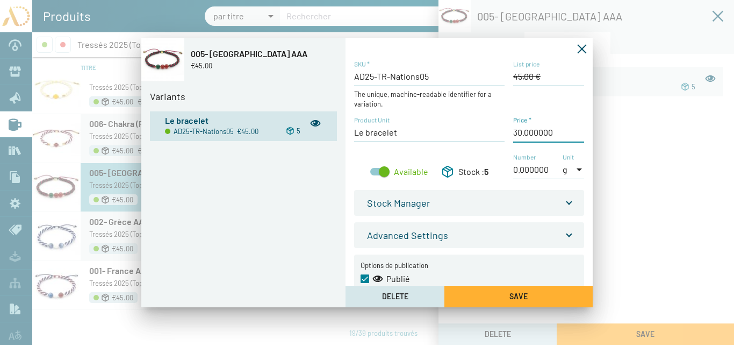
type input "30,00 €"
click at [530, 291] on button "Save" at bounding box center [518, 295] width 148 height 21
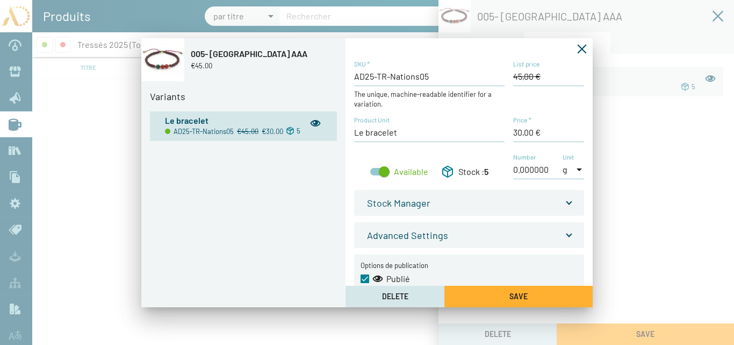
drag, startPoint x: 581, startPoint y: 49, endPoint x: 644, endPoint y: 328, distance: 286.1
click at [582, 48] on icon "Fermer la fenêtre" at bounding box center [582, 48] width 9 height 9
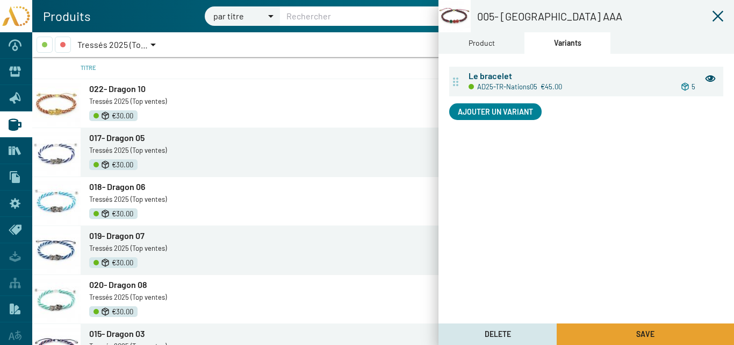
click at [644, 329] on span "Save" at bounding box center [645, 333] width 18 height 9
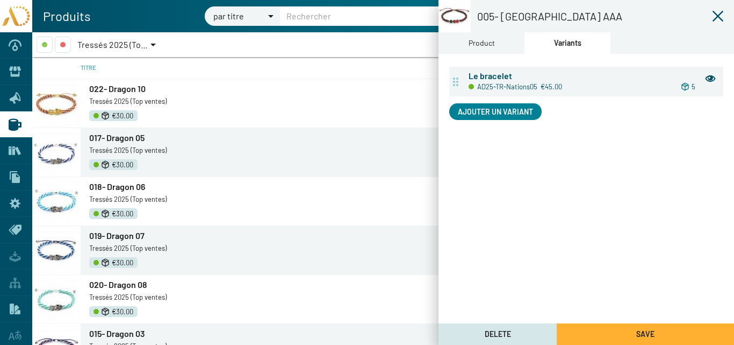
click at [716, 15] on icon at bounding box center [718, 16] width 11 height 11
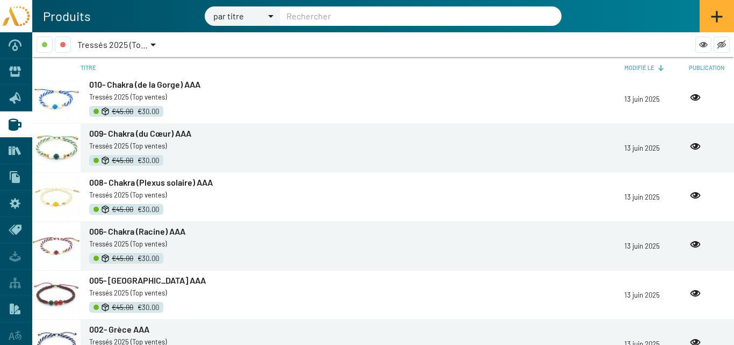
scroll to position [710, 0]
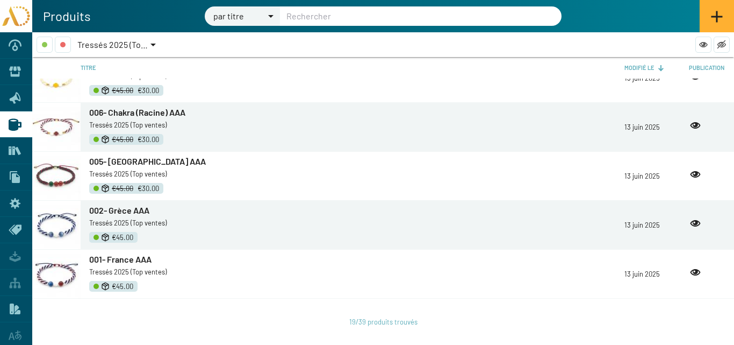
click at [121, 206] on span "002- Grèce AAA" at bounding box center [119, 210] width 60 height 10
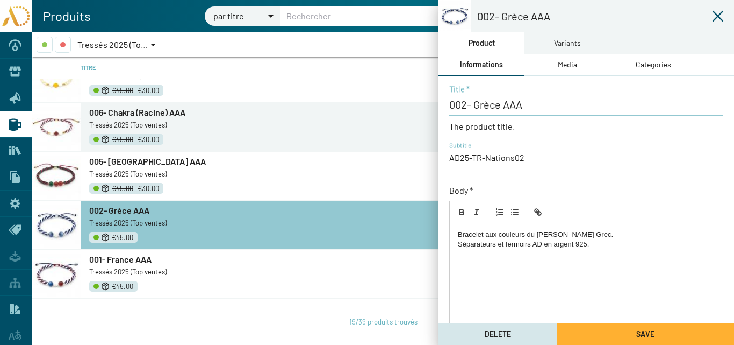
click at [556, 40] on div "Variants" at bounding box center [567, 43] width 27 height 12
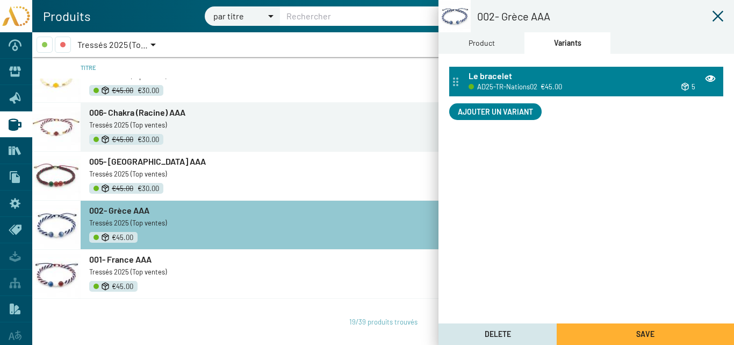
click at [533, 78] on div "Le bracelet" at bounding box center [593, 76] width 248 height 12
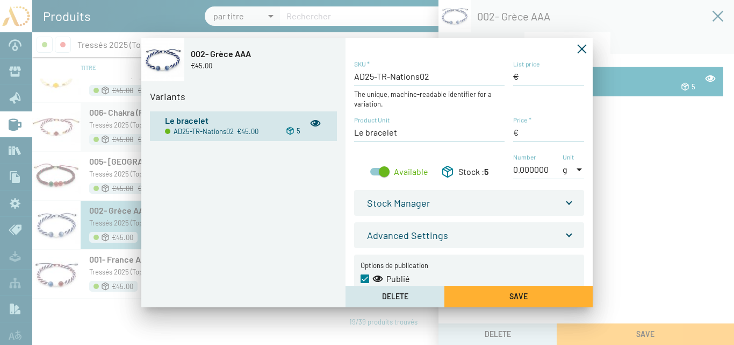
type input "45,00 €"
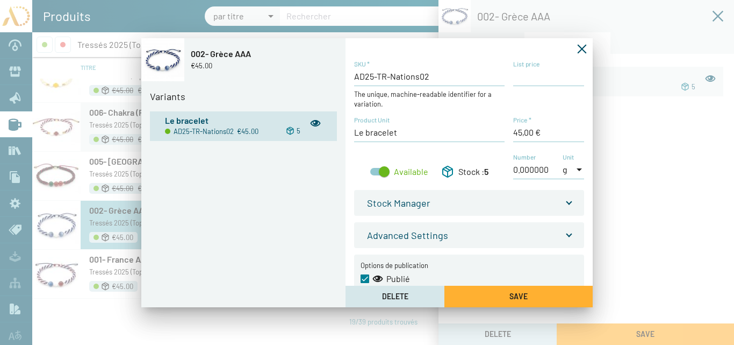
click at [522, 76] on input "List price" at bounding box center [548, 76] width 71 height 12
type input "45,00 €"
drag, startPoint x: 520, startPoint y: 132, endPoint x: 503, endPoint y: 131, distance: 17.2
click at [503, 133] on div "AD25-TR-Nations02 SKU * The unique, machine-readable identifier for a variation…" at bounding box center [469, 125] width 230 height 131
type input "30,00 €"
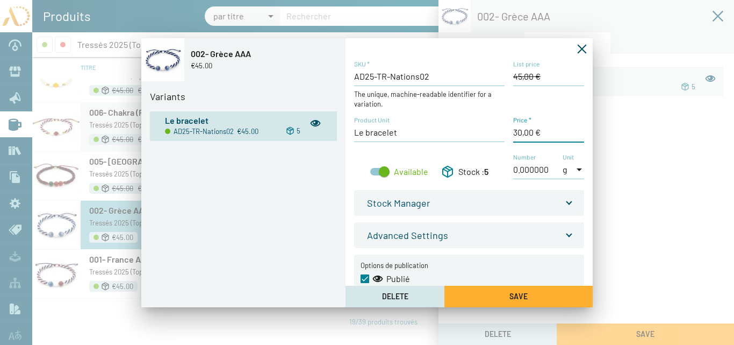
click at [555, 293] on button "Save" at bounding box center [518, 295] width 148 height 21
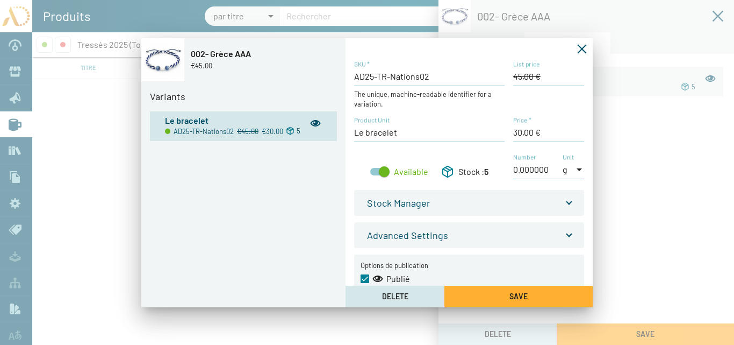
click at [582, 48] on icon "Fermer la fenêtre" at bounding box center [582, 48] width 9 height 9
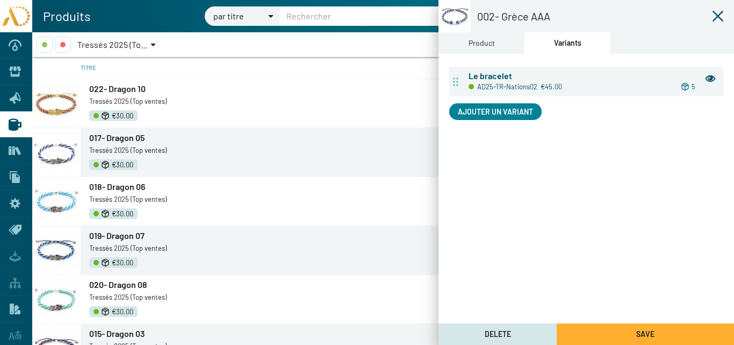
click at [647, 335] on span "Save" at bounding box center [645, 333] width 18 height 9
click at [715, 15] on icon at bounding box center [718, 16] width 13 height 13
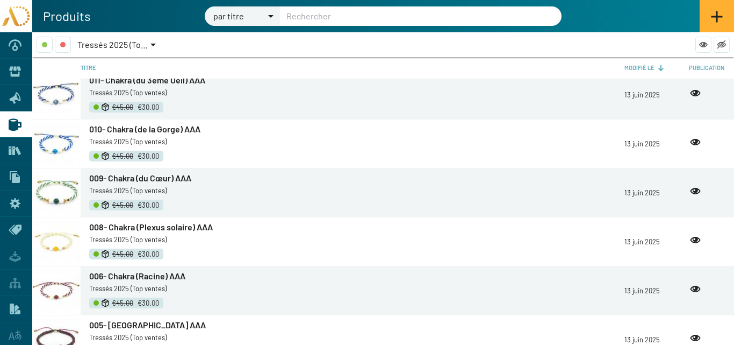
scroll to position [710, 0]
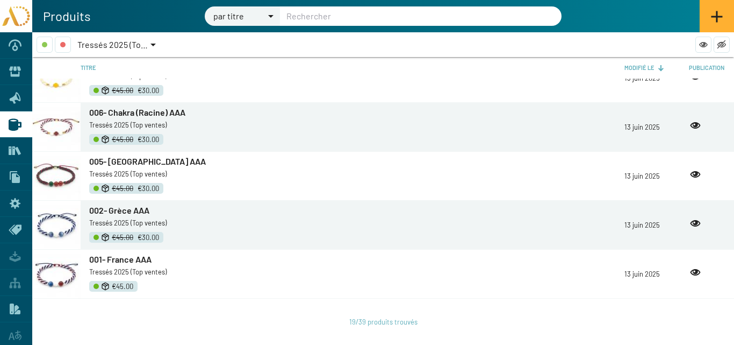
click at [116, 260] on span "001- France AAA" at bounding box center [120, 259] width 62 height 10
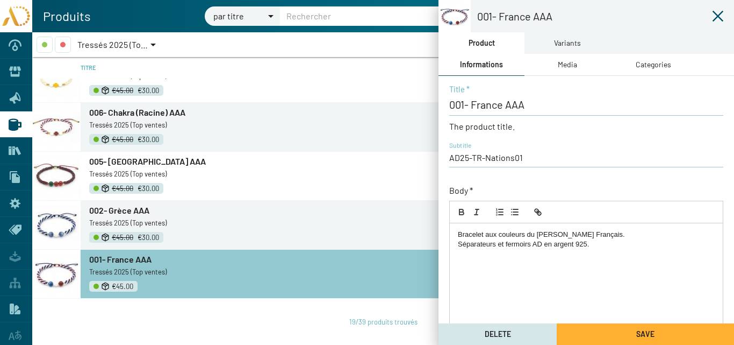
click at [570, 42] on div "Variants" at bounding box center [567, 43] width 27 height 12
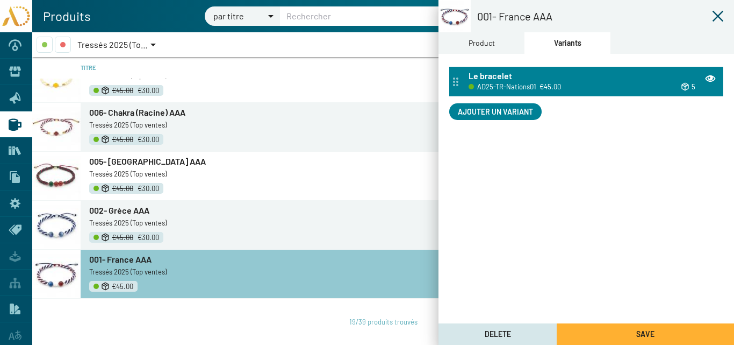
click at [558, 73] on div "Le bracelet" at bounding box center [593, 76] width 248 height 12
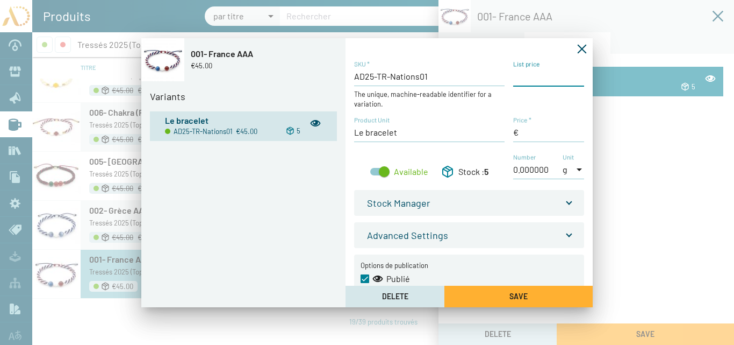
type input "45,00 €"
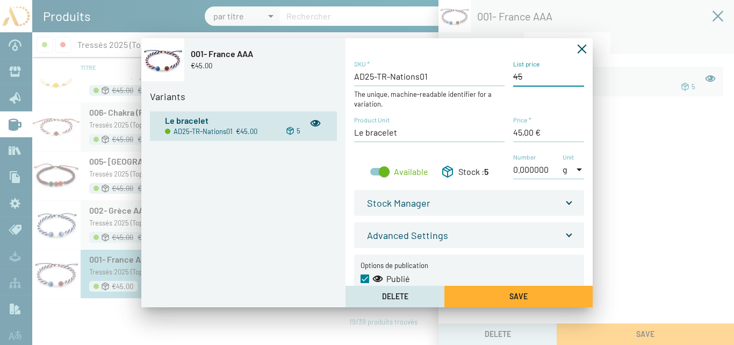
type input "45,00 €"
drag, startPoint x: 521, startPoint y: 133, endPoint x: 503, endPoint y: 131, distance: 17.9
click at [504, 132] on div "AD25-TR-Nations01 SKU * The unique, machine-readable identifier for a variation…" at bounding box center [469, 125] width 230 height 131
type input "30,00 €"
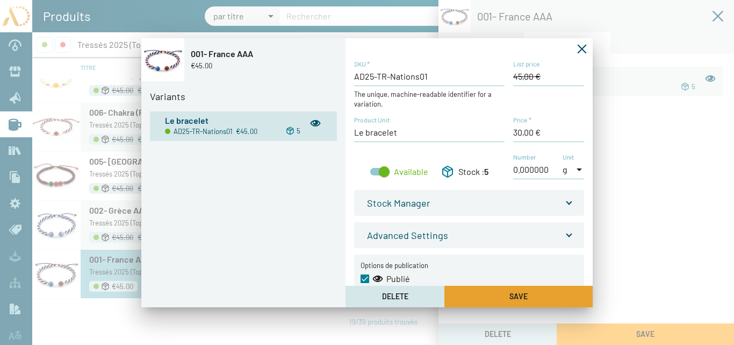
click at [526, 286] on button "Save" at bounding box center [518, 295] width 148 height 21
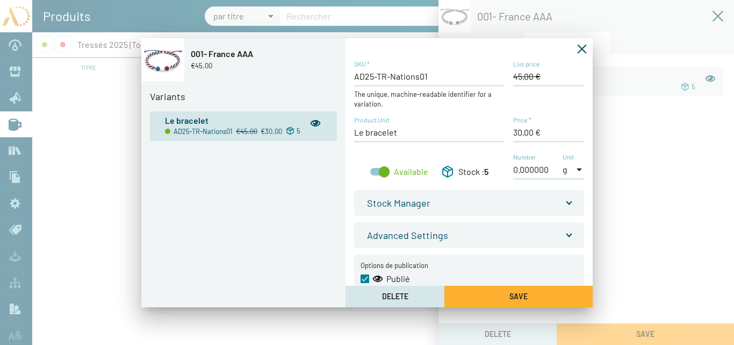
click at [580, 46] on icon "Fermer la fenêtre" at bounding box center [582, 49] width 11 height 11
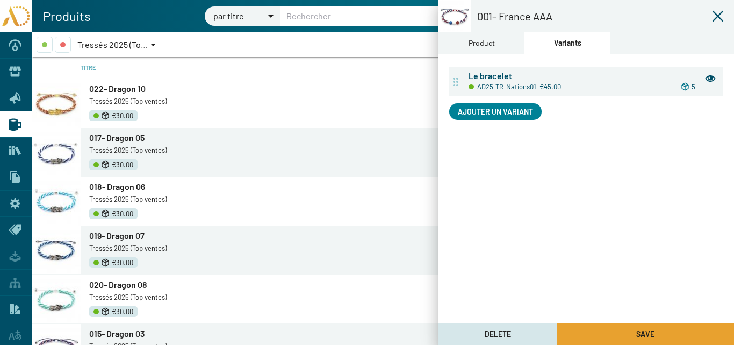
click at [664, 331] on button "Save" at bounding box center [645, 333] width 177 height 21
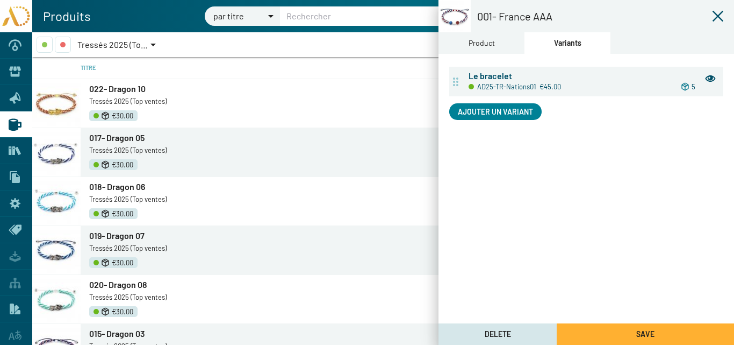
click at [718, 14] on icon at bounding box center [718, 16] width 13 height 13
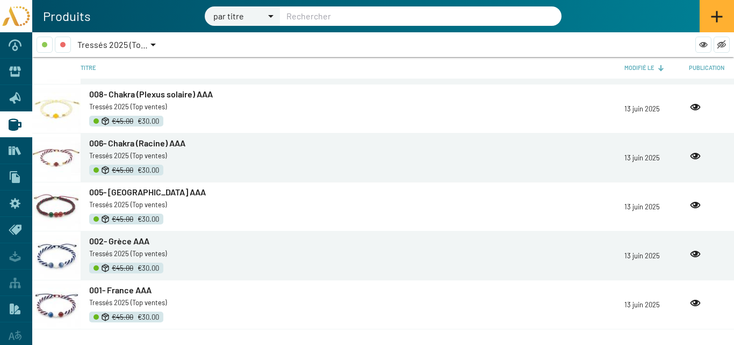
scroll to position [710, 0]
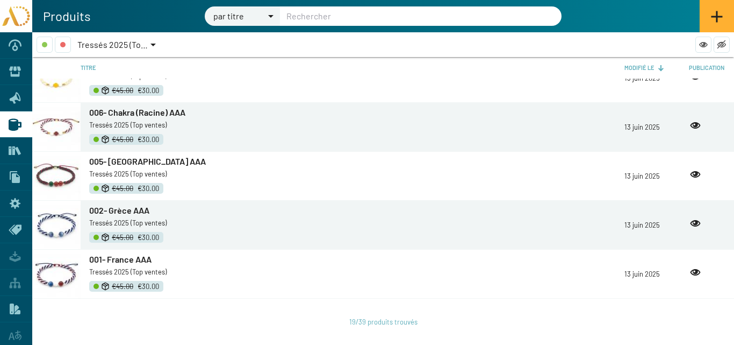
click at [157, 41] on div at bounding box center [153, 45] width 10 height 16
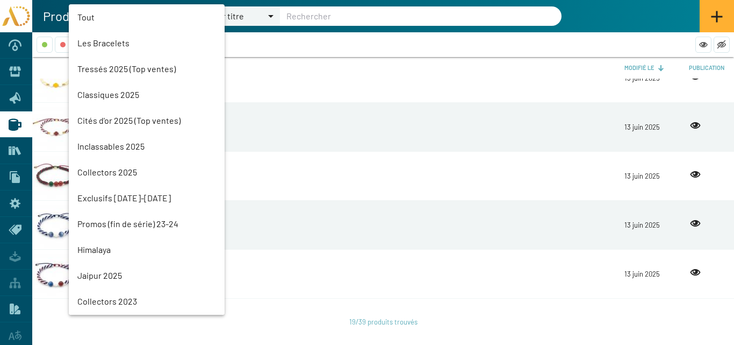
scroll to position [24, 0]
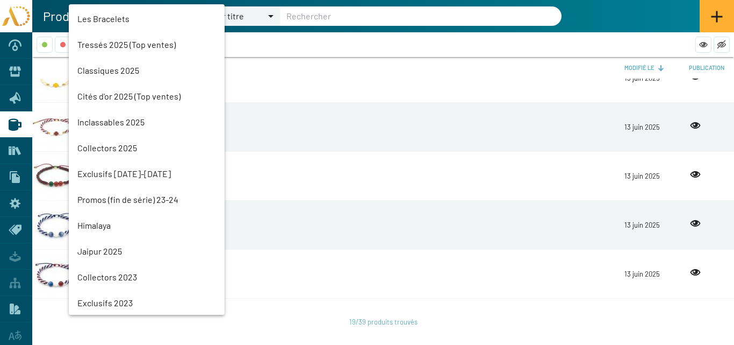
click at [126, 70] on mat-option "Classiques 2025" at bounding box center [147, 71] width 156 height 26
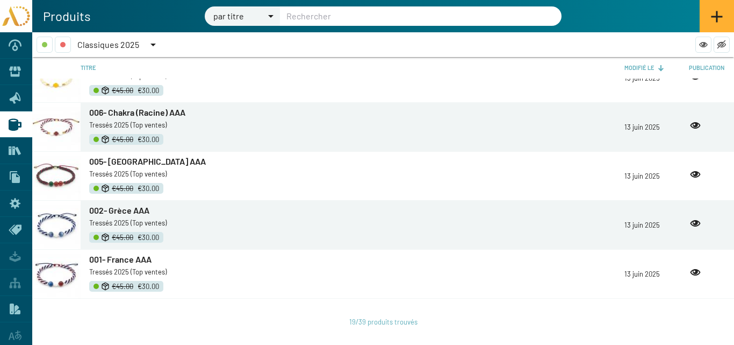
scroll to position [0, 0]
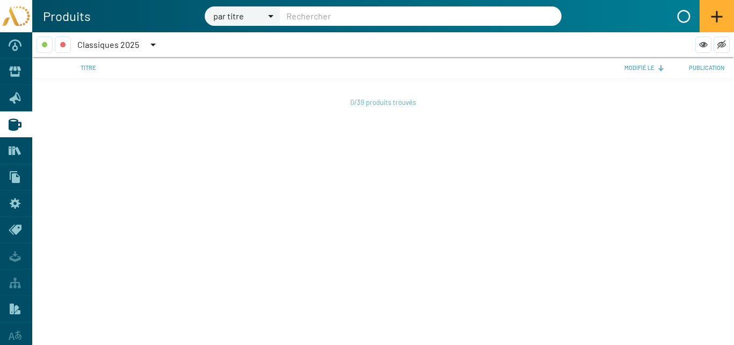
click at [150, 44] on div at bounding box center [153, 45] width 10 height 16
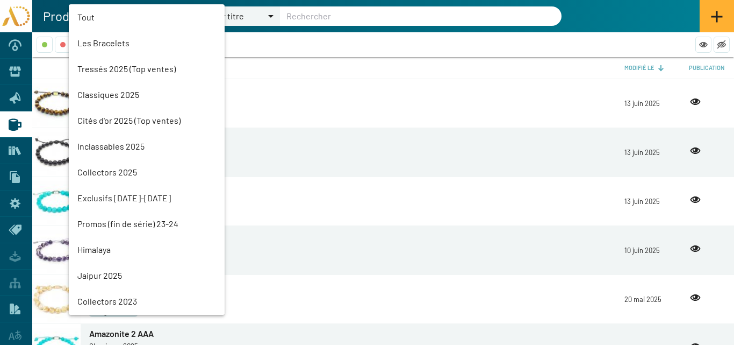
click at [114, 69] on mat-option "Tressés 2025 (Top ventes)" at bounding box center [147, 69] width 156 height 26
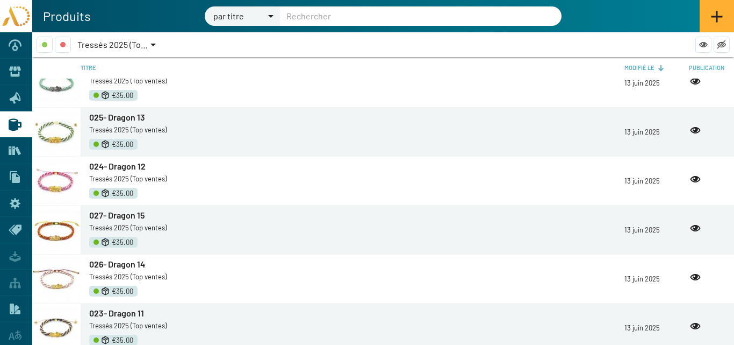
scroll to position [813, 0]
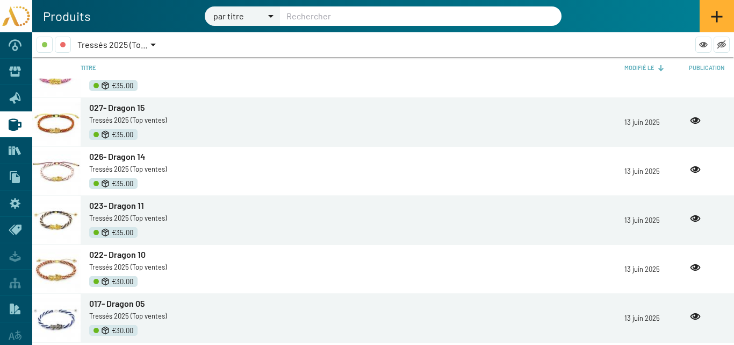
click at [120, 205] on span "023- Dragon 11" at bounding box center [116, 205] width 55 height 10
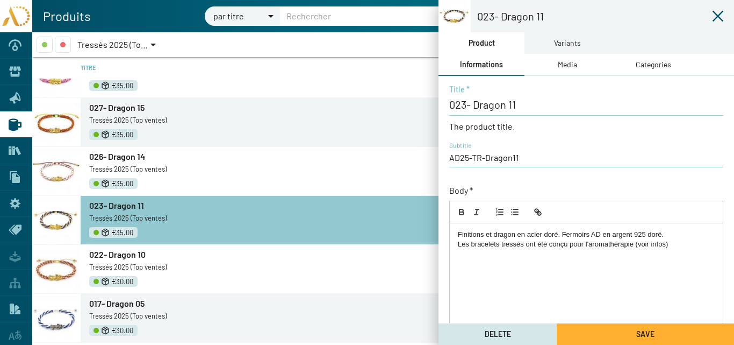
click at [557, 42] on div "Variants" at bounding box center [567, 43] width 27 height 12
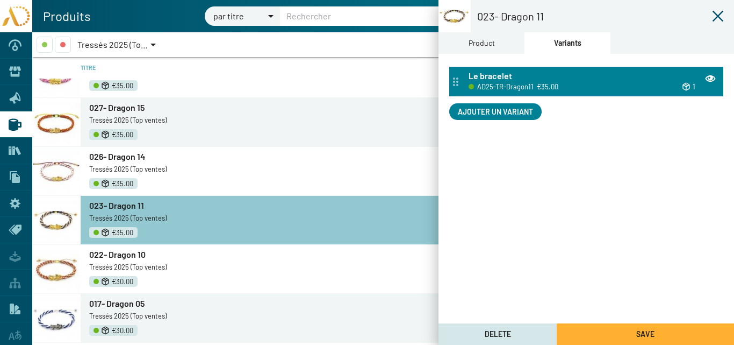
click at [542, 84] on span "€35.00" at bounding box center [547, 87] width 21 height 12
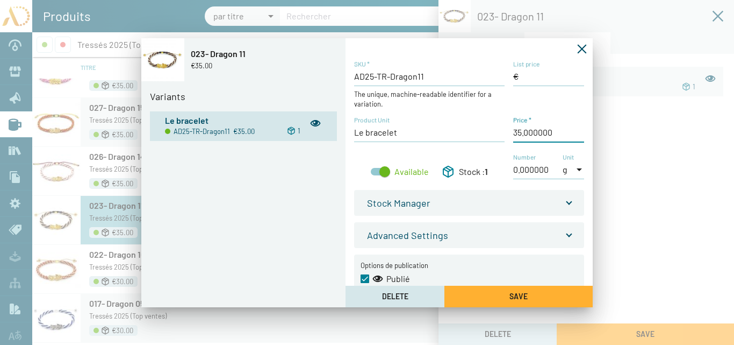
click at [518, 134] on input "Price *" at bounding box center [548, 132] width 71 height 12
type input "30,00 €"
click at [548, 291] on button "Save" at bounding box center [518, 295] width 148 height 21
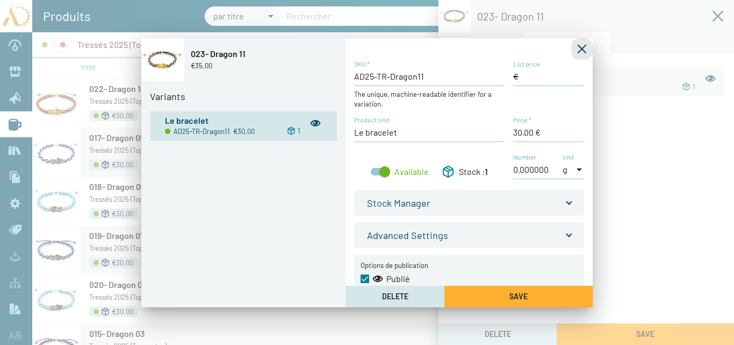
click at [582, 49] on icon "Fermer la fenêtre" at bounding box center [582, 48] width 9 height 9
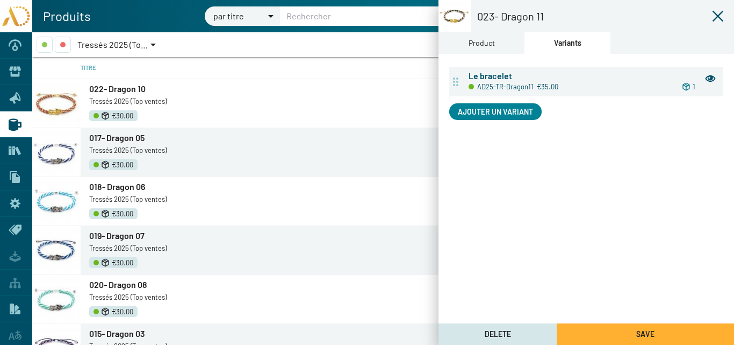
click at [651, 327] on button "Save" at bounding box center [645, 333] width 177 height 21
drag, startPoint x: 716, startPoint y: 13, endPoint x: 694, endPoint y: 19, distance: 23.0
click at [716, 13] on icon at bounding box center [718, 16] width 13 height 13
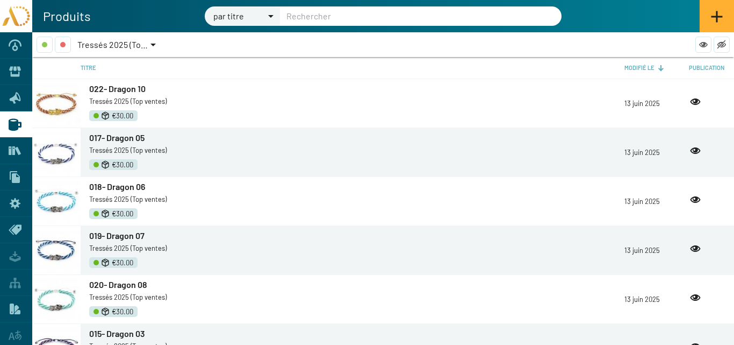
click at [152, 41] on div at bounding box center [153, 45] width 10 height 16
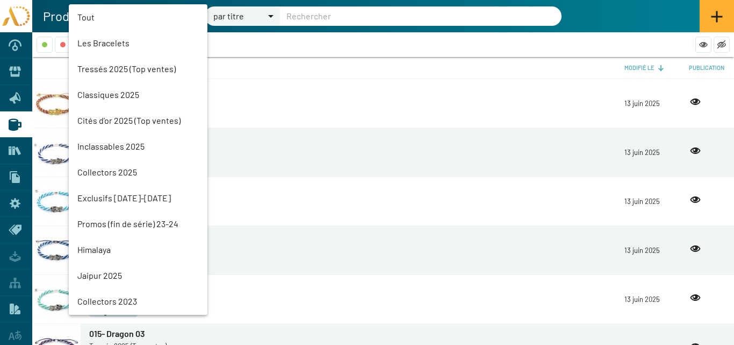
scroll to position [24, 0]
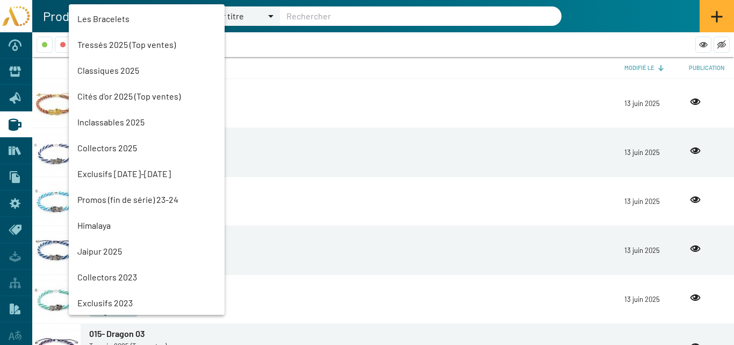
click at [95, 70] on mat-option "Classiques 2025" at bounding box center [147, 71] width 156 height 26
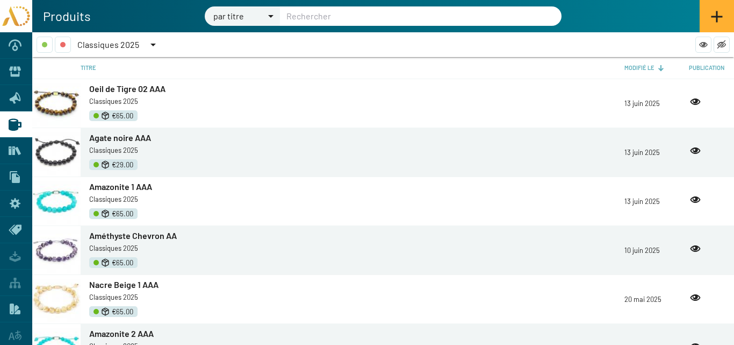
click at [152, 45] on div at bounding box center [152, 45] width 5 height 3
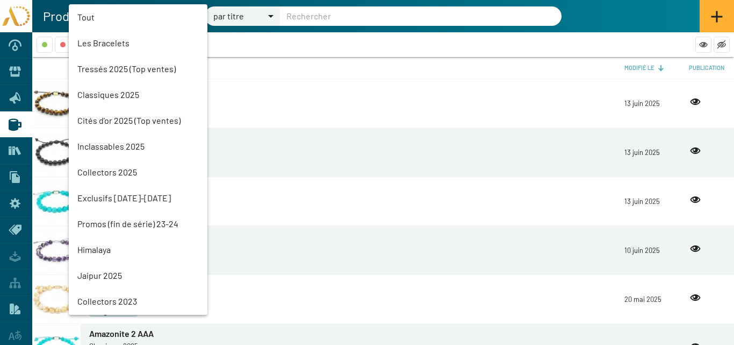
scroll to position [50, 0]
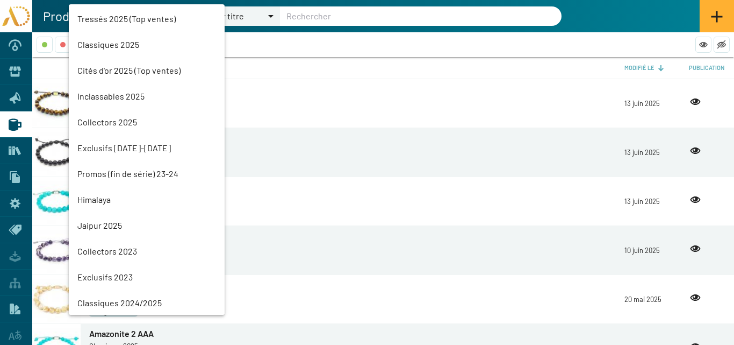
click at [104, 18] on mat-option "Tressés 2025 (Top ventes)" at bounding box center [147, 19] width 156 height 26
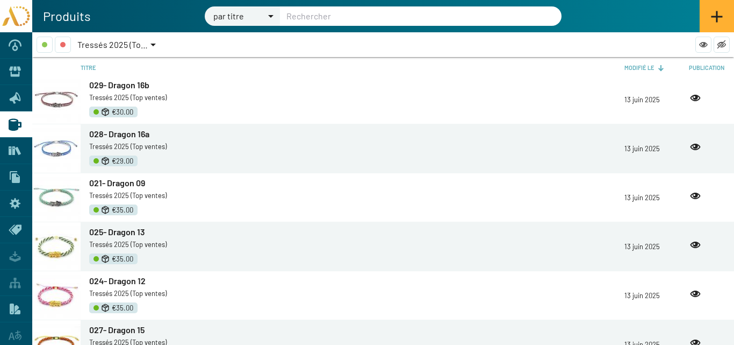
scroll to position [591, 0]
click at [118, 131] on span "028- Dragon 16a" at bounding box center [119, 133] width 60 height 10
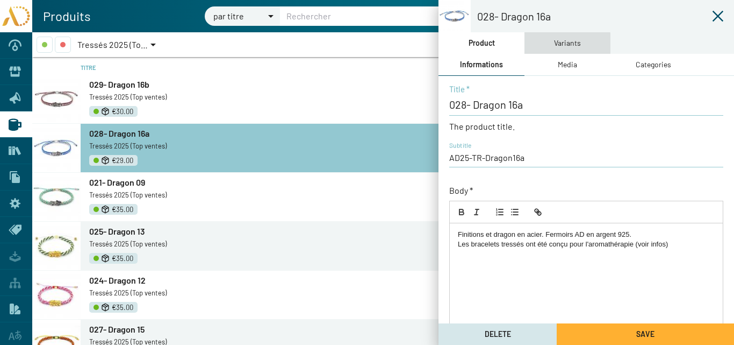
click at [562, 44] on div "Variants" at bounding box center [567, 43] width 27 height 12
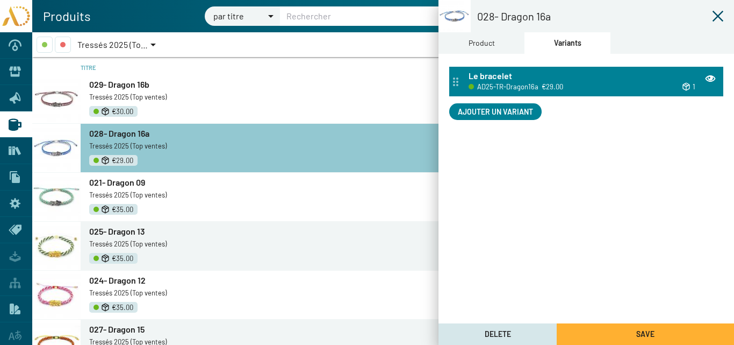
click at [530, 83] on span "AD25-TR-Dragon16a" at bounding box center [507, 87] width 61 height 12
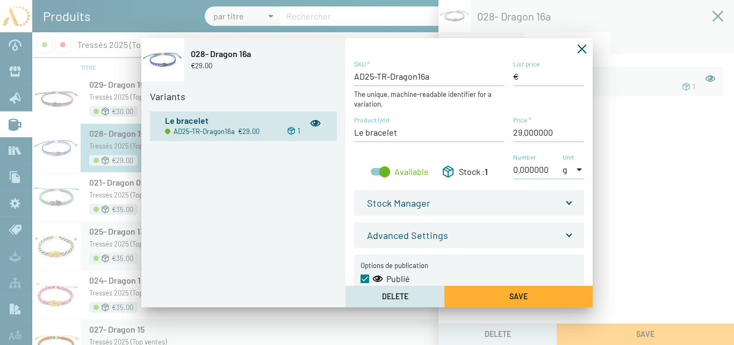
click at [519, 133] on input "Price *" at bounding box center [548, 132] width 71 height 12
click at [520, 133] on input "Price *" at bounding box center [548, 132] width 71 height 12
drag, startPoint x: 552, startPoint y: 131, endPoint x: 539, endPoint y: 131, distance: 13.4
click at [551, 131] on input "Price *" at bounding box center [548, 132] width 71 height 12
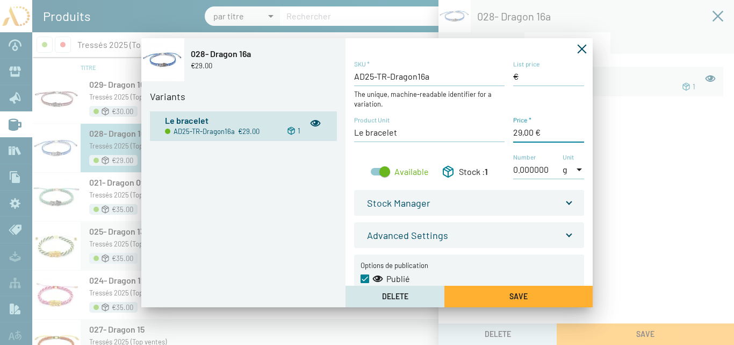
click at [523, 110] on sf-form-element "List price" at bounding box center [548, 88] width 71 height 56
drag, startPoint x: 520, startPoint y: 132, endPoint x: 505, endPoint y: 131, distance: 15.1
click at [505, 132] on div "AD25-TR-Dragon16a SKU * The unique, machine-readable identifier for a variation…" at bounding box center [469, 125] width 230 height 131
type input "30,00 €"
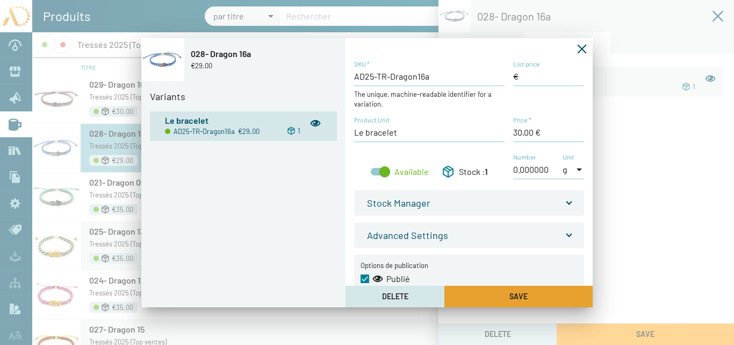
click at [520, 295] on span "Save" at bounding box center [519, 295] width 18 height 9
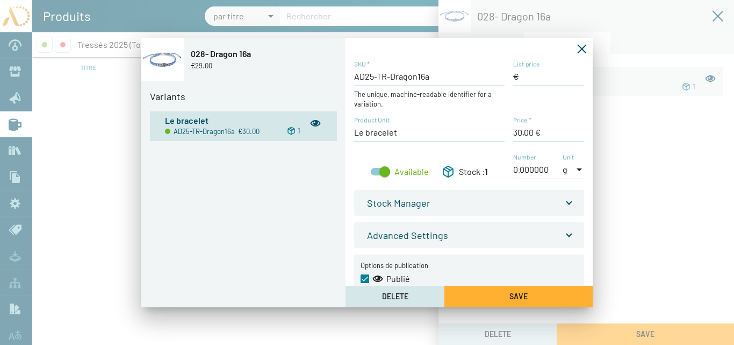
click at [580, 49] on icon "Fermer la fenêtre" at bounding box center [582, 49] width 11 height 11
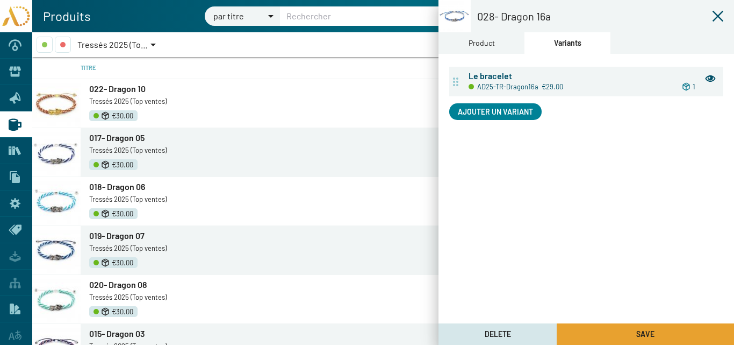
click at [652, 332] on span "Save" at bounding box center [645, 333] width 18 height 9
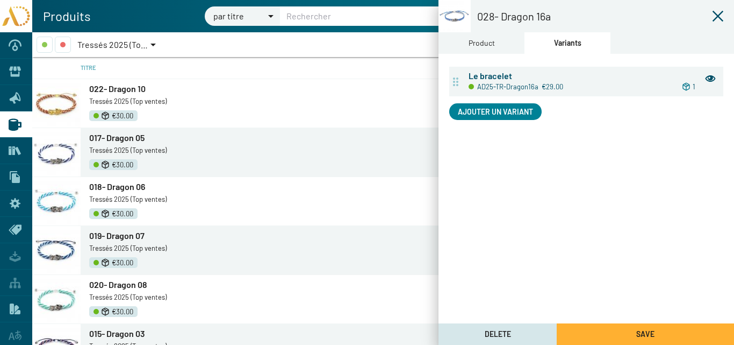
click at [716, 17] on icon at bounding box center [718, 16] width 11 height 11
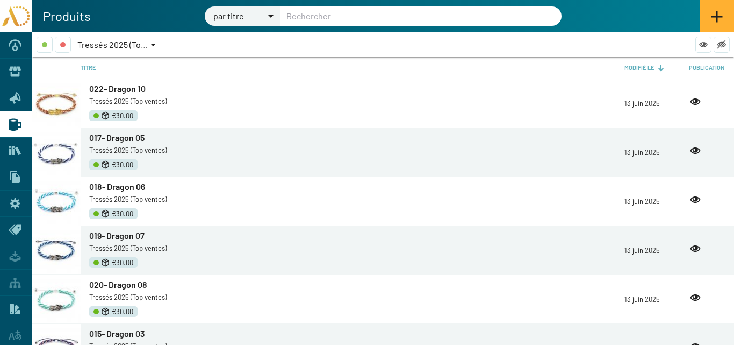
click at [146, 45] on span "Tressés 2025 (Top ventes)" at bounding box center [126, 44] width 98 height 10
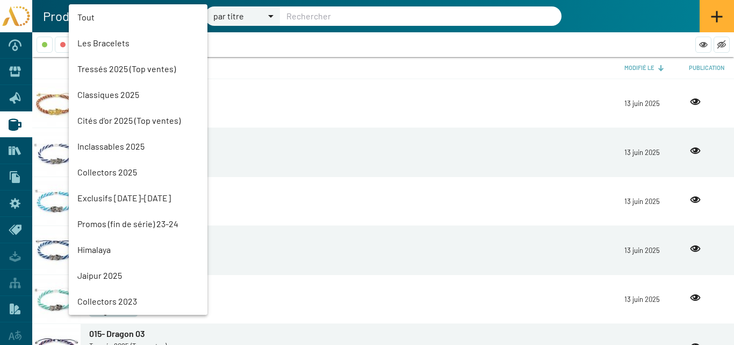
scroll to position [24, 0]
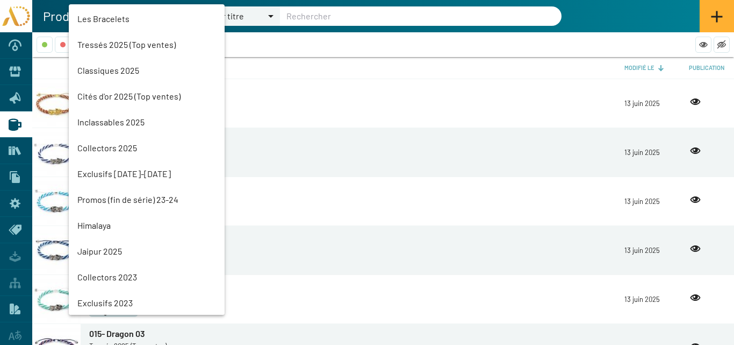
click at [98, 72] on mat-option "Classiques 2025" at bounding box center [147, 71] width 156 height 26
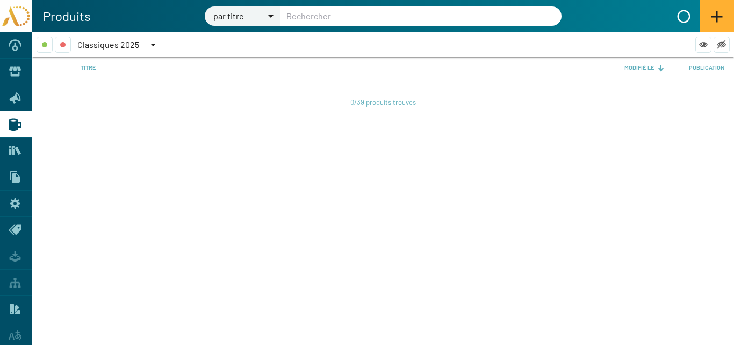
click at [101, 43] on span "Classiques 2025" at bounding box center [108, 44] width 62 height 10
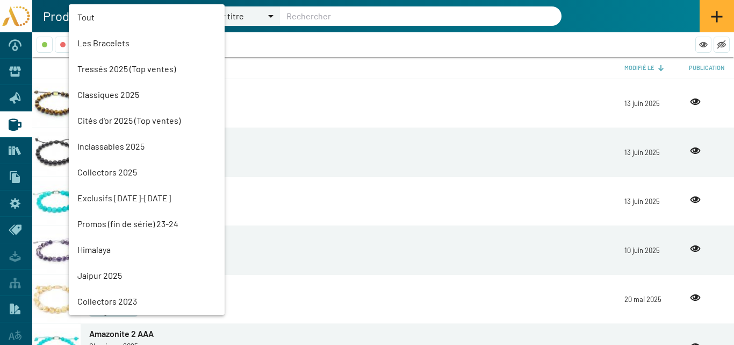
scroll to position [50, 0]
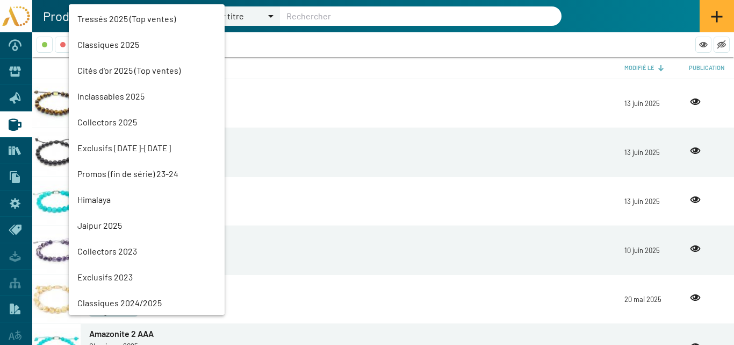
click at [104, 19] on mat-option "Tressés 2025 (Top ventes)" at bounding box center [147, 19] width 156 height 26
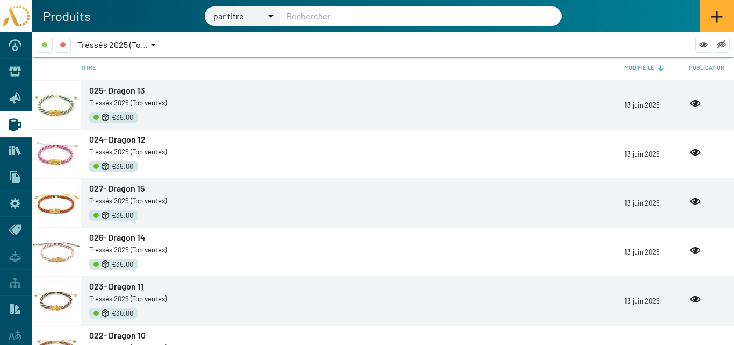
scroll to position [752, 0]
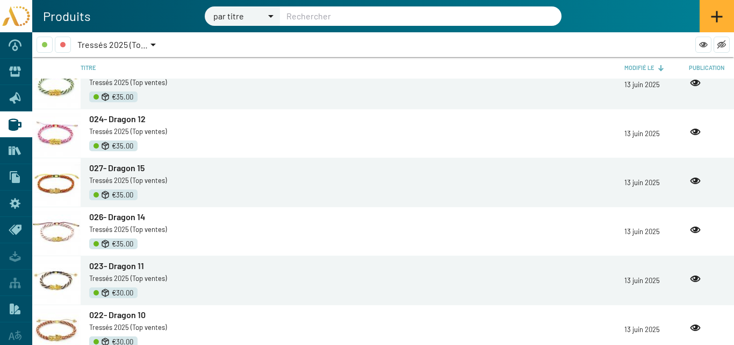
drag, startPoint x: 124, startPoint y: 120, endPoint x: 268, endPoint y: 119, distance: 143.5
click at [125, 119] on span "024- Dragon 12" at bounding box center [117, 118] width 56 height 10
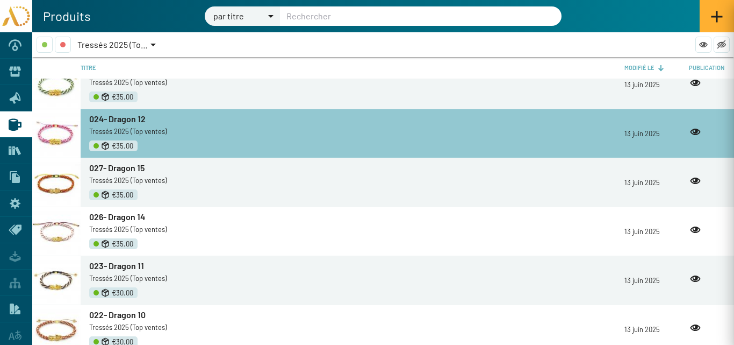
type input "024- Dragon 12"
type input "AD25-TR-Dragon12"
checkbox input "true"
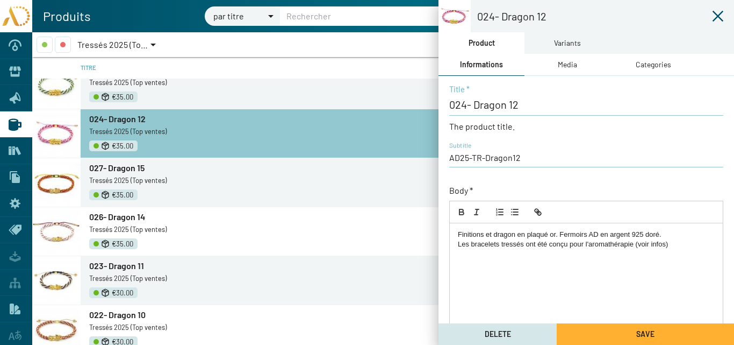
click at [582, 43] on div "Variants" at bounding box center [568, 42] width 86 height 21
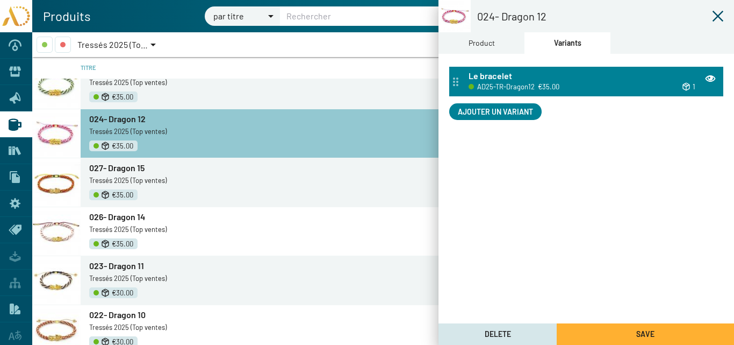
click at [538, 77] on div "Le bracelet" at bounding box center [593, 76] width 248 height 12
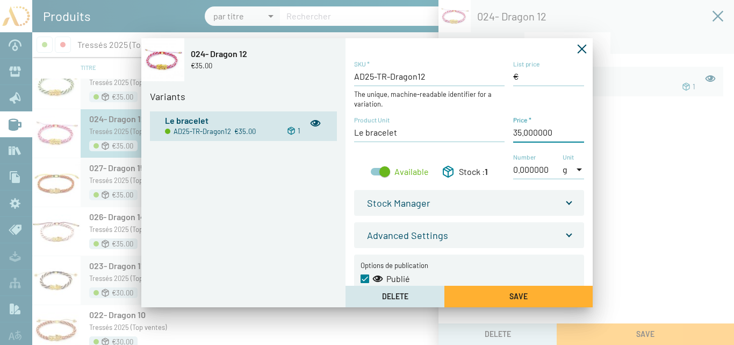
click at [517, 134] on input "Price *" at bounding box center [548, 132] width 71 height 12
type input "30,00 €"
click at [561, 292] on button "Save" at bounding box center [518, 295] width 148 height 21
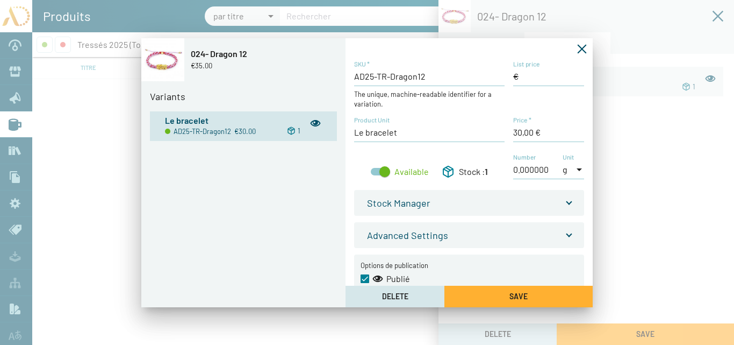
click at [581, 48] on icon "Fermer la fenêtre" at bounding box center [582, 49] width 11 height 11
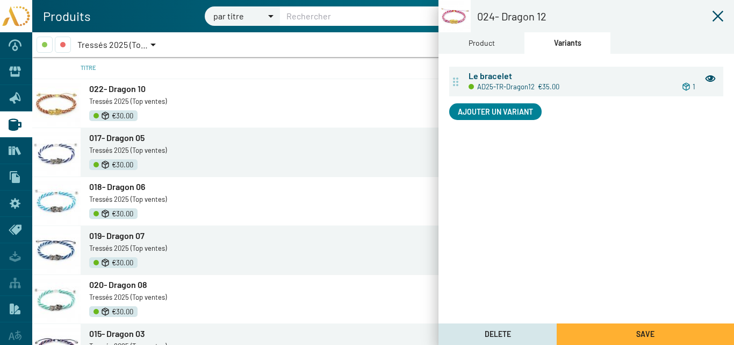
click at [656, 333] on button "Save" at bounding box center [645, 333] width 177 height 21
click at [719, 13] on icon at bounding box center [718, 16] width 13 height 13
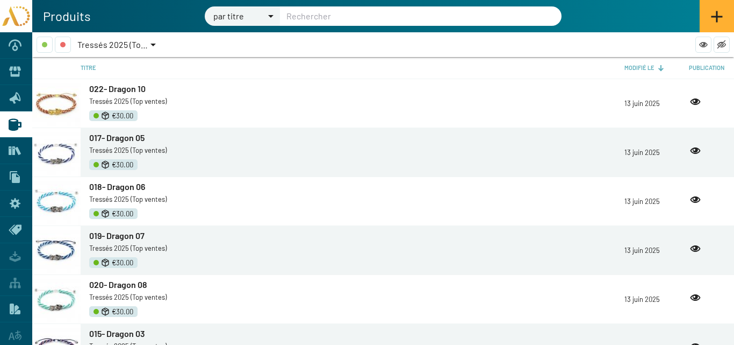
click at [109, 45] on span "Tressés 2025 (Top ventes)" at bounding box center [126, 44] width 98 height 10
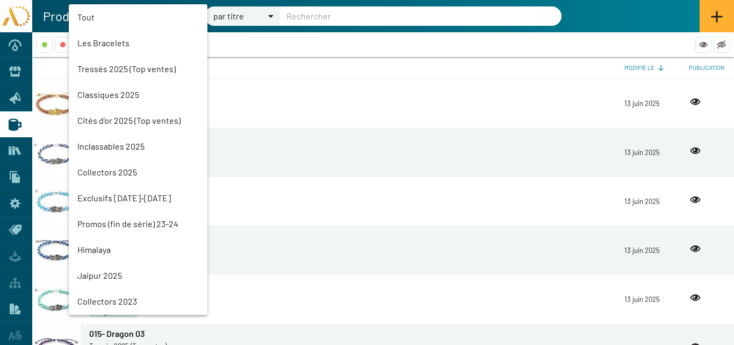
scroll to position [24, 0]
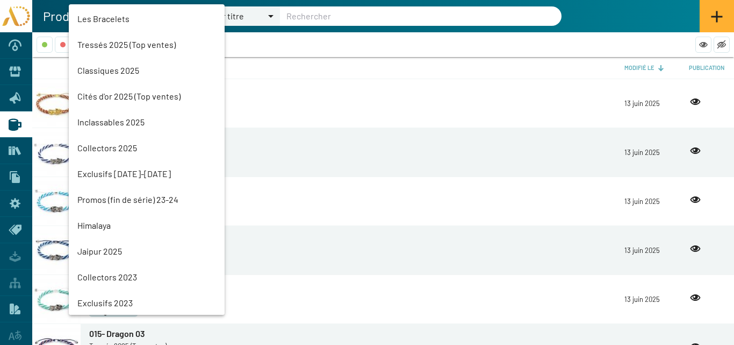
click at [108, 75] on mat-option "Classiques 2025" at bounding box center [147, 71] width 156 height 26
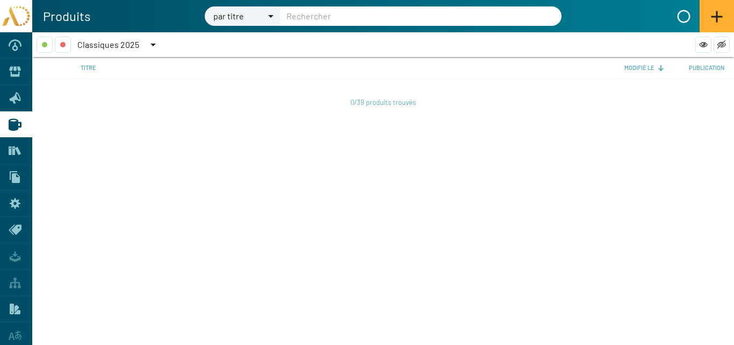
click at [110, 44] on span "Classiques 2025" at bounding box center [108, 44] width 62 height 10
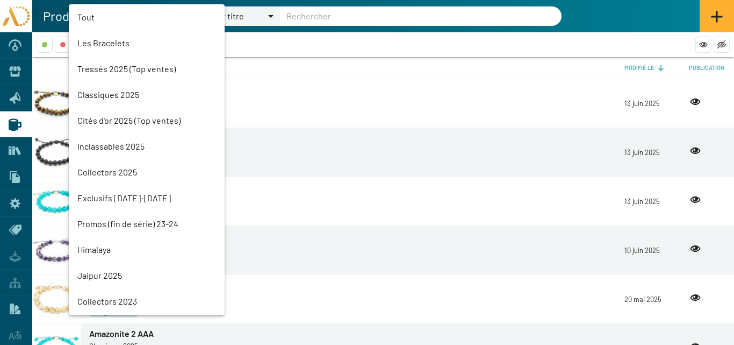
scroll to position [50, 0]
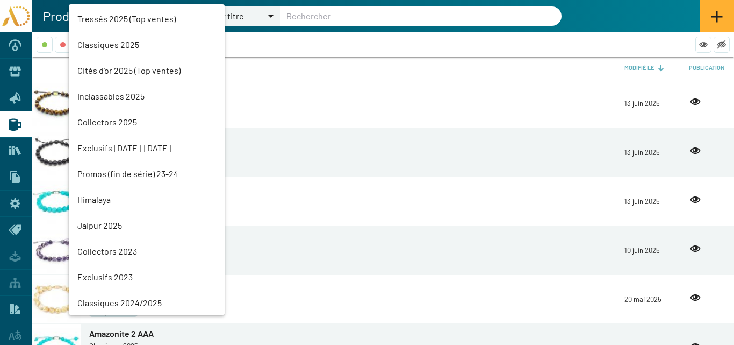
click at [119, 16] on mat-option "Tressés 2025 (Top ventes)" at bounding box center [147, 19] width 156 height 26
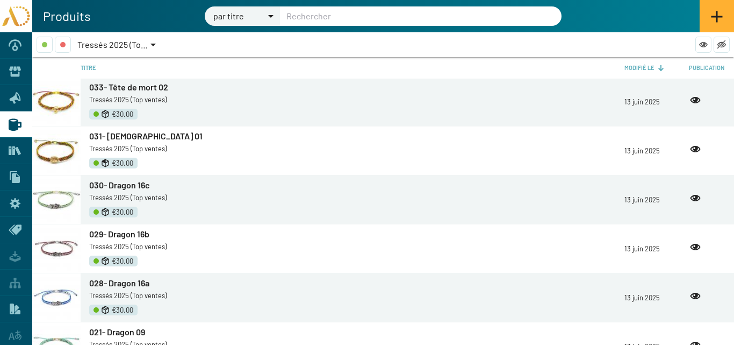
scroll to position [537, 0]
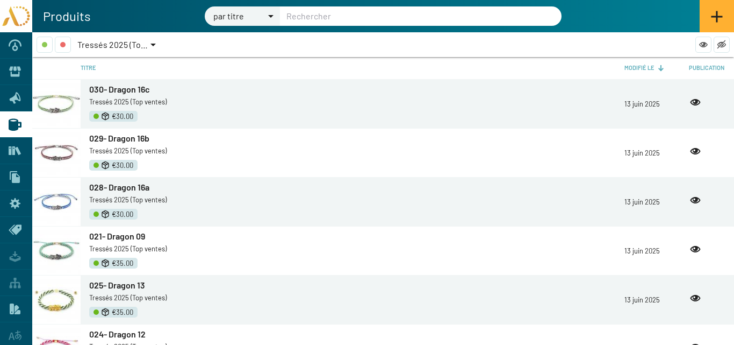
click at [124, 234] on span "021- Dragon 09" at bounding box center [117, 236] width 56 height 10
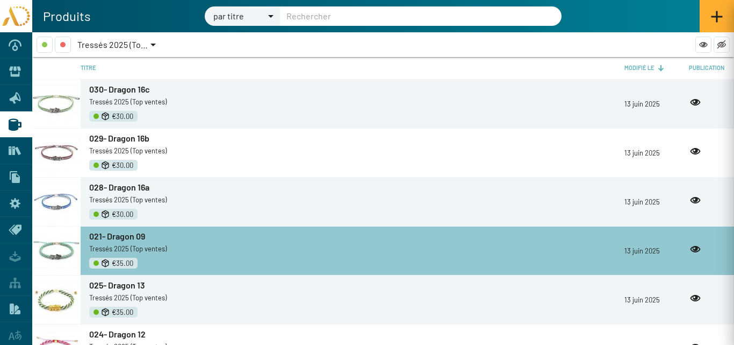
type input "021- Dragon 09"
type input "AD25-TR-Dragon09"
checkbox input "true"
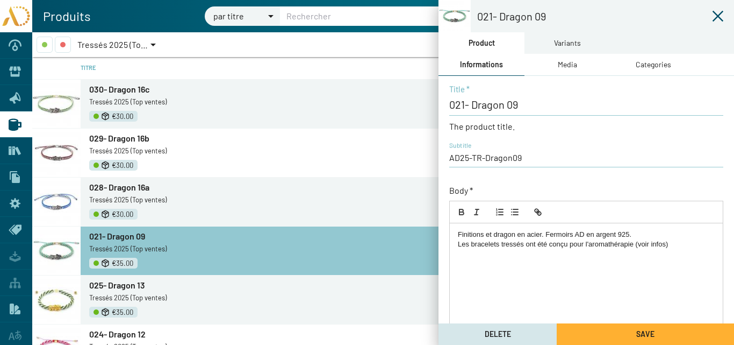
drag, startPoint x: 539, startPoint y: 42, endPoint x: 543, endPoint y: 47, distance: 6.5
click at [540, 42] on div "Variants" at bounding box center [568, 42] width 86 height 21
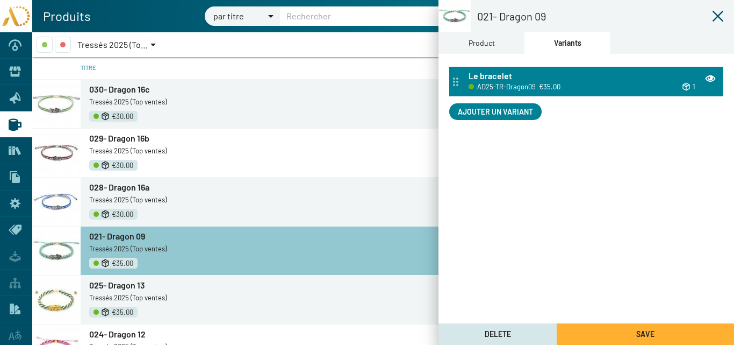
click at [583, 81] on div "AD25-TR-Dragon09 €35.00" at bounding box center [545, 86] width 153 height 12
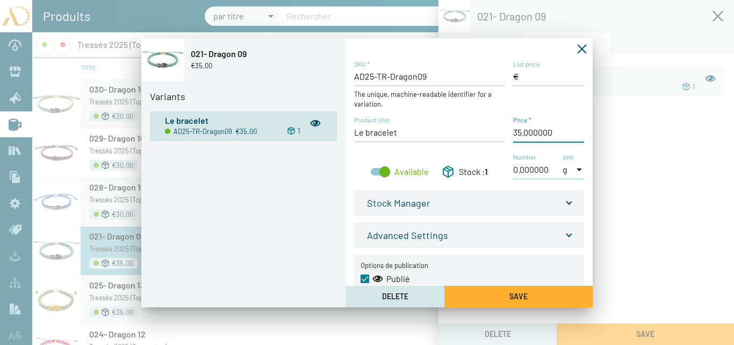
click at [517, 132] on input "Price *" at bounding box center [548, 132] width 71 height 12
type input "30,00 €"
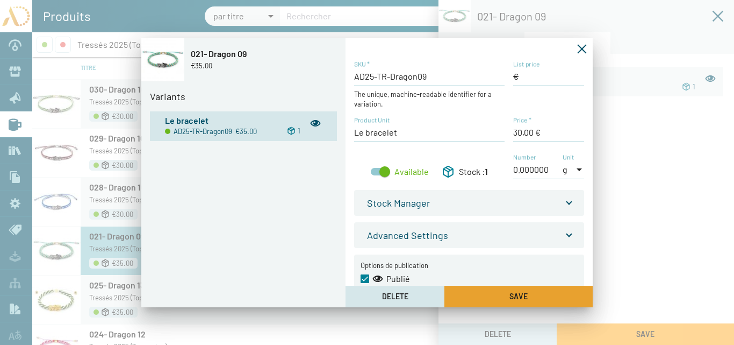
click at [548, 293] on button "Save" at bounding box center [518, 295] width 148 height 21
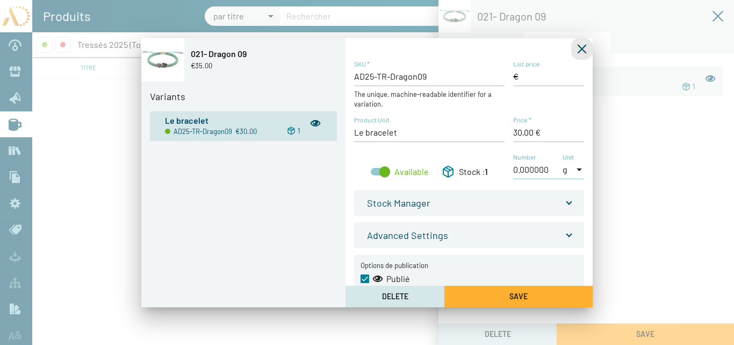
click at [583, 47] on icon "Fermer la fenêtre" at bounding box center [582, 49] width 11 height 11
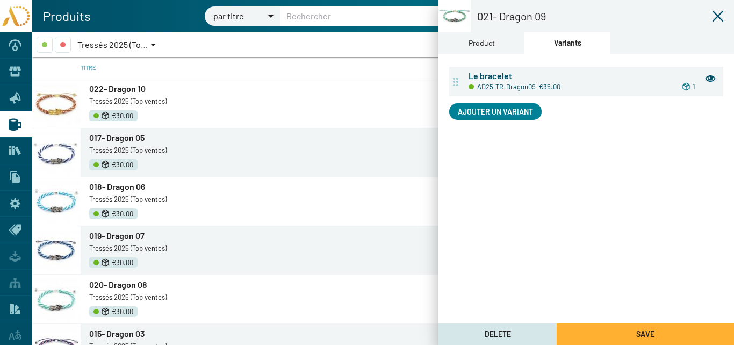
drag, startPoint x: 613, startPoint y: 329, endPoint x: 734, endPoint y: 16, distance: 335.7
click at [613, 329] on button "Save" at bounding box center [645, 333] width 177 height 21
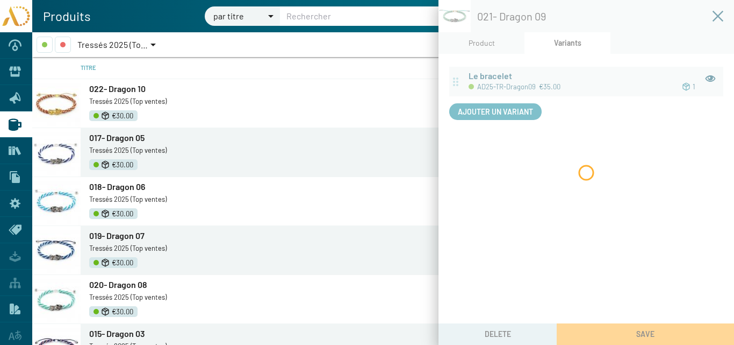
click at [718, 15] on icon at bounding box center [718, 16] width 13 height 13
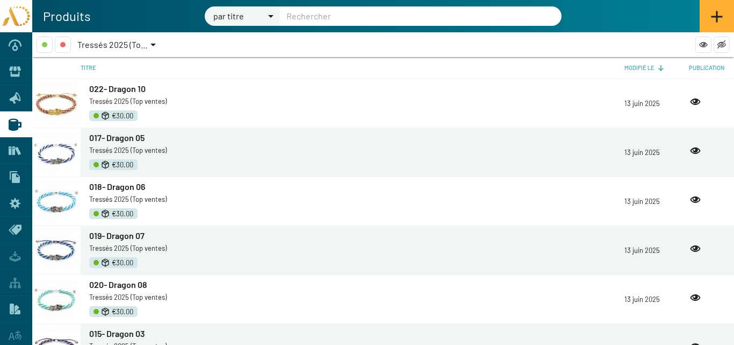
click at [133, 45] on span "Tressés 2025 (Top ventes)" at bounding box center [126, 44] width 98 height 10
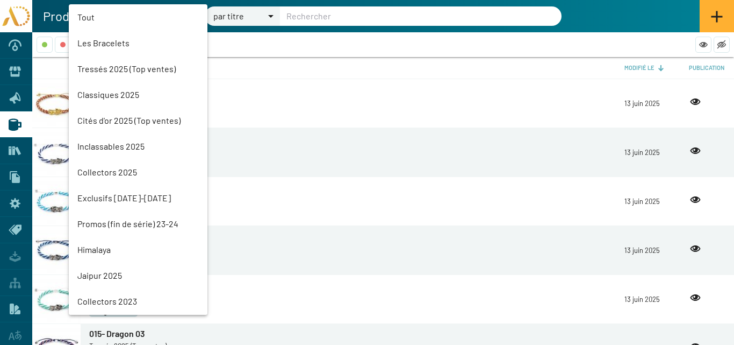
scroll to position [24, 0]
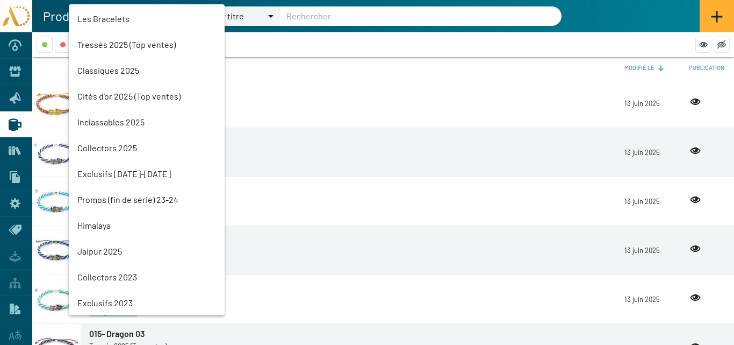
click at [104, 73] on mat-option "Classiques 2025" at bounding box center [147, 71] width 156 height 26
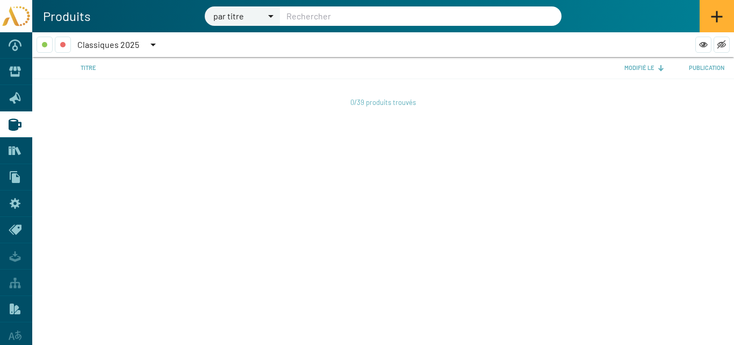
click at [98, 40] on span "Classiques 2025" at bounding box center [108, 44] width 62 height 10
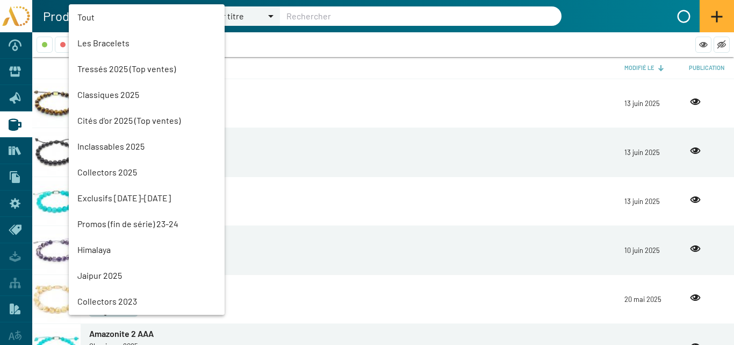
scroll to position [50, 0]
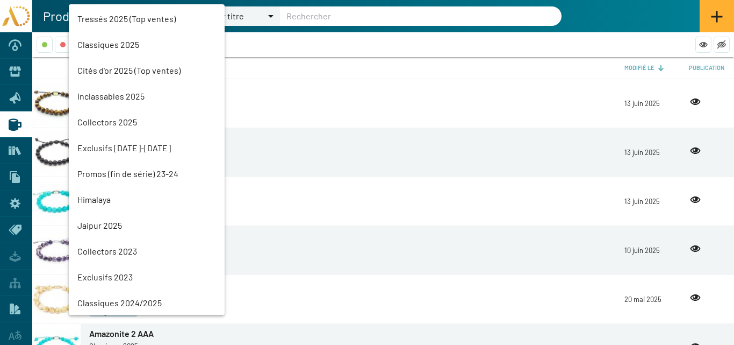
click at [102, 17] on mat-option "Tressés 2025 (Top ventes)" at bounding box center [147, 19] width 156 height 26
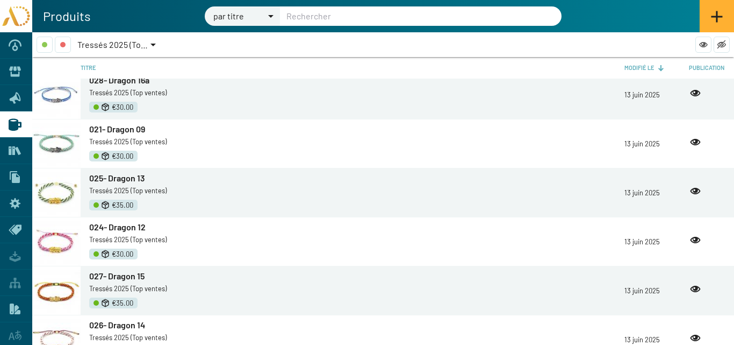
scroll to position [645, 0]
click at [124, 175] on span "025- Dragon 13" at bounding box center [117, 177] width 56 height 10
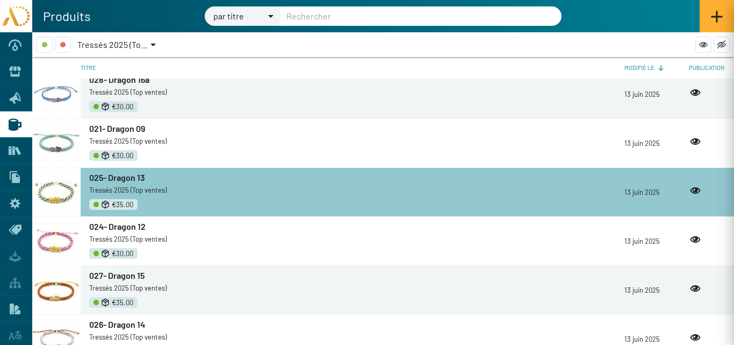
type input "025- Dragon 13"
type input "AD25-TR-Dragon13"
checkbox input "true"
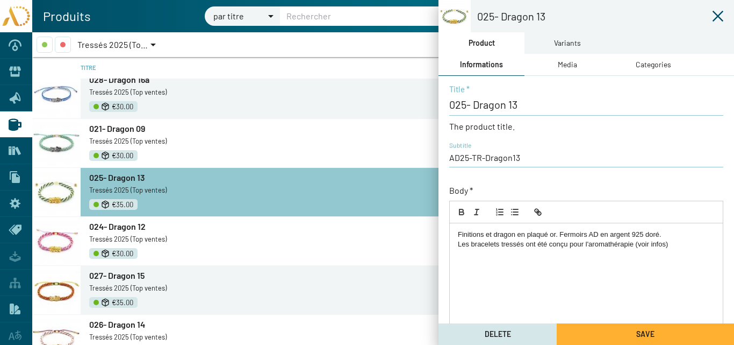
click at [560, 41] on div "Variants" at bounding box center [567, 43] width 27 height 12
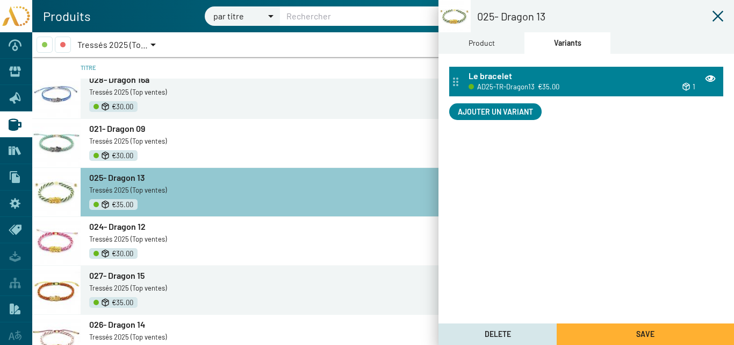
click at [525, 84] on span "AD25-TR-Dragon13" at bounding box center [506, 87] width 58 height 12
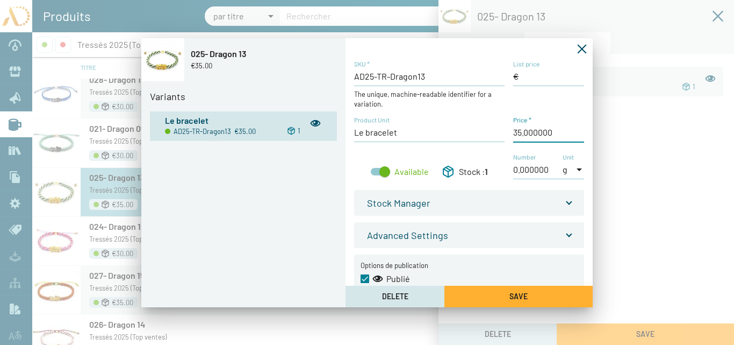
click at [517, 133] on input "Price *" at bounding box center [548, 132] width 71 height 12
type input "30,00 €"
click at [536, 297] on button "Save" at bounding box center [518, 295] width 148 height 21
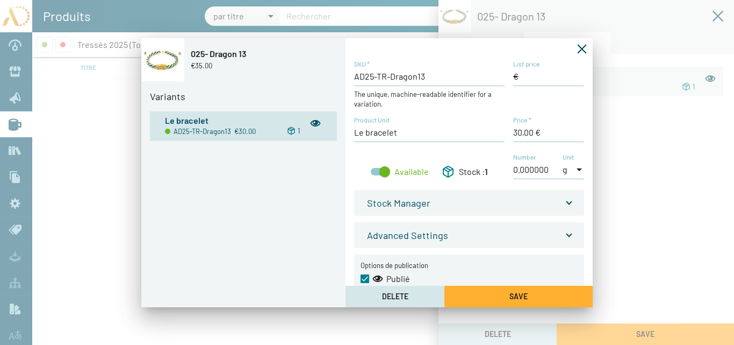
click at [582, 44] on icon "Fermer la fenêtre" at bounding box center [582, 49] width 11 height 11
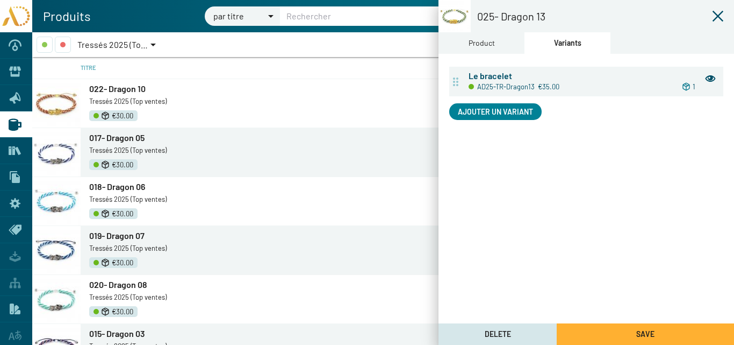
click at [643, 333] on span "Save" at bounding box center [645, 333] width 18 height 9
click at [718, 15] on icon at bounding box center [718, 16] width 11 height 11
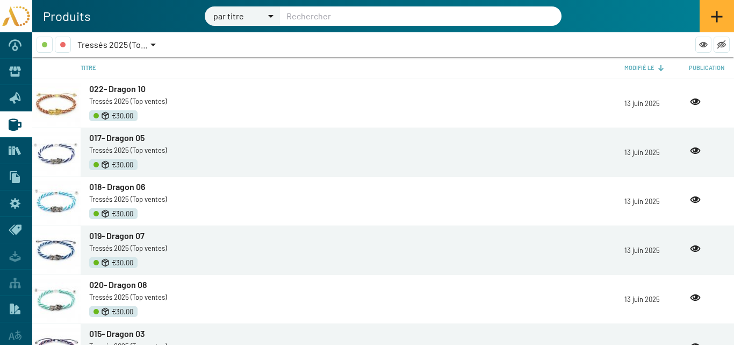
click at [109, 44] on span "Tressés 2025 (Top ventes)" at bounding box center [126, 44] width 98 height 10
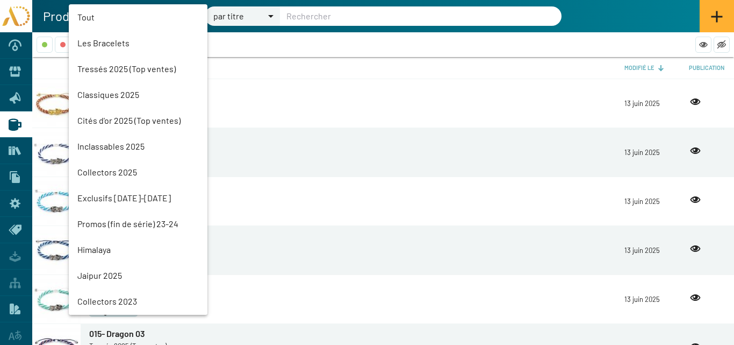
scroll to position [24, 0]
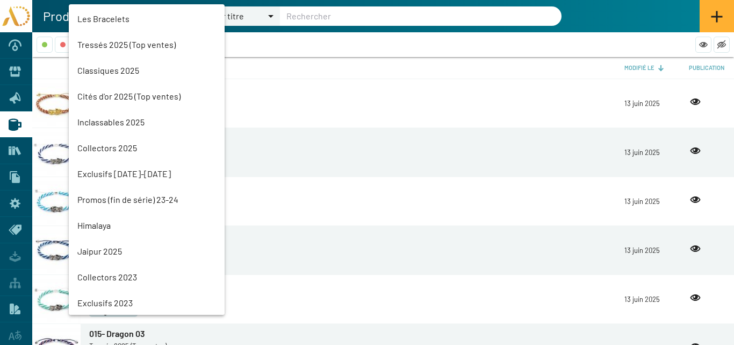
drag, startPoint x: 109, startPoint y: 68, endPoint x: 104, endPoint y: 55, distance: 14.3
click at [108, 68] on mat-option "Classiques 2025" at bounding box center [147, 71] width 156 height 26
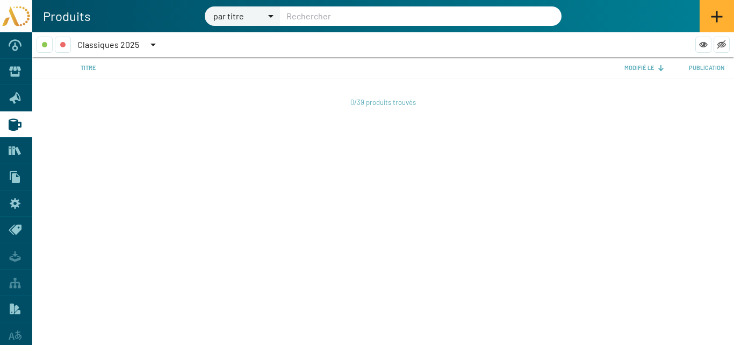
click at [109, 37] on div "Classiques 2025" at bounding box center [112, 45] width 71 height 16
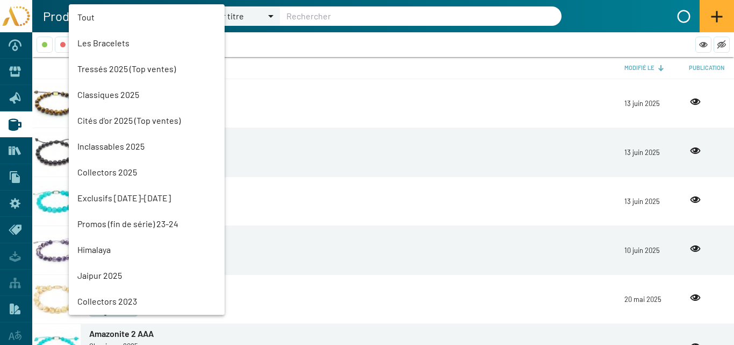
scroll to position [50, 0]
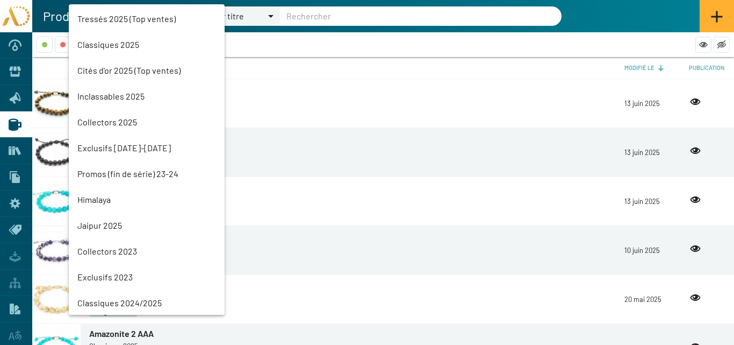
click at [107, 19] on mat-option "Tressés 2025 (Top ventes)" at bounding box center [147, 19] width 156 height 26
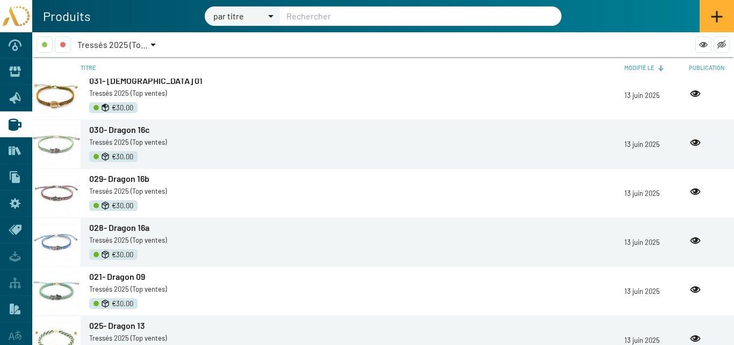
scroll to position [645, 0]
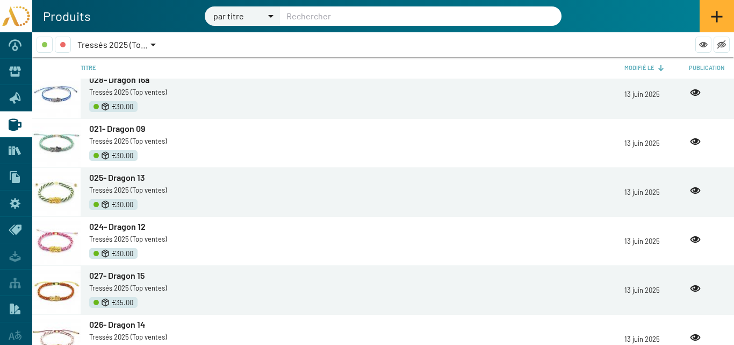
click at [119, 274] on span "027- Dragon 15" at bounding box center [116, 275] width 55 height 10
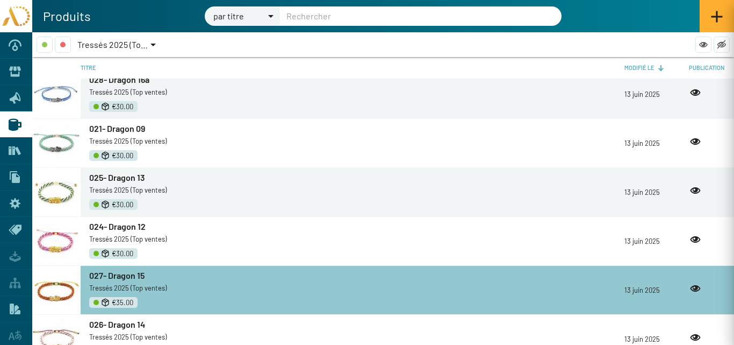
scroll to position [752, 0]
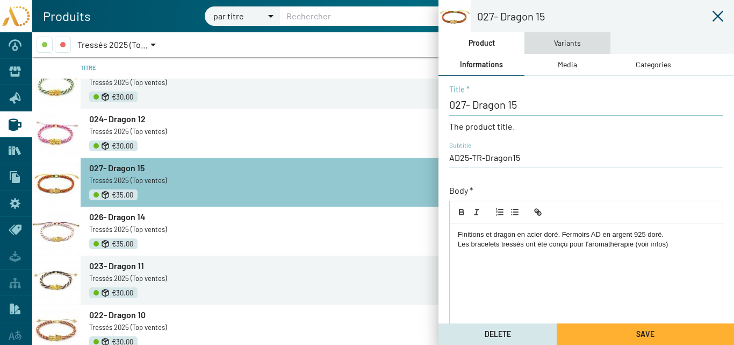
click at [565, 42] on div "Variants" at bounding box center [567, 43] width 27 height 12
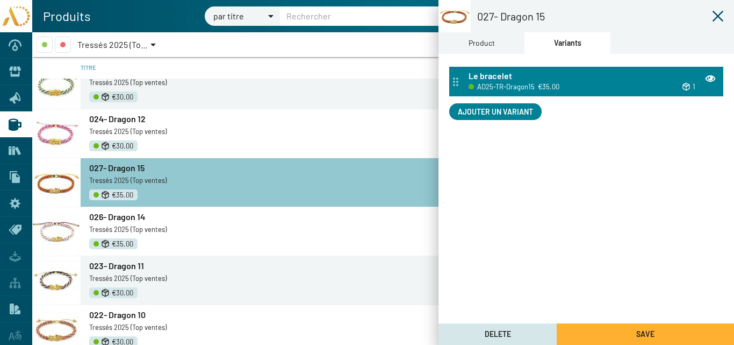
click at [533, 76] on div "Le bracelet" at bounding box center [593, 76] width 248 height 12
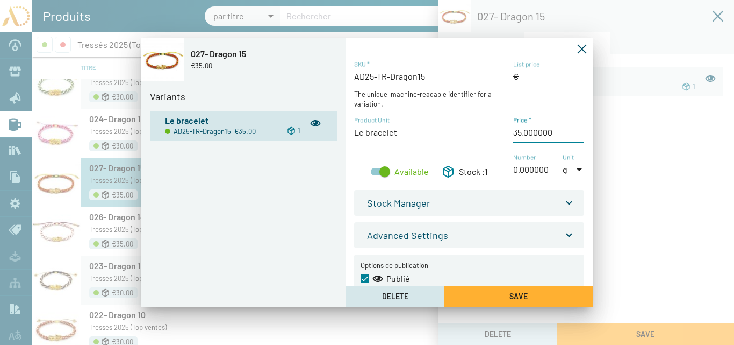
click at [517, 133] on input "Price *" at bounding box center [548, 132] width 71 height 12
type input "30,00 €"
click at [550, 292] on button "Save" at bounding box center [518, 295] width 148 height 21
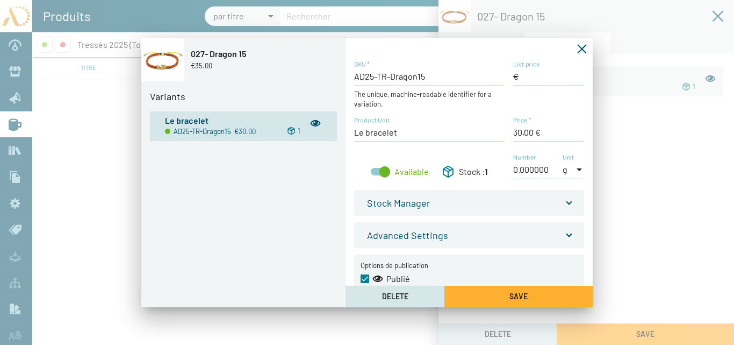
scroll to position [0, 0]
click at [584, 47] on icon "Fermer la fenêtre" at bounding box center [582, 48] width 9 height 9
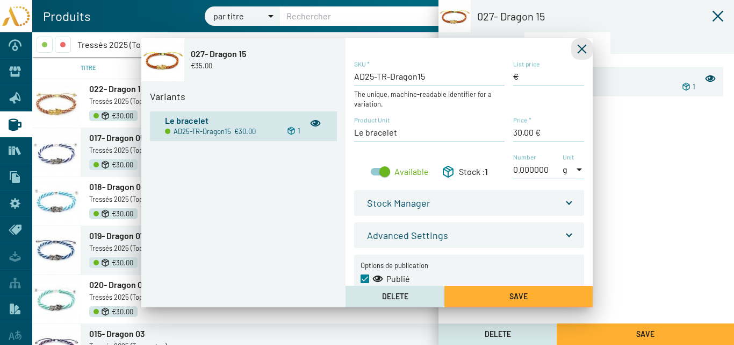
click at [628, 334] on button "Save" at bounding box center [645, 333] width 177 height 21
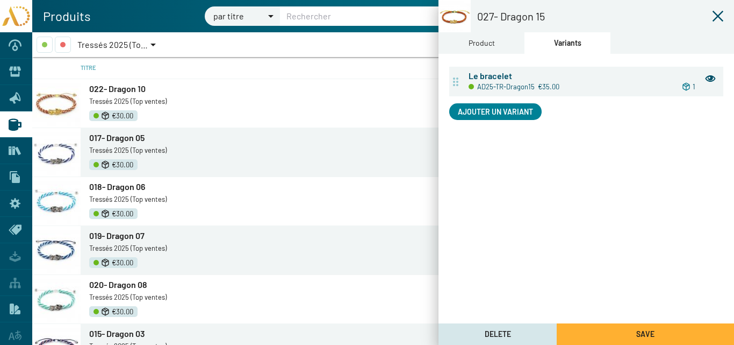
click at [719, 13] on icon at bounding box center [718, 16] width 13 height 13
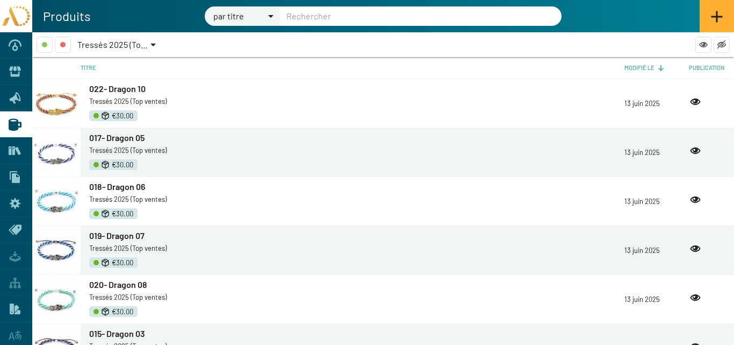
click at [108, 43] on span "Tressés 2025 (Top ventes)" at bounding box center [126, 44] width 98 height 10
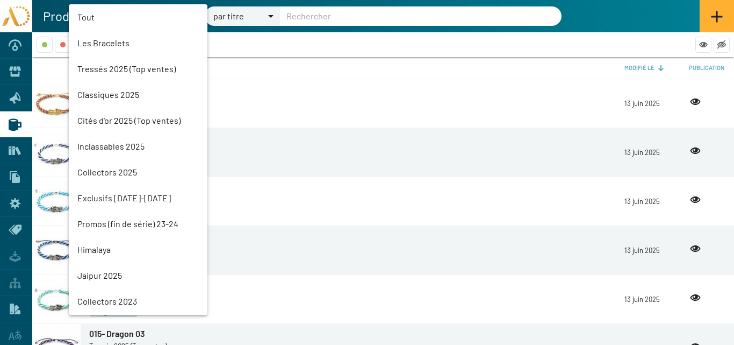
scroll to position [24, 0]
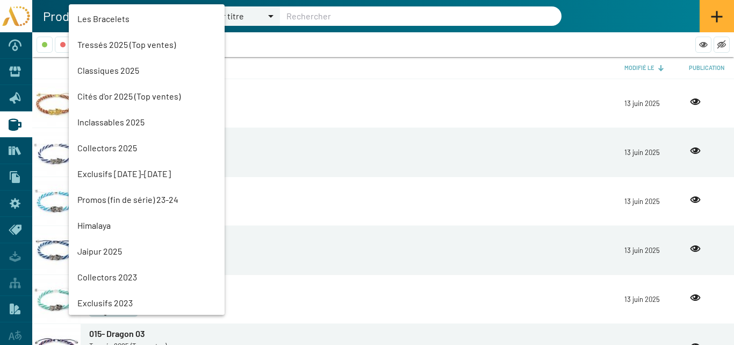
click at [113, 65] on mat-option "Classiques 2025" at bounding box center [147, 71] width 156 height 26
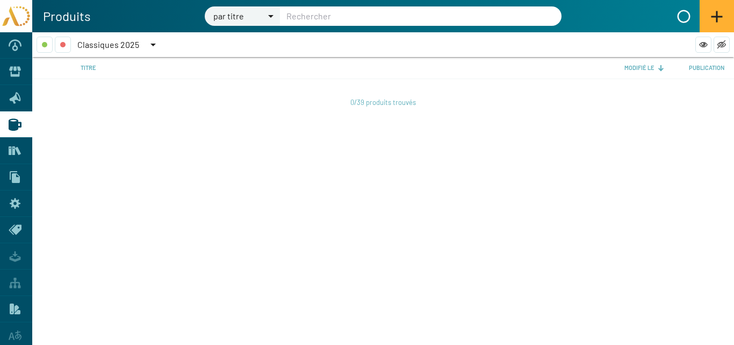
click at [104, 42] on span "Classiques 2025" at bounding box center [108, 44] width 62 height 10
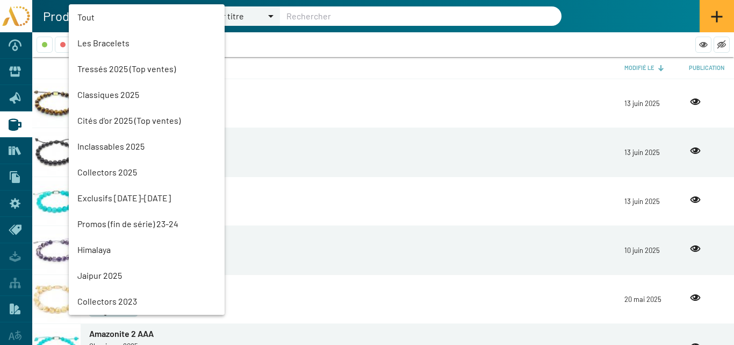
scroll to position [50, 0]
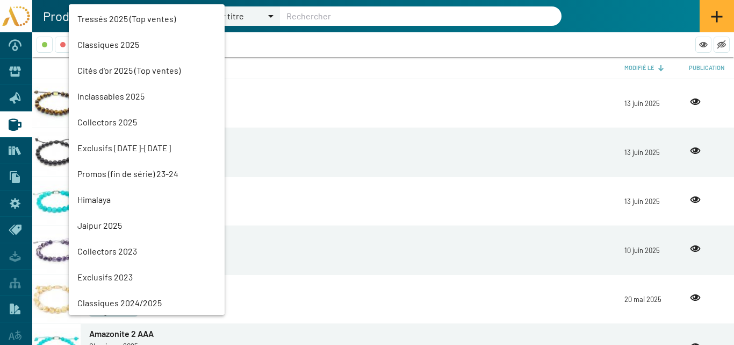
click at [111, 17] on mat-option "Tressés 2025 (Top ventes)" at bounding box center [147, 19] width 156 height 26
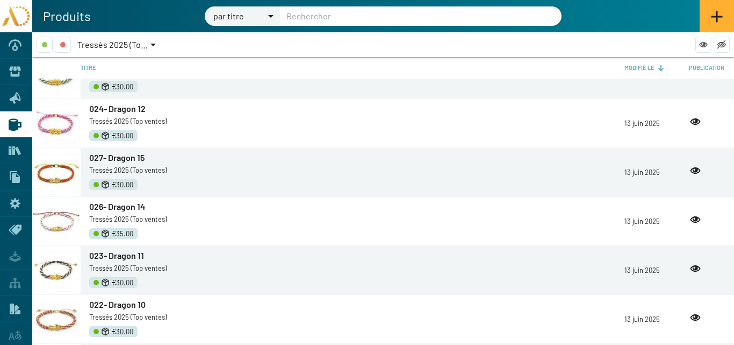
scroll to position [813, 0]
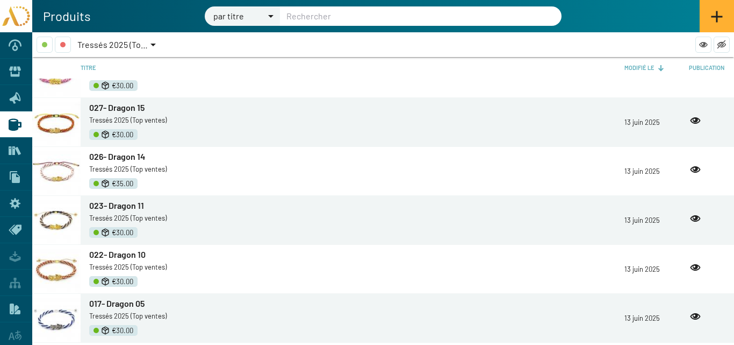
click at [118, 156] on span "026- Dragon 14" at bounding box center [117, 156] width 56 height 10
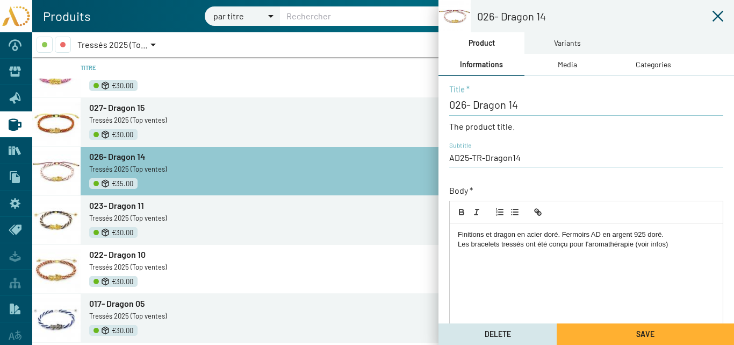
click at [553, 42] on div "Variants" at bounding box center [568, 42] width 86 height 21
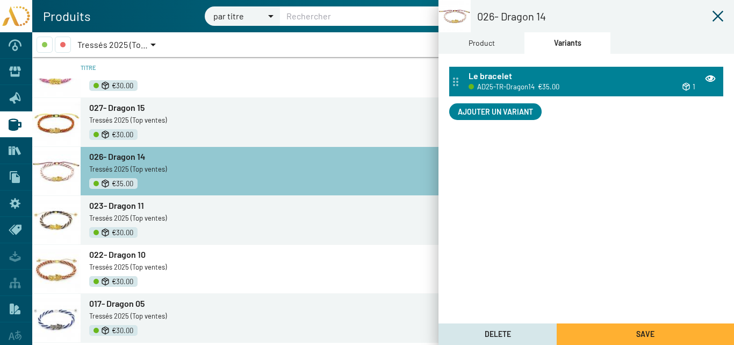
click at [556, 85] on span "€35.00" at bounding box center [548, 87] width 21 height 12
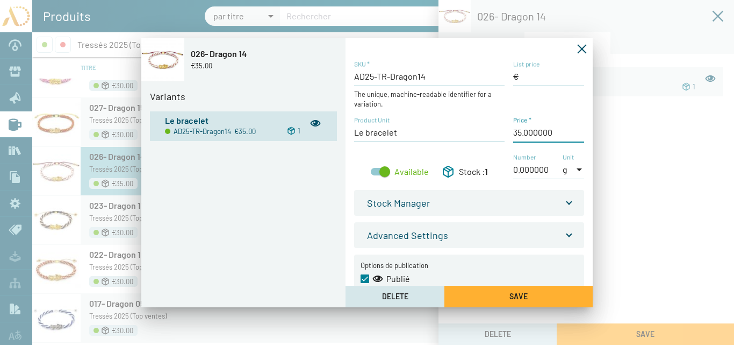
click at [517, 133] on input "Price *" at bounding box center [548, 132] width 71 height 12
type input "30,00 €"
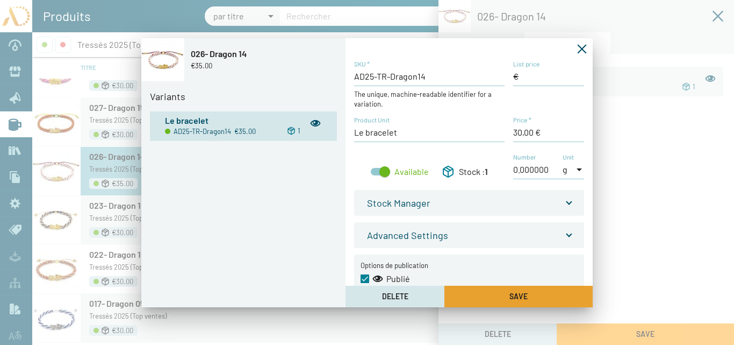
drag, startPoint x: 548, startPoint y: 300, endPoint x: 543, endPoint y: 297, distance: 5.5
click at [546, 298] on button "Save" at bounding box center [518, 295] width 148 height 21
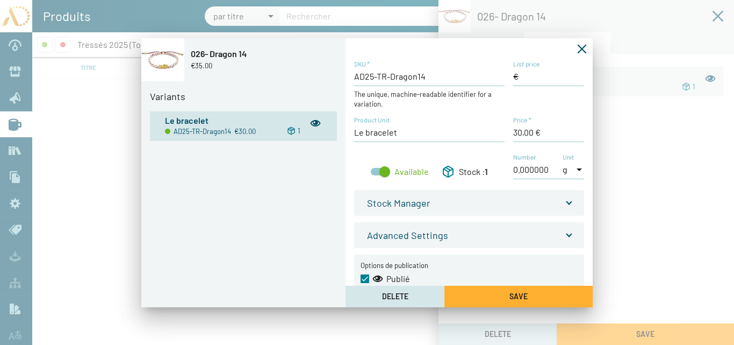
click at [584, 49] on icon "Fermer la fenêtre" at bounding box center [582, 49] width 11 height 11
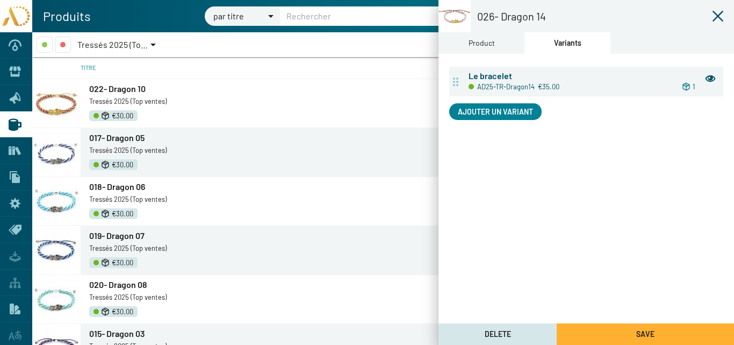
click at [614, 330] on button "Save" at bounding box center [645, 333] width 177 height 21
click at [719, 13] on icon at bounding box center [718, 16] width 13 height 13
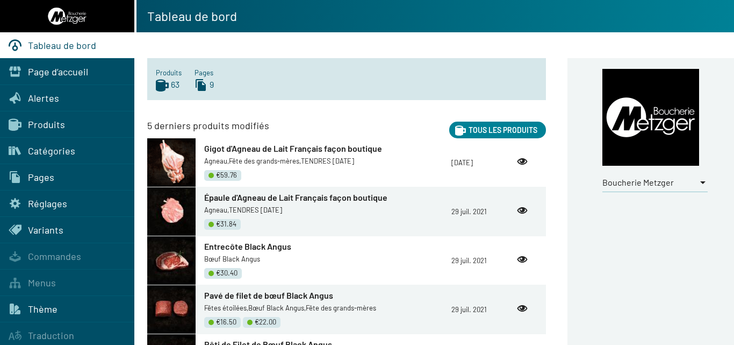
click at [701, 181] on div at bounding box center [702, 182] width 5 height 3
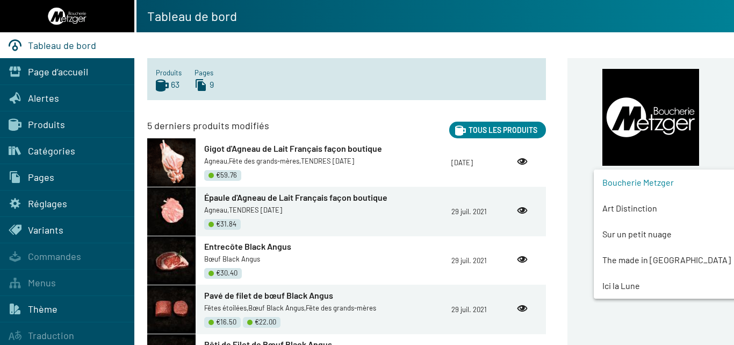
click at [636, 207] on span "Art Distinction" at bounding box center [676, 208] width 146 height 26
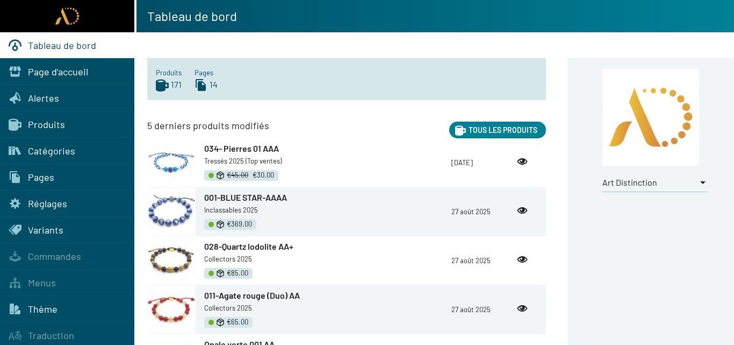
click at [48, 126] on span "Produits" at bounding box center [46, 124] width 37 height 12
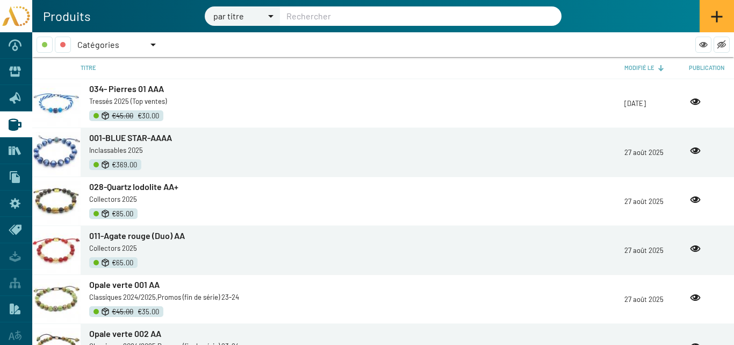
click at [153, 44] on div at bounding box center [152, 45] width 5 height 3
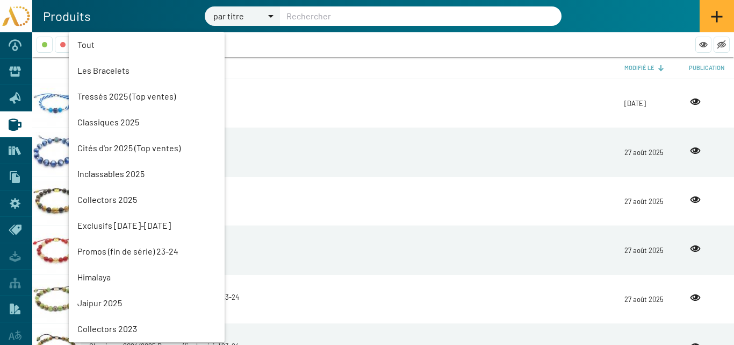
click at [107, 94] on mat-option "Tressés 2025 (Top ventes)" at bounding box center [147, 96] width 156 height 26
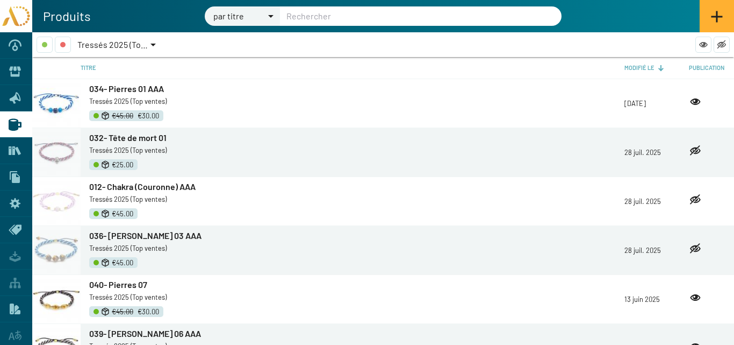
click at [13, 148] on icon at bounding box center [13, 150] width 3 height 9
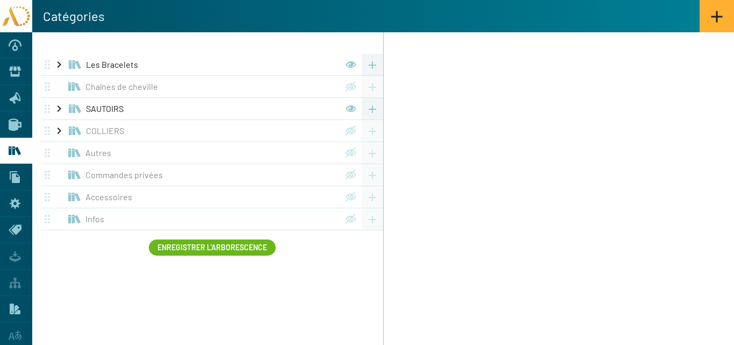
click at [98, 61] on link "Les Bracelets" at bounding box center [215, 65] width 259 height 12
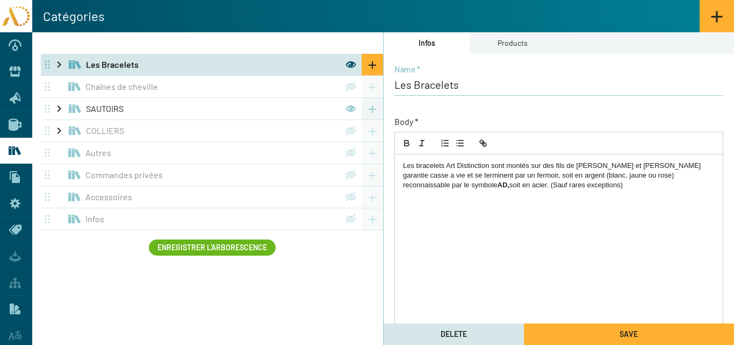
click at [60, 64] on mat-icon "chevron_right" at bounding box center [59, 64] width 13 height 13
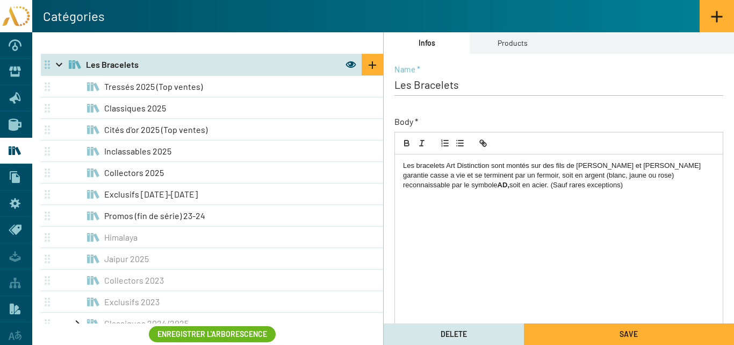
click at [143, 85] on span "Tressés 2025 (Top ventes)" at bounding box center [153, 86] width 98 height 10
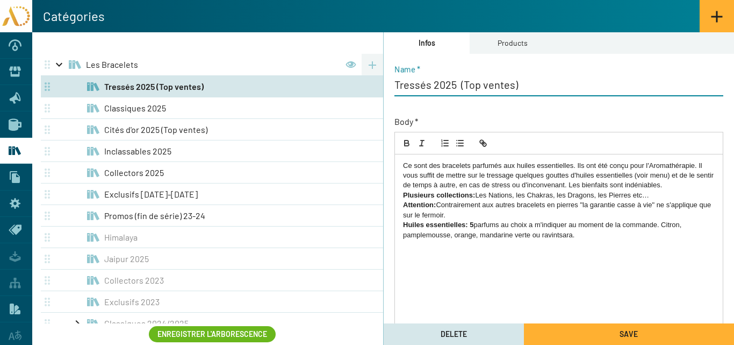
drag, startPoint x: 513, startPoint y: 84, endPoint x: 463, endPoint y: 82, distance: 50.0
click at [463, 82] on input "Tressés 2025 (Top ventes)" at bounding box center [559, 84] width 329 height 13
drag, startPoint x: 430, startPoint y: 86, endPoint x: 396, endPoint y: 85, distance: 33.9
click at [396, 85] on input "Tressés 2025 (PROMO découverte)" at bounding box center [559, 84] width 329 height 13
click at [419, 85] on input "Les Essentiels 2025 (PROMO découverte)" at bounding box center [559, 84] width 329 height 13
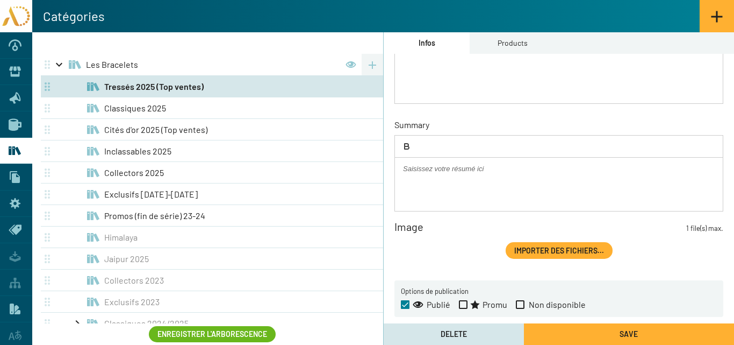
scroll to position [227, 0]
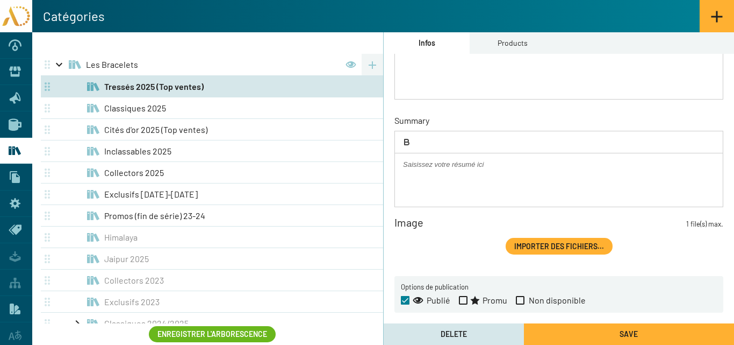
type input "Les Essentiels 2025 (PROMO découverte)"
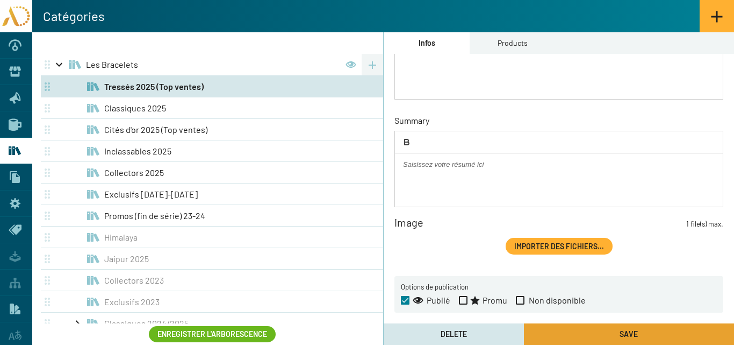
click at [578, 334] on button "Save" at bounding box center [629, 333] width 210 height 21
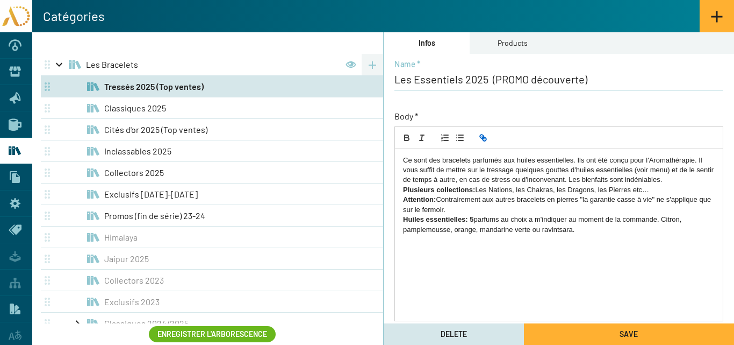
scroll to position [0, 0]
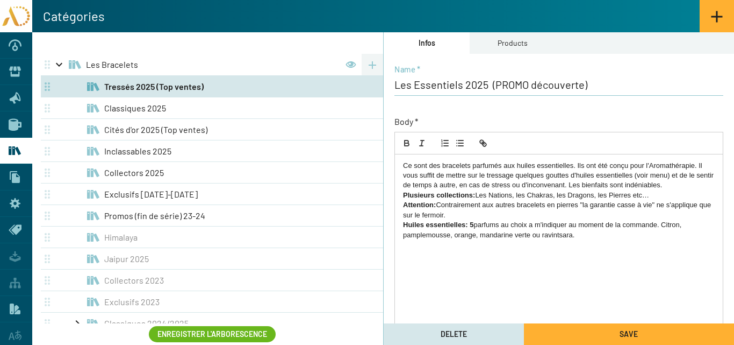
click at [472, 165] on p "Ce sont des bracelets parfumés aux huiles essentielles. Ils ont été conçu pour …" at bounding box center [559, 176] width 312 height 30
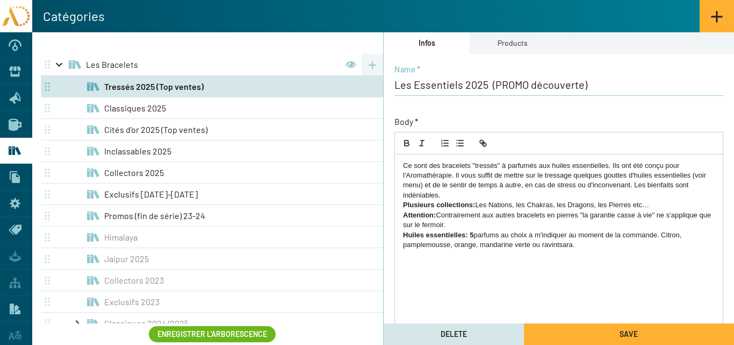
click at [535, 167] on p "Ce sont des bracelets "tressés" à parfumés aux huiles essentielles. Ils ont été…" at bounding box center [559, 181] width 312 height 40
click at [593, 335] on button "Save" at bounding box center [629, 333] width 210 height 21
drag, startPoint x: 422, startPoint y: 184, endPoint x: 397, endPoint y: 184, distance: 25.3
click at [397, 184] on div "Ce sont des bracelets "tressés" à parfumer aux huiles essentielles. Ils ont été…" at bounding box center [559, 239] width 328 height 171
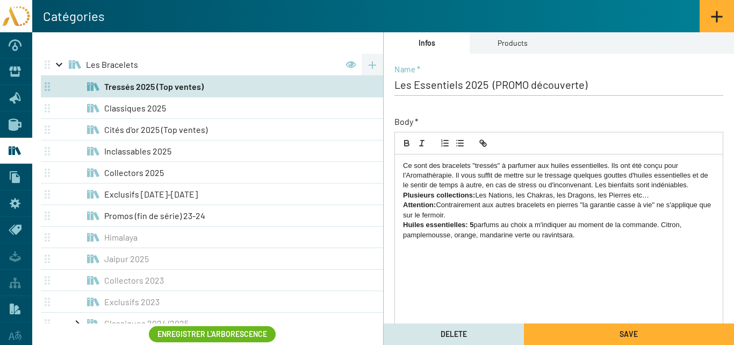
click at [583, 335] on button "Save" at bounding box center [629, 333] width 210 height 21
click at [13, 122] on icon at bounding box center [15, 125] width 13 height 12
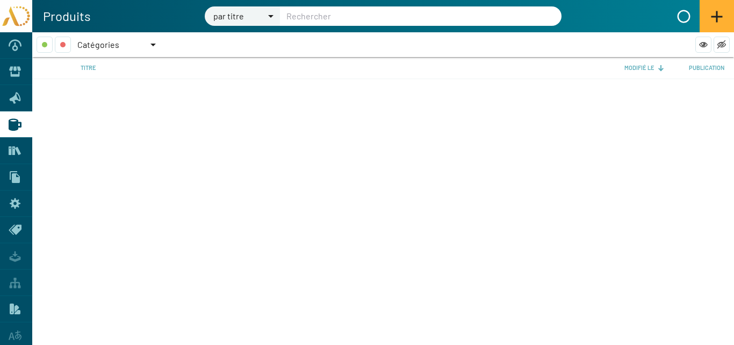
click at [158, 41] on div "Catégories" at bounding box center [366, 45] width 659 height 16
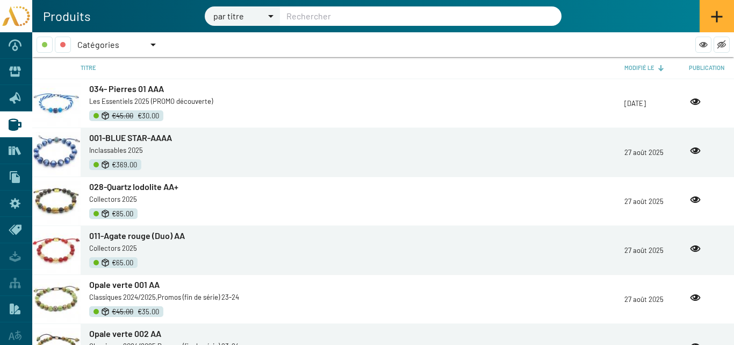
click at [153, 45] on div at bounding box center [152, 45] width 5 height 3
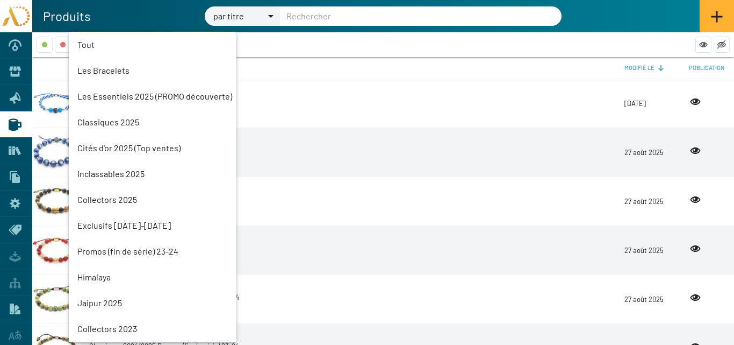
click at [102, 122] on mat-option "Classiques 2025" at bounding box center [153, 122] width 168 height 26
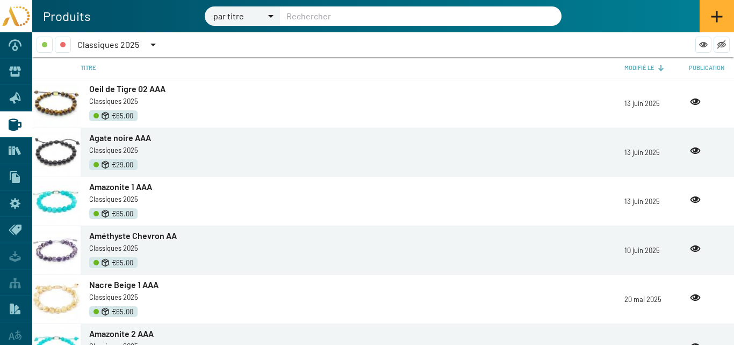
click at [119, 188] on span "Amazonite 1 AAA" at bounding box center [120, 186] width 63 height 10
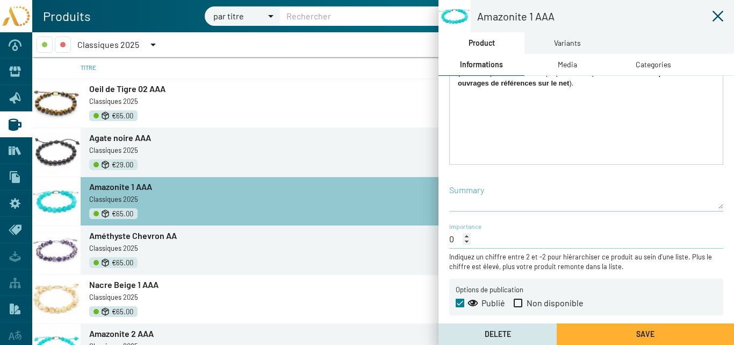
scroll to position [231, 0]
click at [517, 303] on span at bounding box center [518, 302] width 9 height 9
click at [518, 306] on input "Non disponible" at bounding box center [518, 306] width 1 height 1
checkbox input "true"
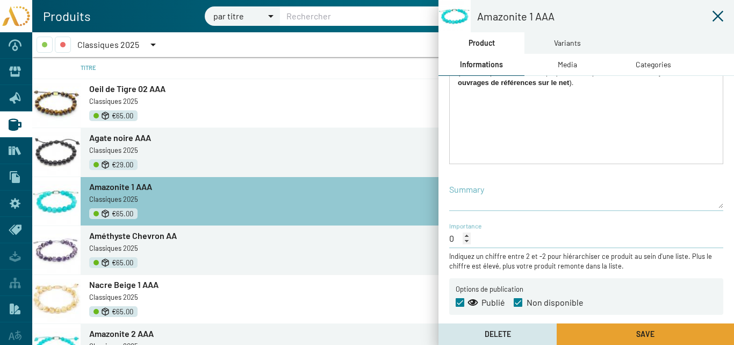
click at [601, 335] on button "Save" at bounding box center [645, 333] width 177 height 21
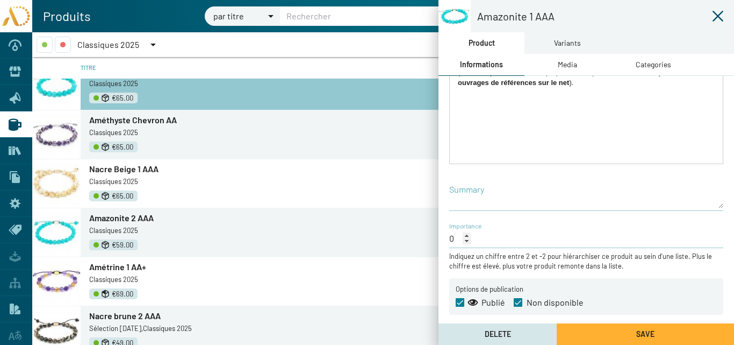
scroll to position [161, 0]
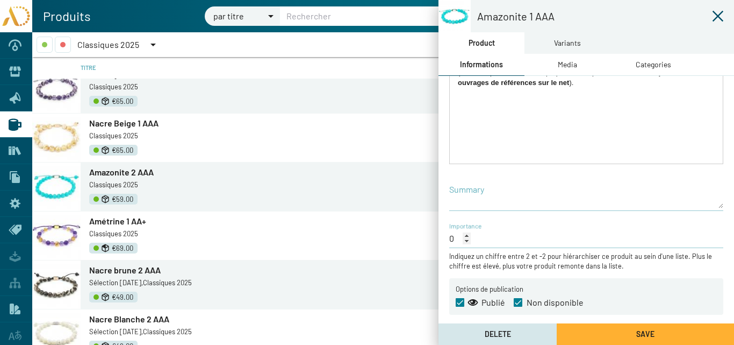
click at [112, 172] on span "Amazonite 2 AAA" at bounding box center [121, 172] width 64 height 10
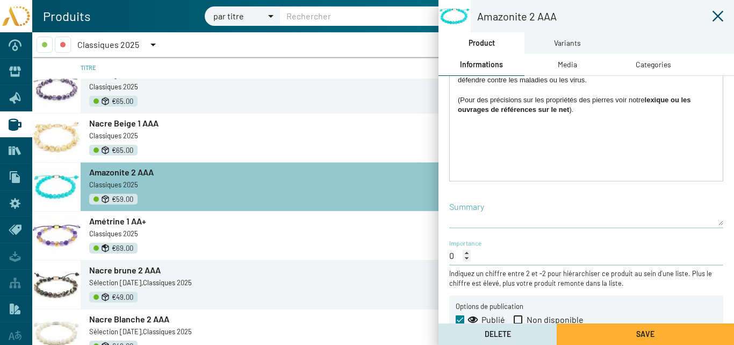
scroll to position [231, 0]
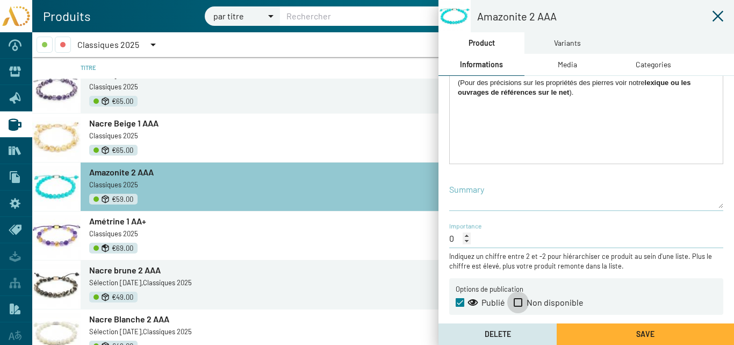
click at [520, 298] on span at bounding box center [518, 302] width 9 height 9
click at [518, 306] on input "Non disponible" at bounding box center [518, 306] width 1 height 1
checkbox input "true"
click at [600, 331] on button "Save" at bounding box center [645, 333] width 177 height 21
click at [720, 15] on icon at bounding box center [718, 16] width 11 height 11
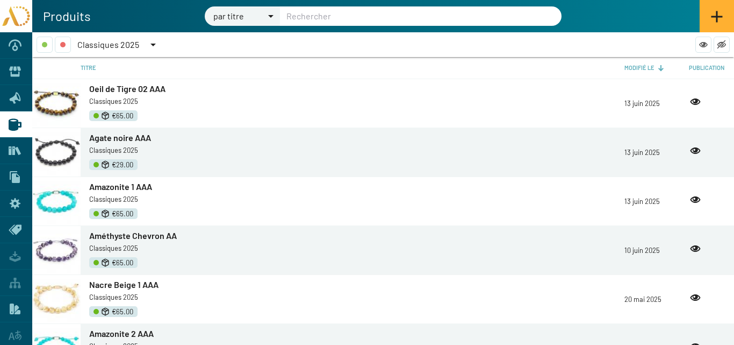
click at [154, 44] on div at bounding box center [152, 45] width 5 height 3
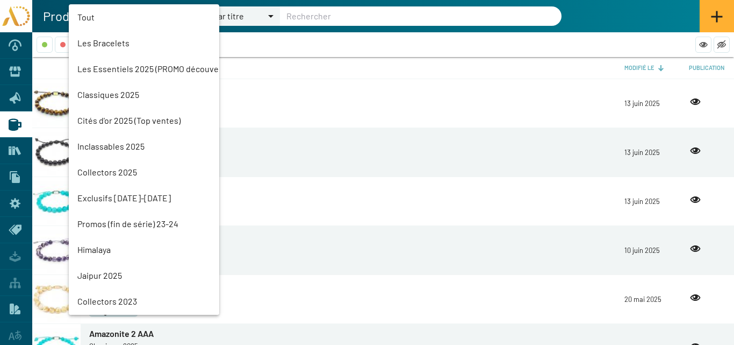
scroll to position [50, 0]
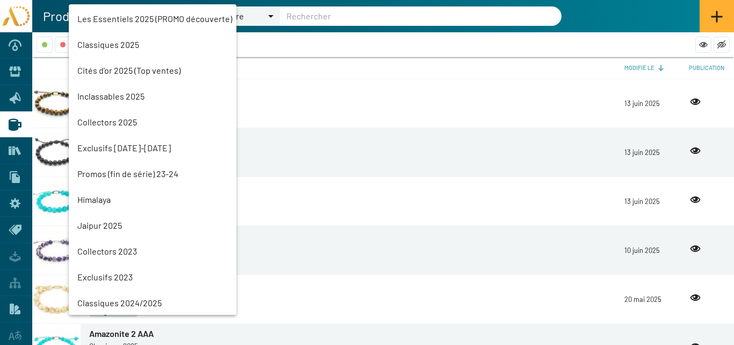
click at [110, 144] on mat-option "Exclusifs 2024-2025" at bounding box center [153, 148] width 168 height 26
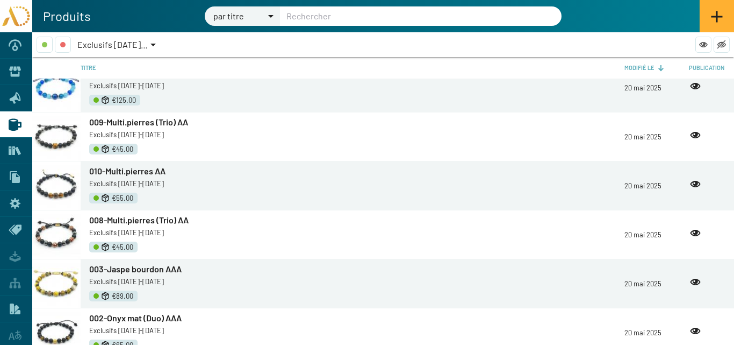
scroll to position [161, 0]
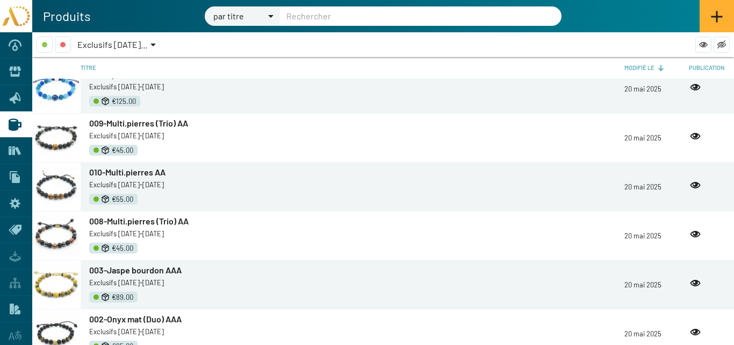
click at [113, 124] on span "009-Multi.pierres (Trio) AA" at bounding box center [138, 123] width 99 height 10
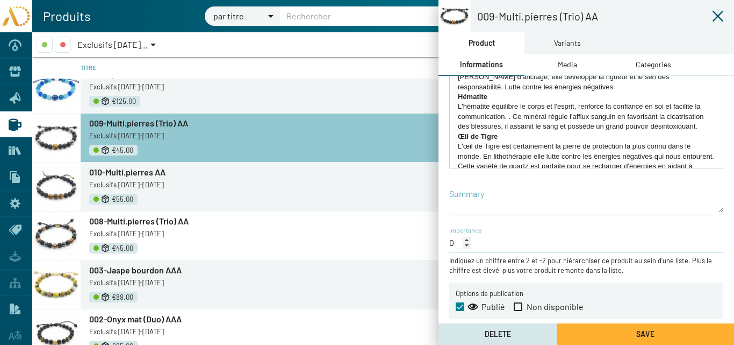
scroll to position [231, 0]
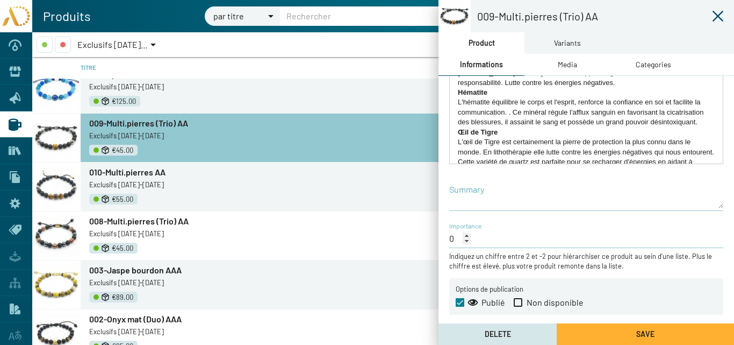
drag, startPoint x: 458, startPoint y: 302, endPoint x: 476, endPoint y: 309, distance: 19.6
click at [457, 302] on span at bounding box center [460, 302] width 9 height 9
click at [460, 306] on input "Publié" at bounding box center [460, 306] width 1 height 1
checkbox input "false"
click at [616, 328] on button "Save" at bounding box center [645, 333] width 177 height 21
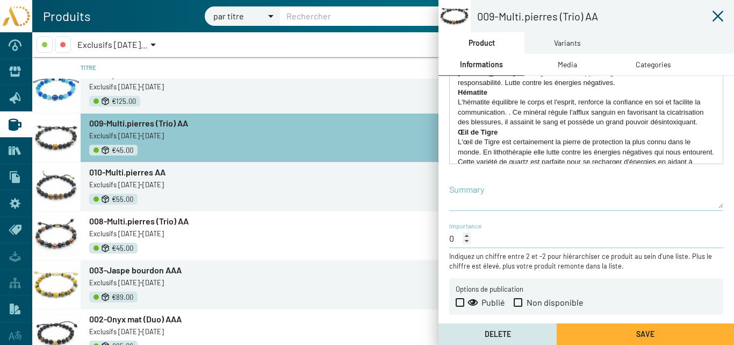
click at [718, 13] on icon at bounding box center [718, 16] width 13 height 13
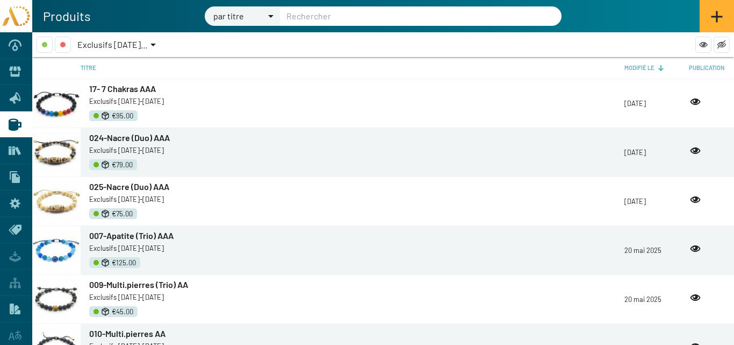
click at [153, 44] on div at bounding box center [152, 45] width 5 height 3
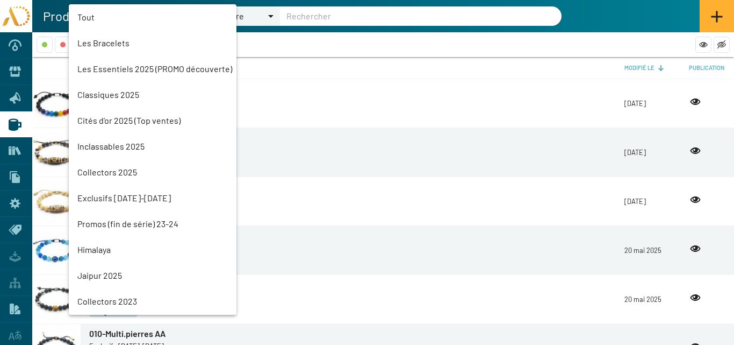
click at [109, 67] on mat-option "Les Essentiels 2025 (PROMO découverte)" at bounding box center [153, 69] width 168 height 26
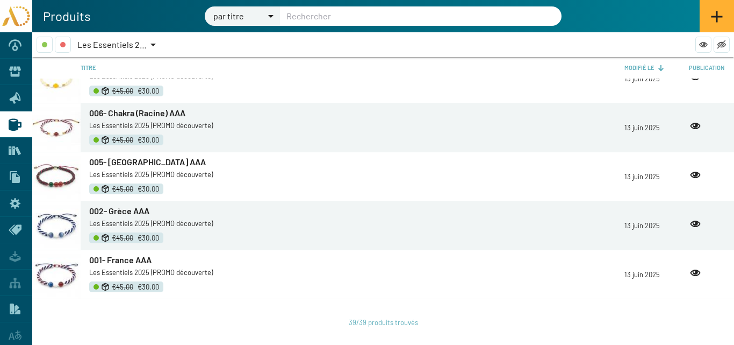
scroll to position [1688, 0]
click at [130, 115] on span "006- Chakra (Racine) AAA" at bounding box center [137, 112] width 96 height 10
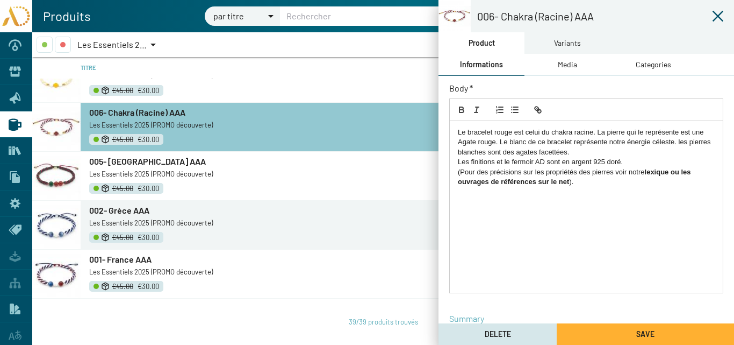
scroll to position [107, 0]
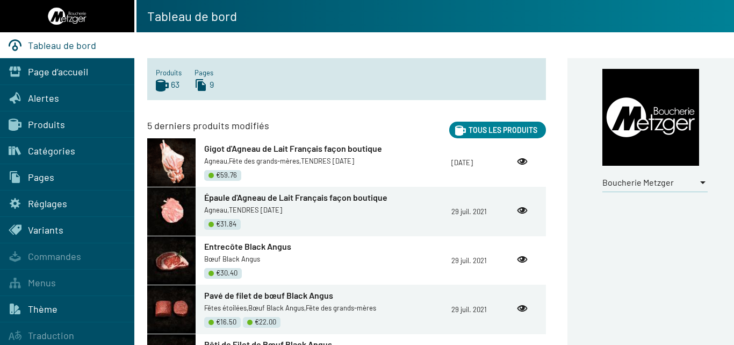
click at [699, 183] on div at bounding box center [703, 182] width 10 height 12
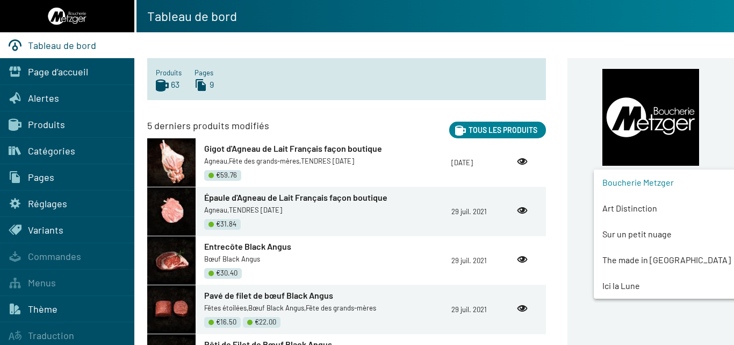
click at [652, 207] on span "Art Distinction" at bounding box center [676, 208] width 146 height 26
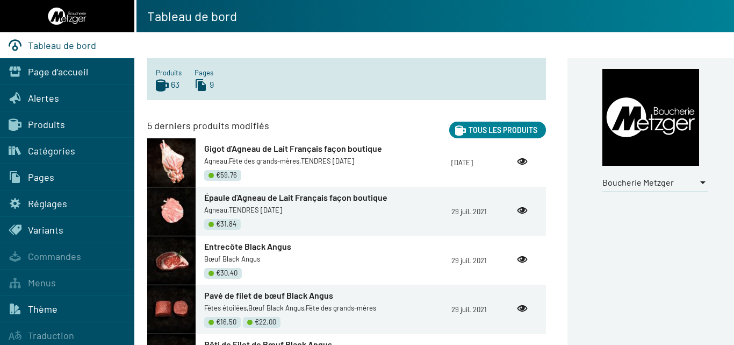
click at [701, 178] on div at bounding box center [703, 182] width 10 height 12
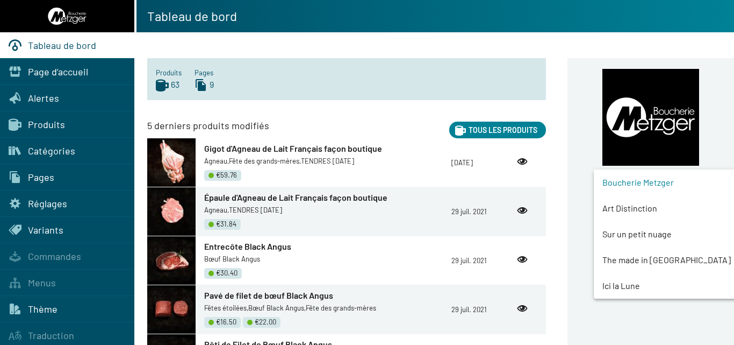
click at [629, 211] on span "Art Distinction" at bounding box center [676, 208] width 146 height 26
